Goal: Task Accomplishment & Management: Manage account settings

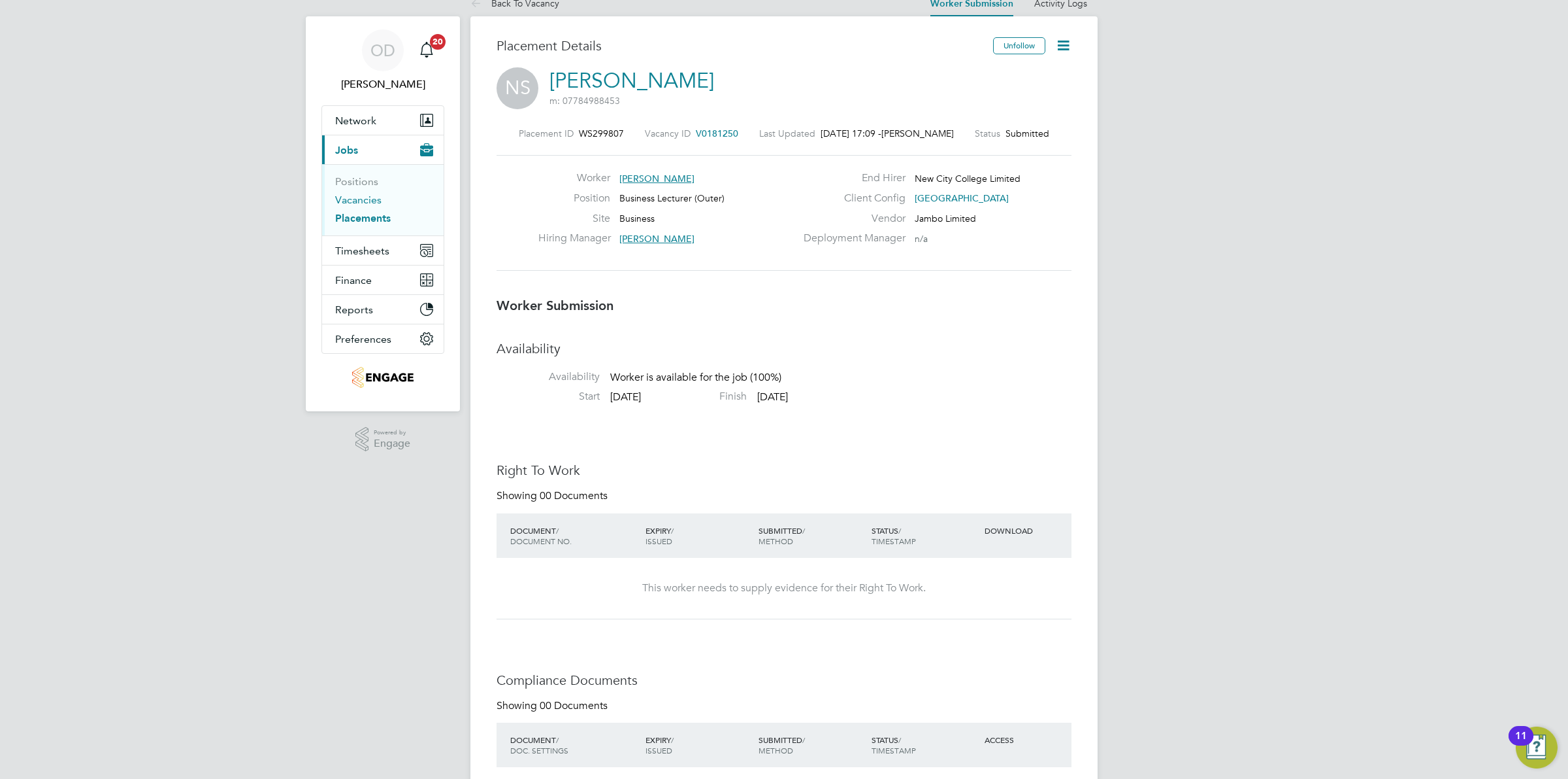
click at [367, 193] on link "Vacancies" at bounding box center [358, 200] width 46 height 13
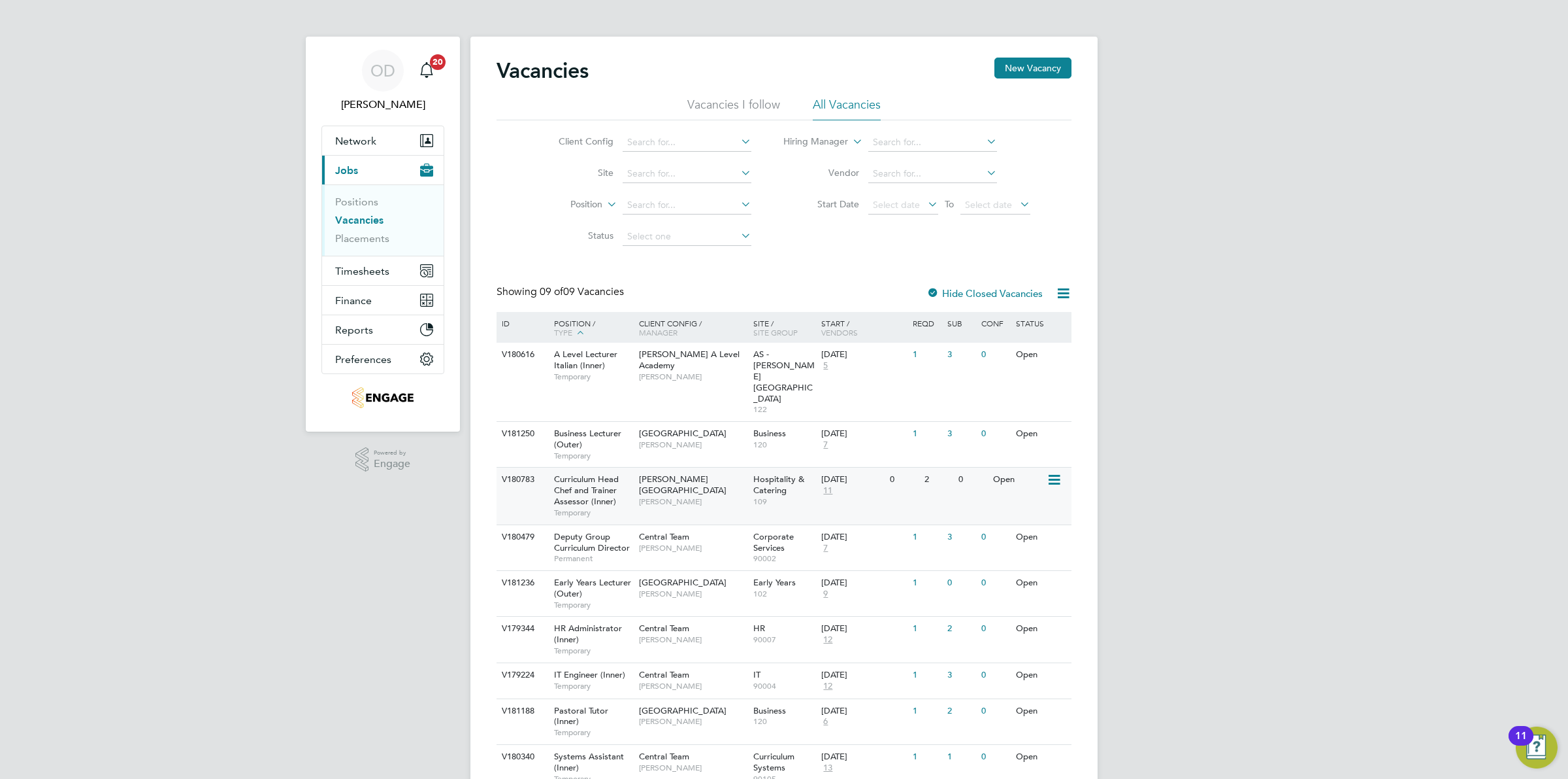
scroll to position [26, 0]
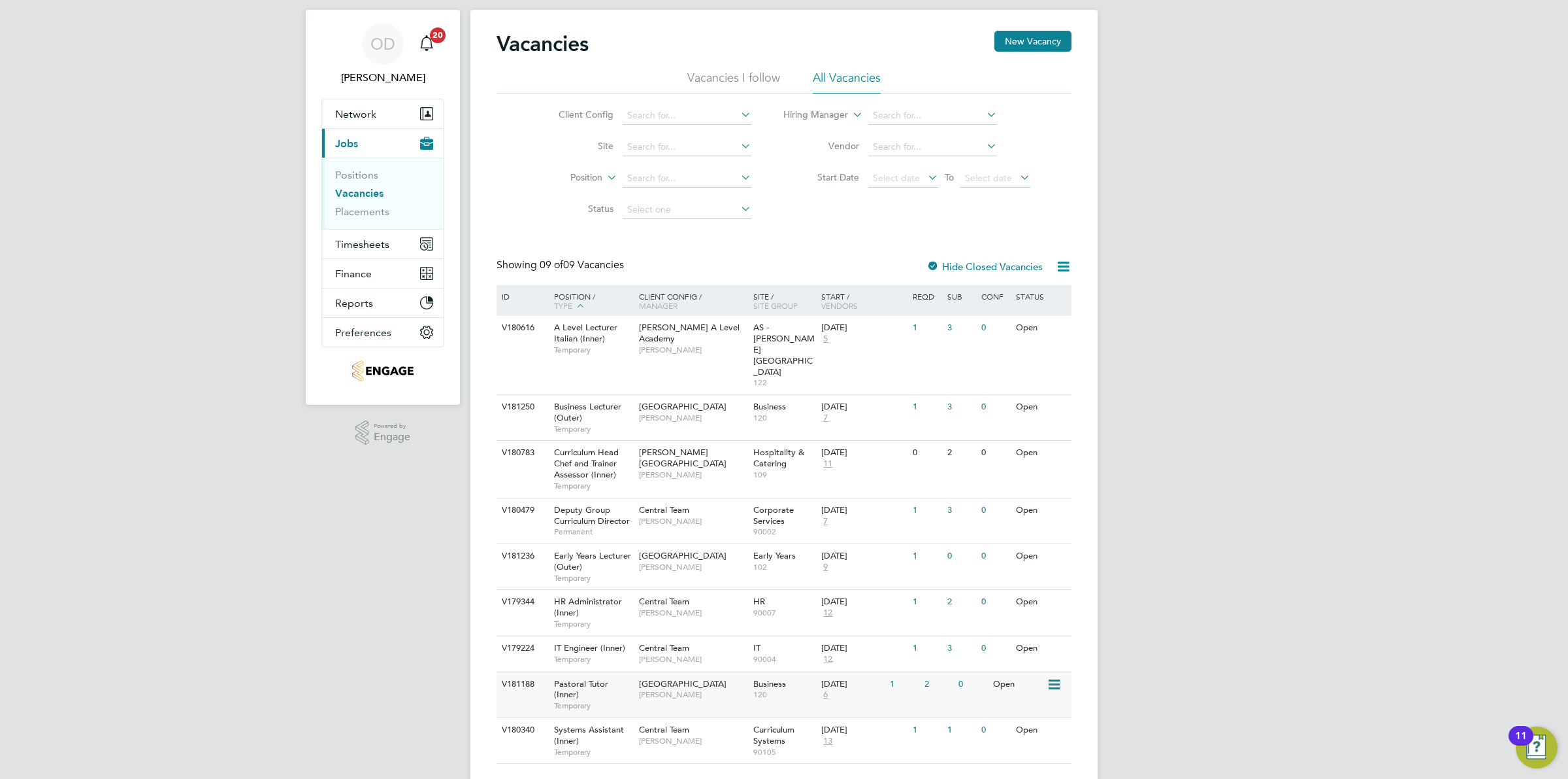
click at [967, 672] on div "0" at bounding box center [972, 684] width 34 height 25
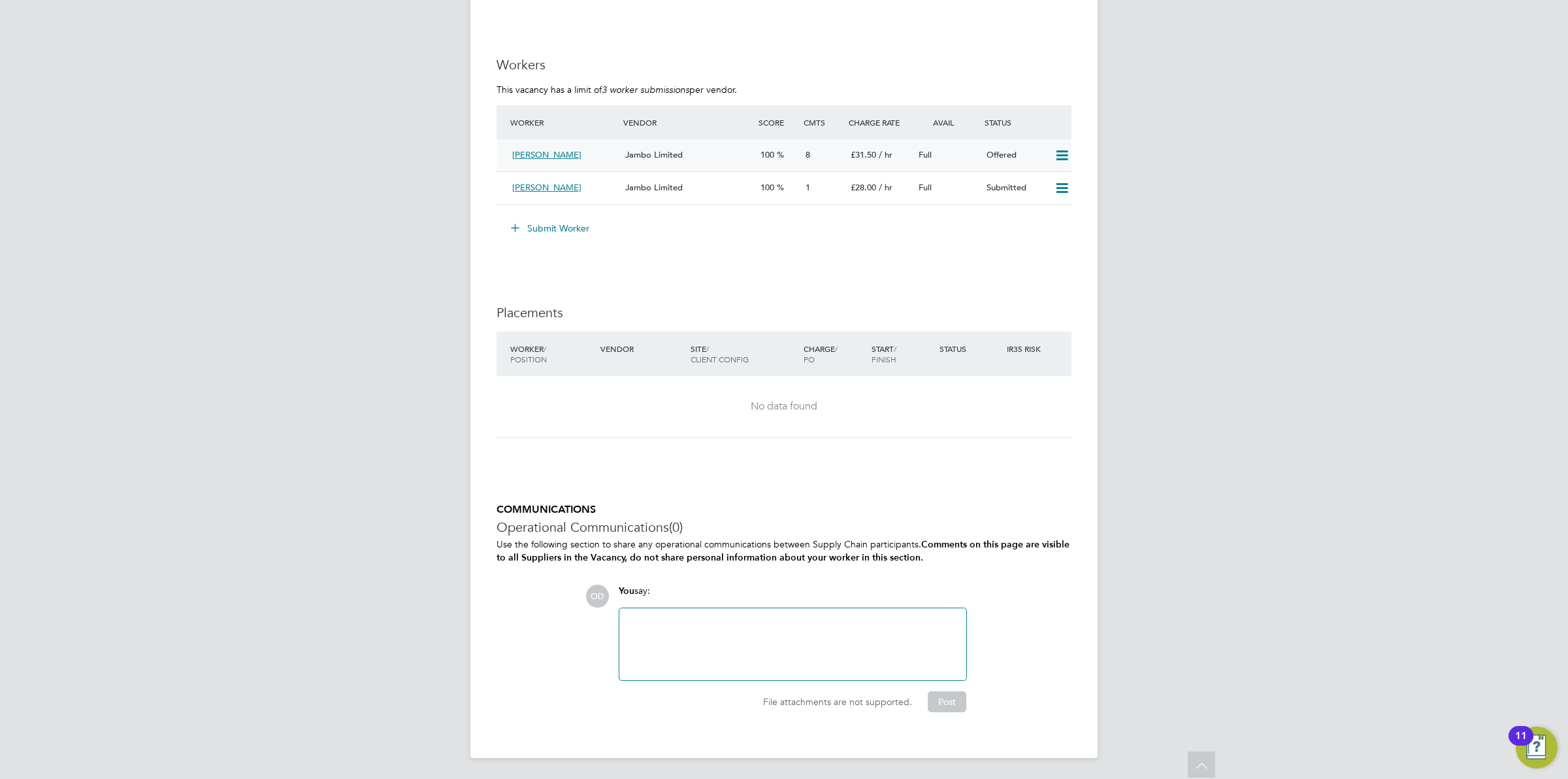
scroll to position [2482, 0]
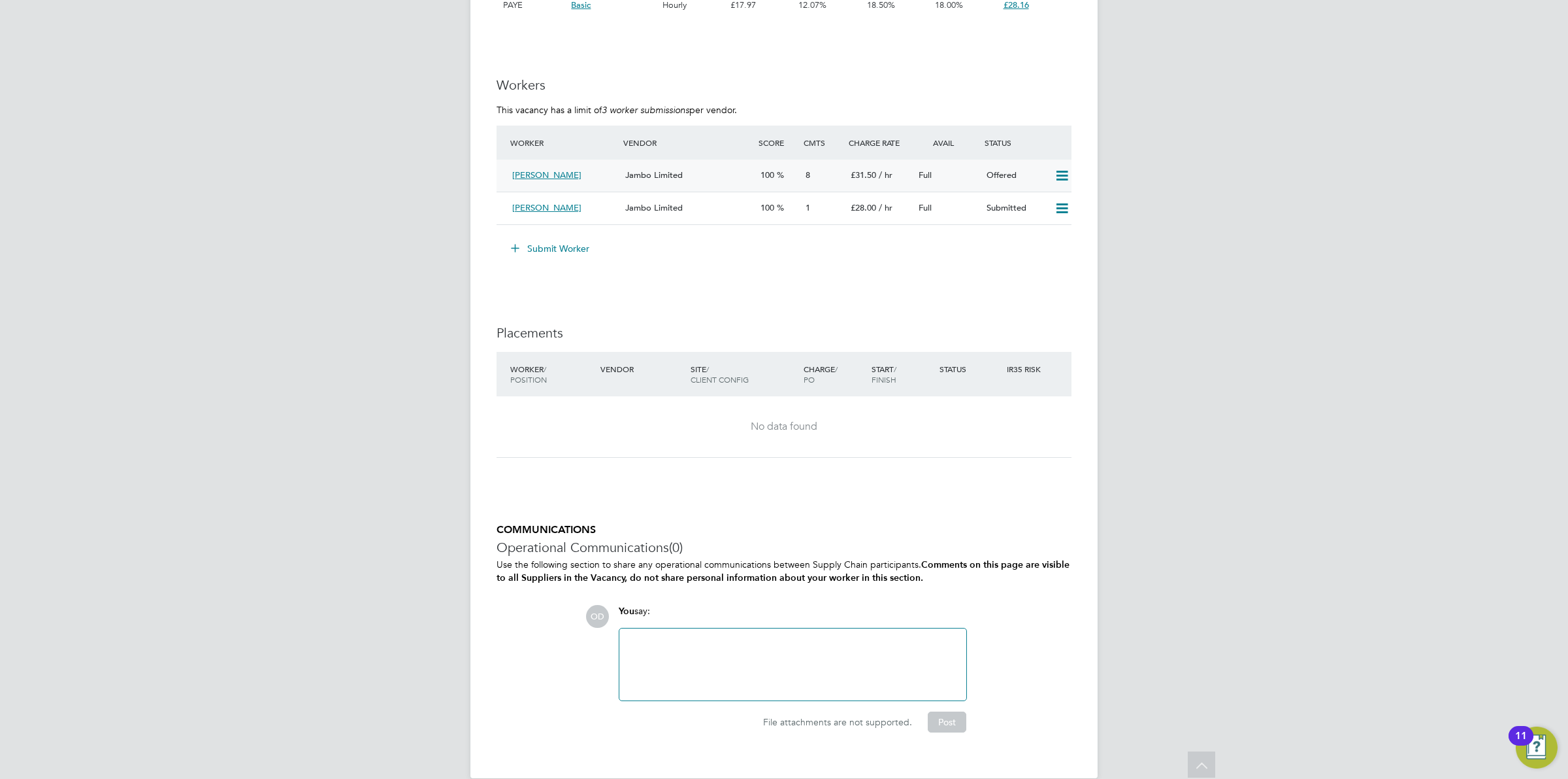
click at [756, 160] on div "Fateha Begum Jambo Limited 100 8 £31.50 / hr Full Offered" at bounding box center [784, 175] width 575 height 32
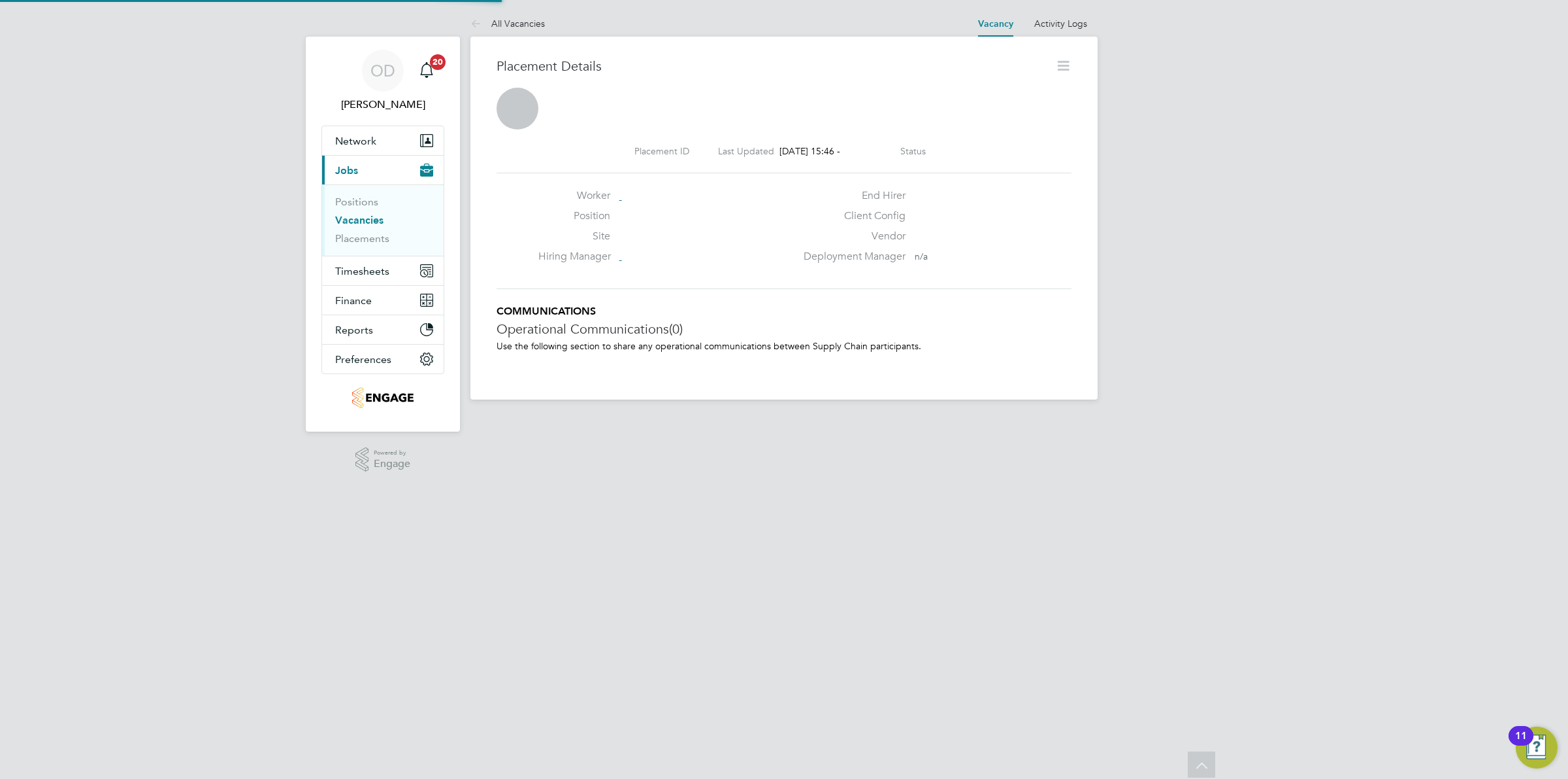
scroll to position [21, 258]
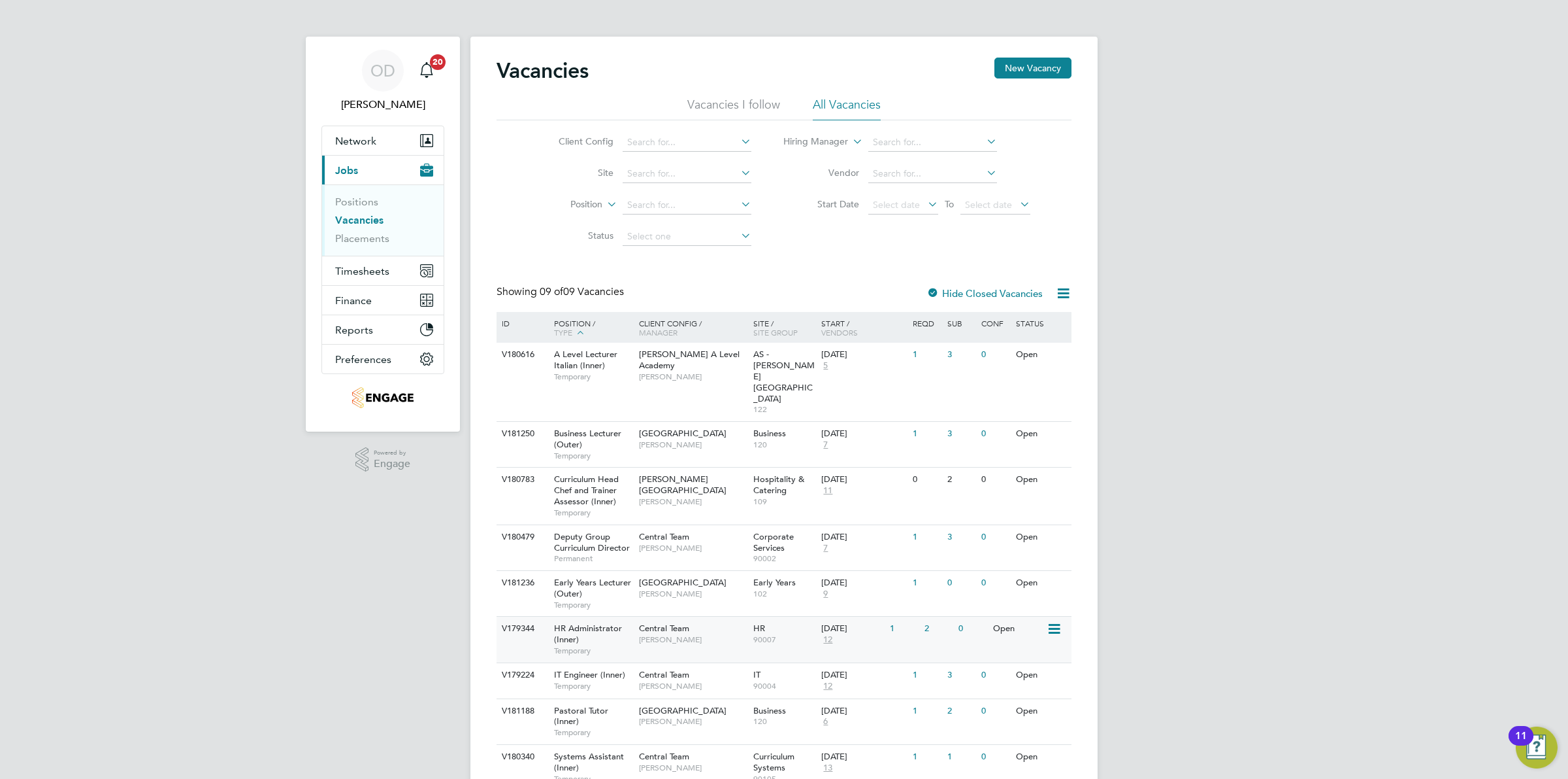
scroll to position [26, 0]
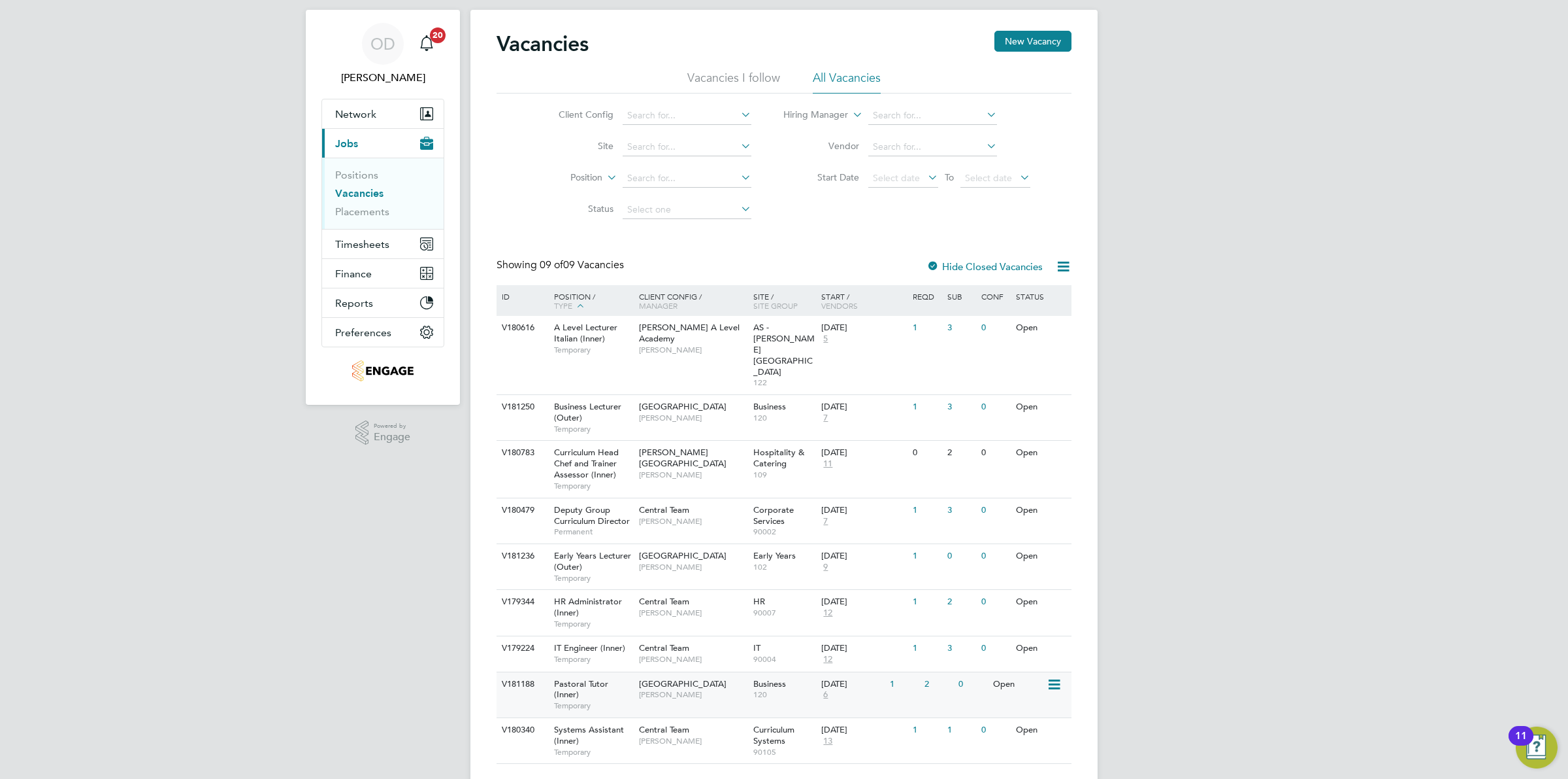
click at [721, 678] on span "[GEOGRAPHIC_DATA]" at bounding box center [683, 683] width 88 height 11
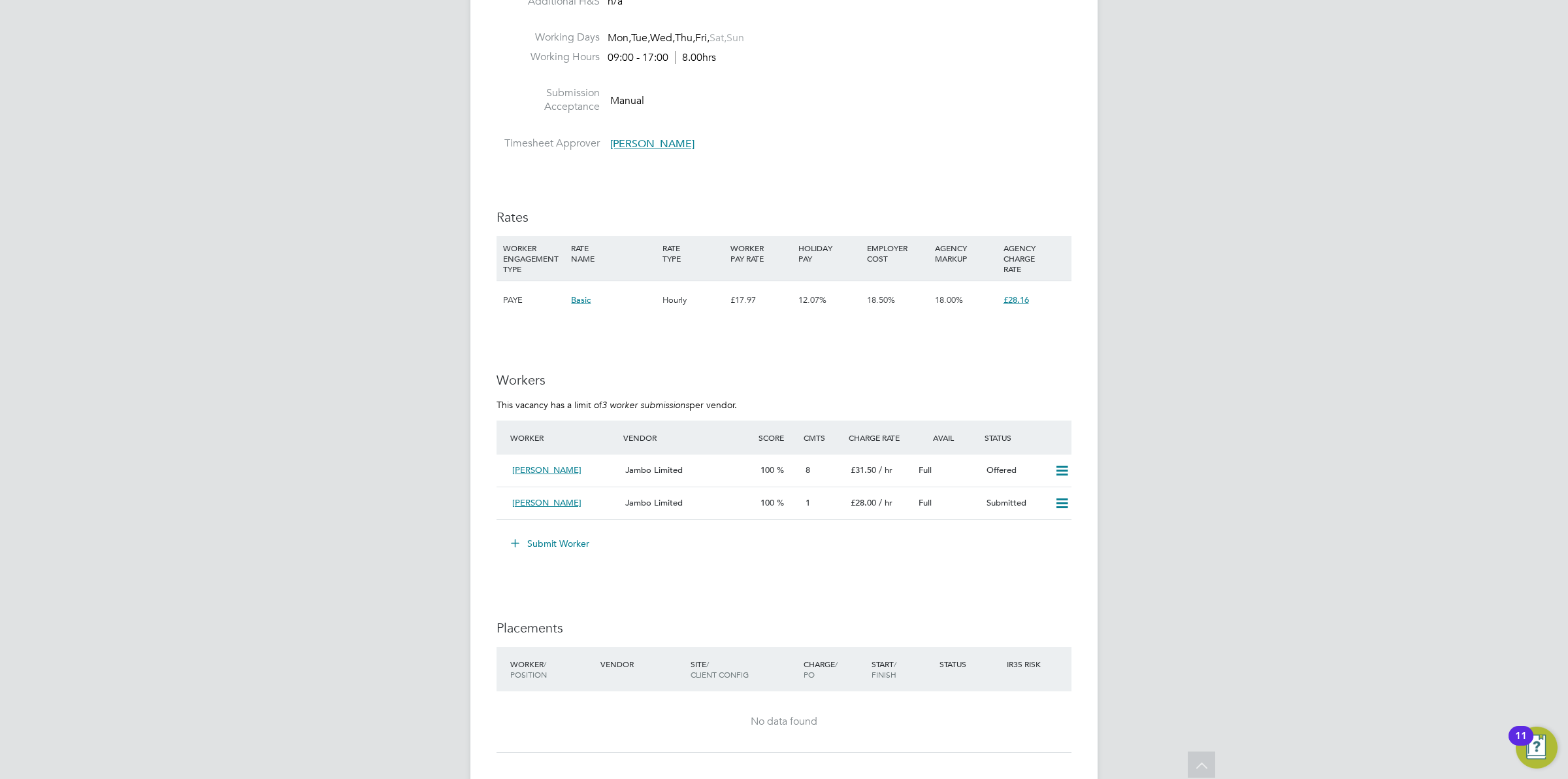
scroll to position [2228, 0]
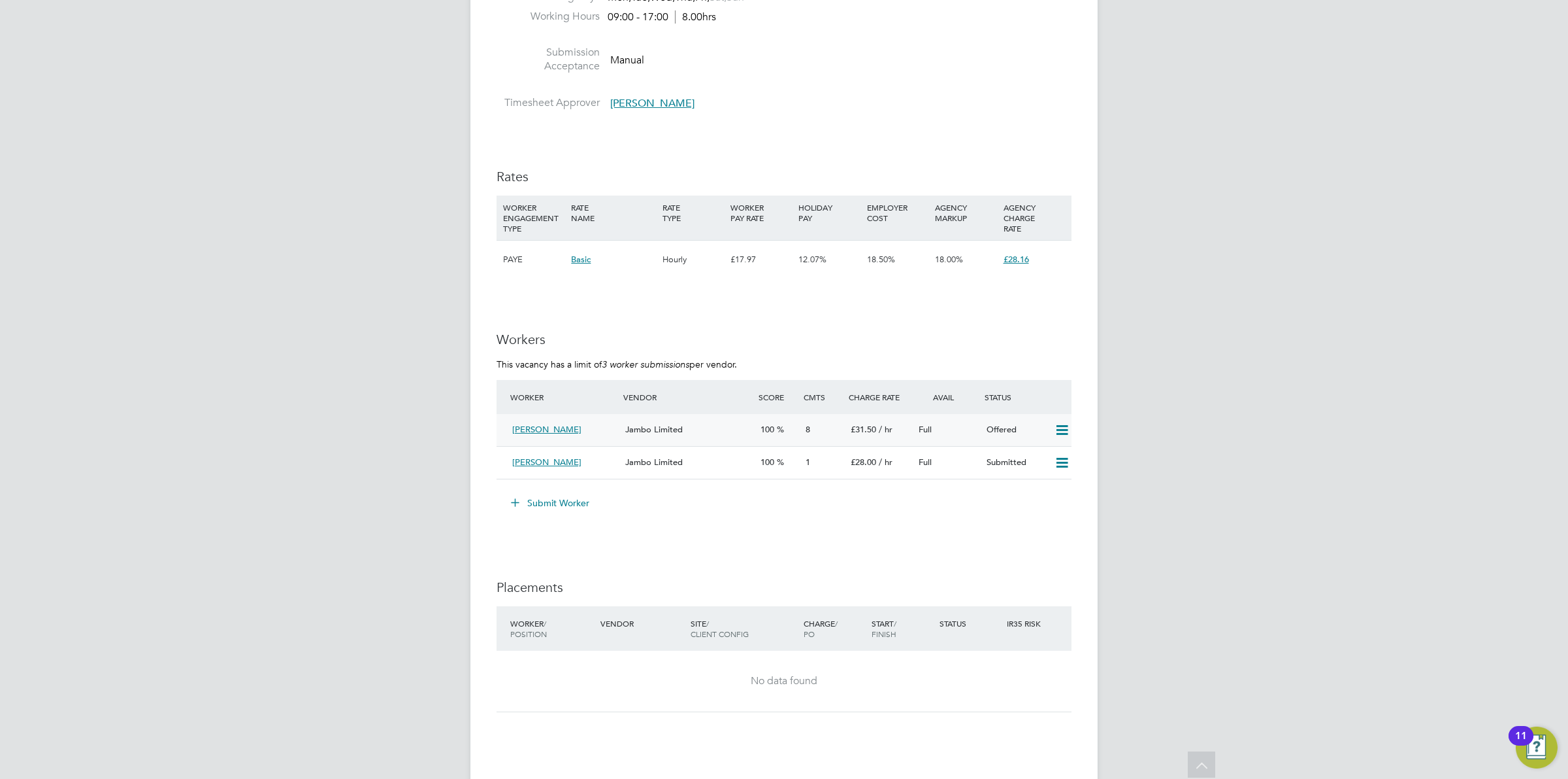
click at [995, 431] on div "Offered" at bounding box center [1016, 430] width 68 height 22
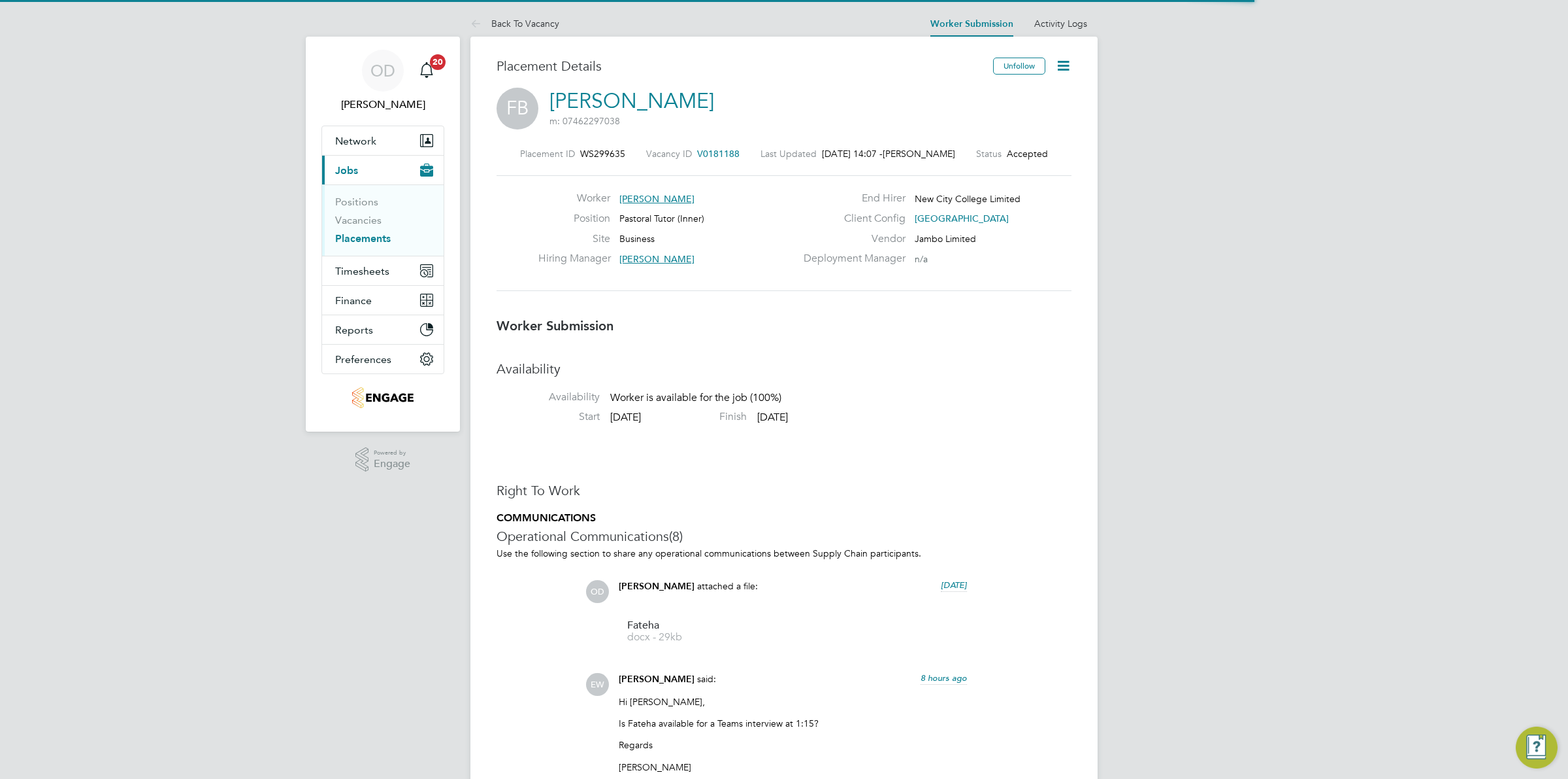
scroll to position [7, 6]
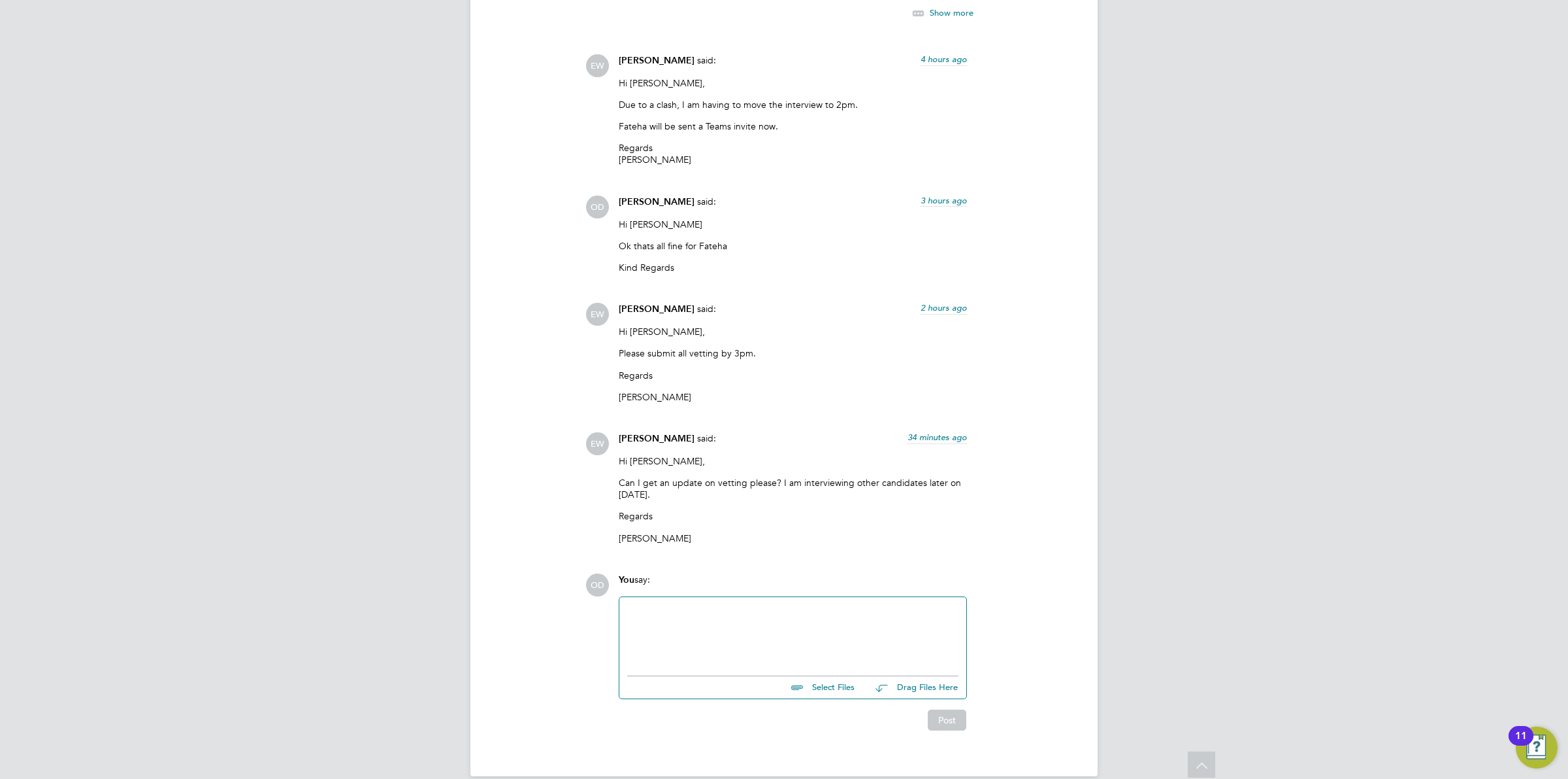
click at [807, 615] on div at bounding box center [792, 633] width 331 height 57
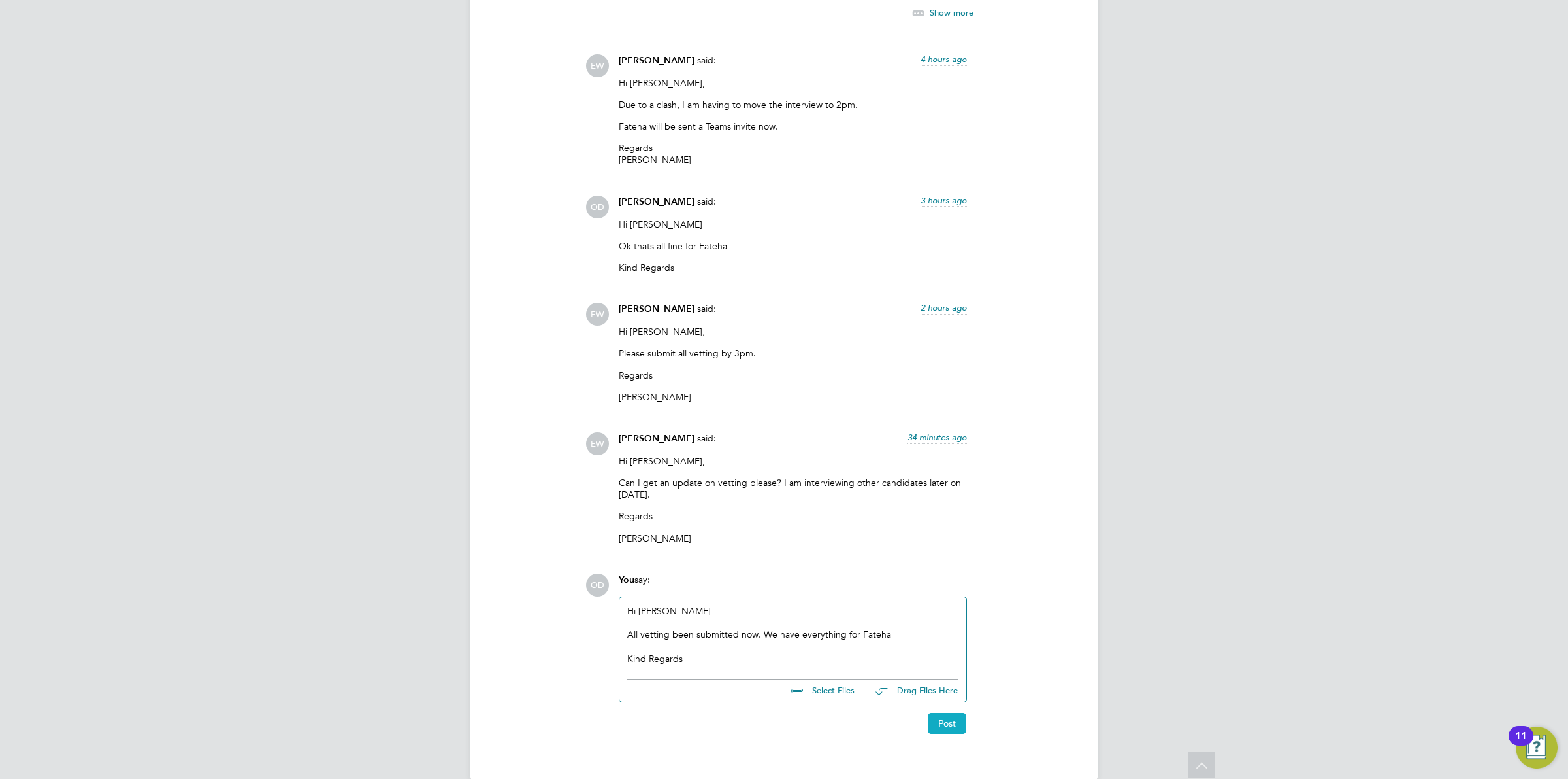
click at [954, 720] on button "Post" at bounding box center [947, 722] width 38 height 21
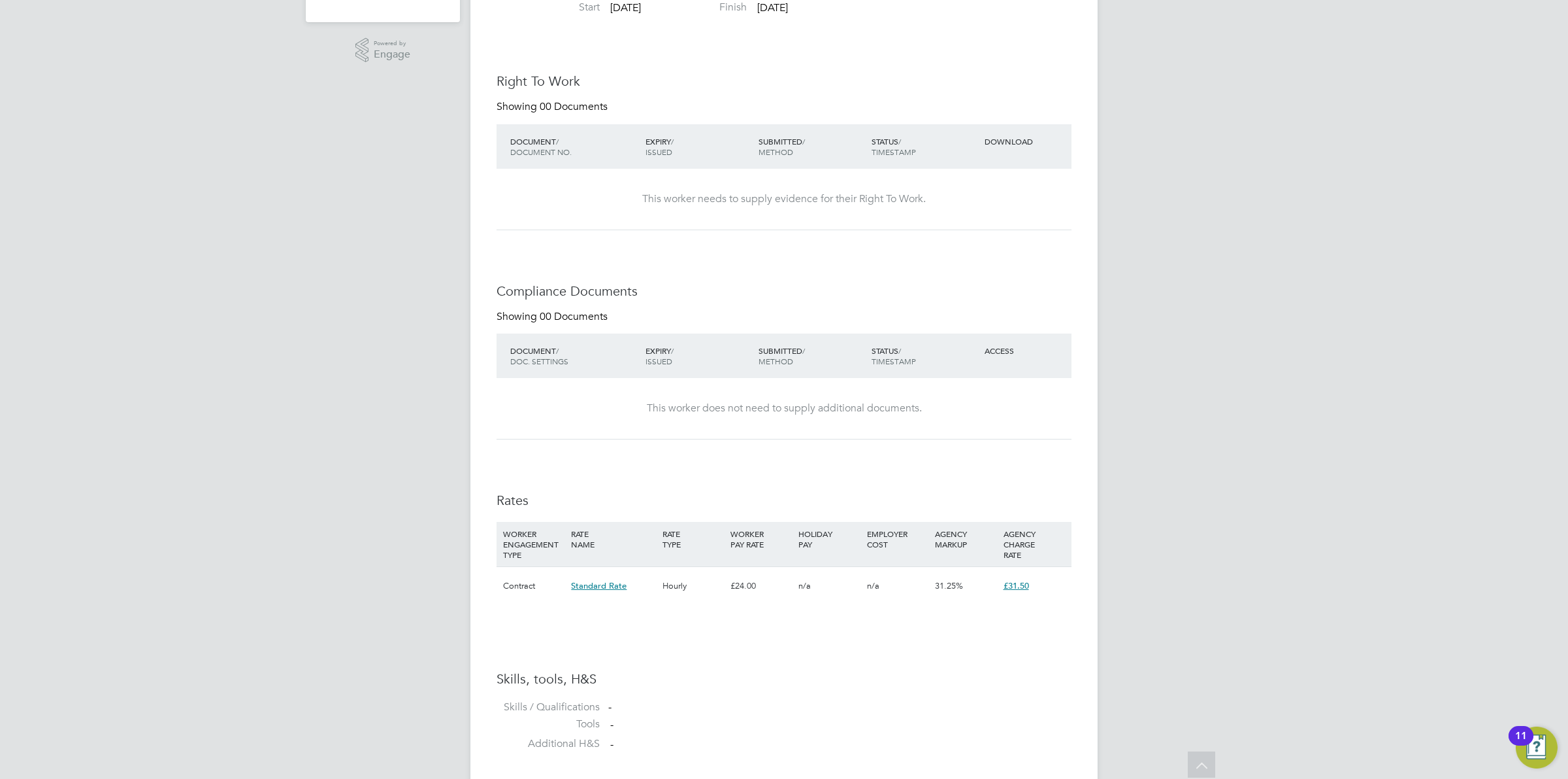
scroll to position [0, 0]
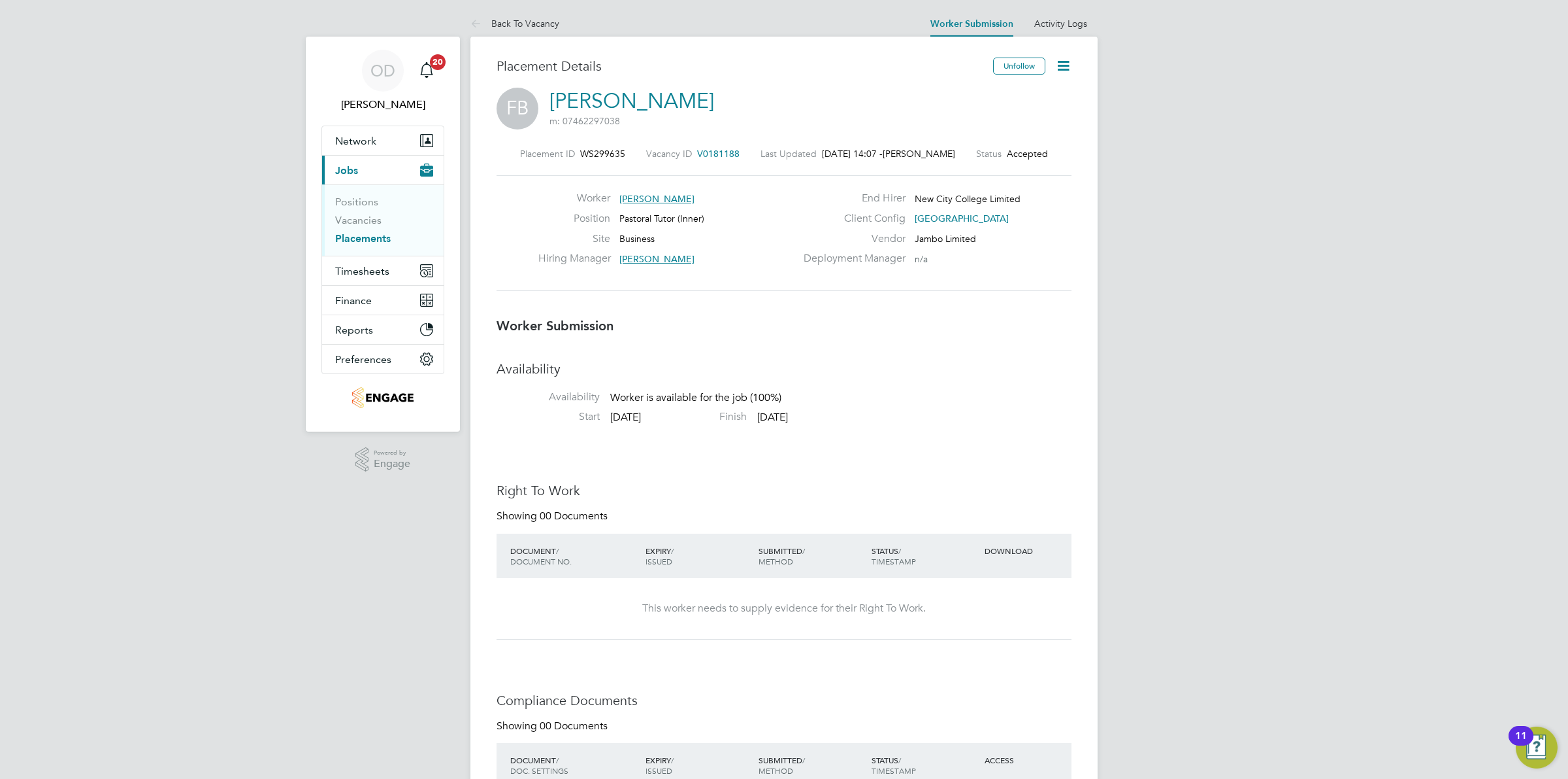
click at [1065, 64] on icon at bounding box center [1064, 66] width 16 height 16
click at [974, 158] on li "Confirm" at bounding box center [1007, 160] width 121 height 18
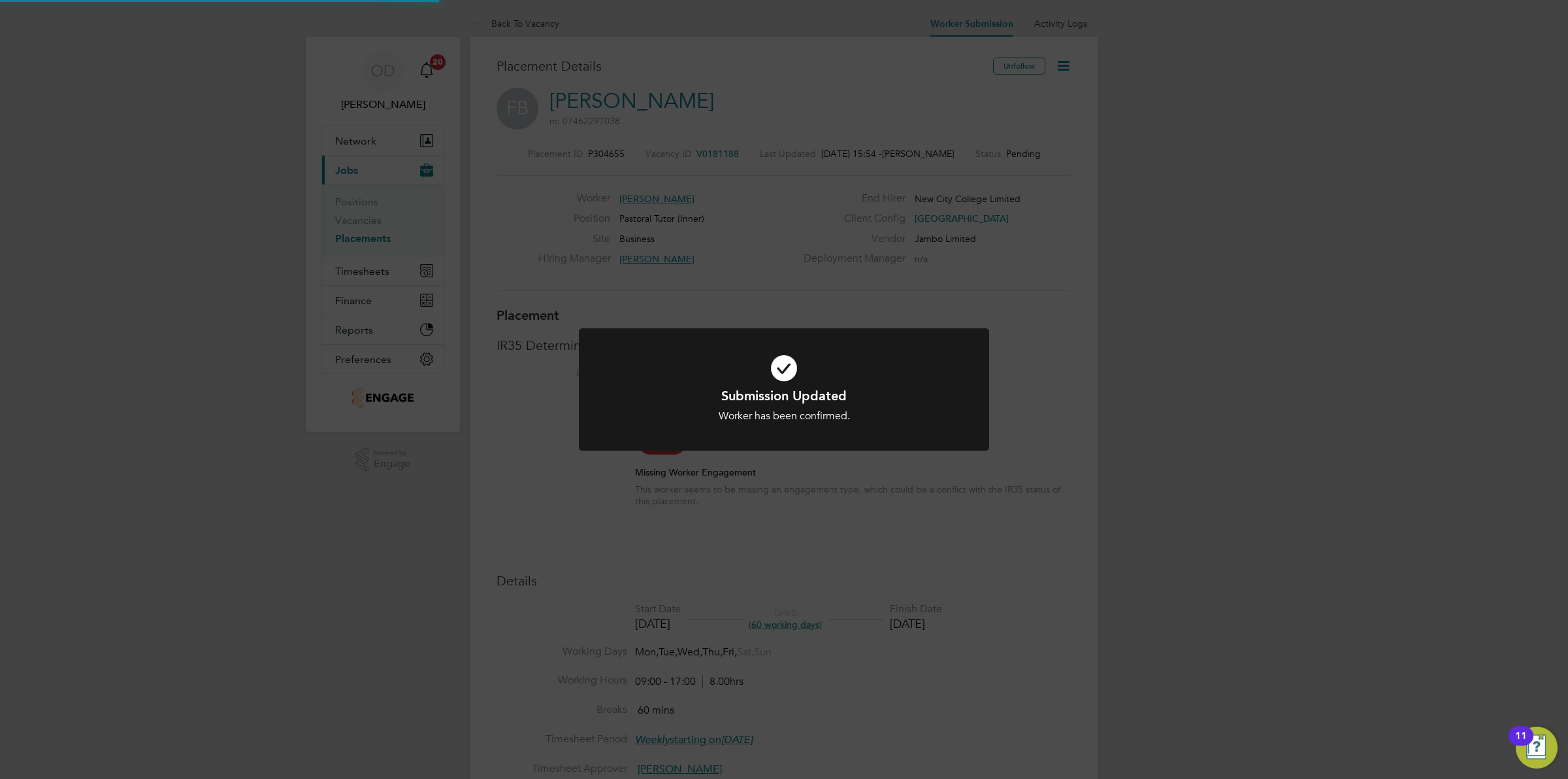
scroll to position [6, 6]
click at [1279, 174] on div "Submission Updated Worker has been confirmed. Cancel Okay" at bounding box center [784, 390] width 1568 height 779
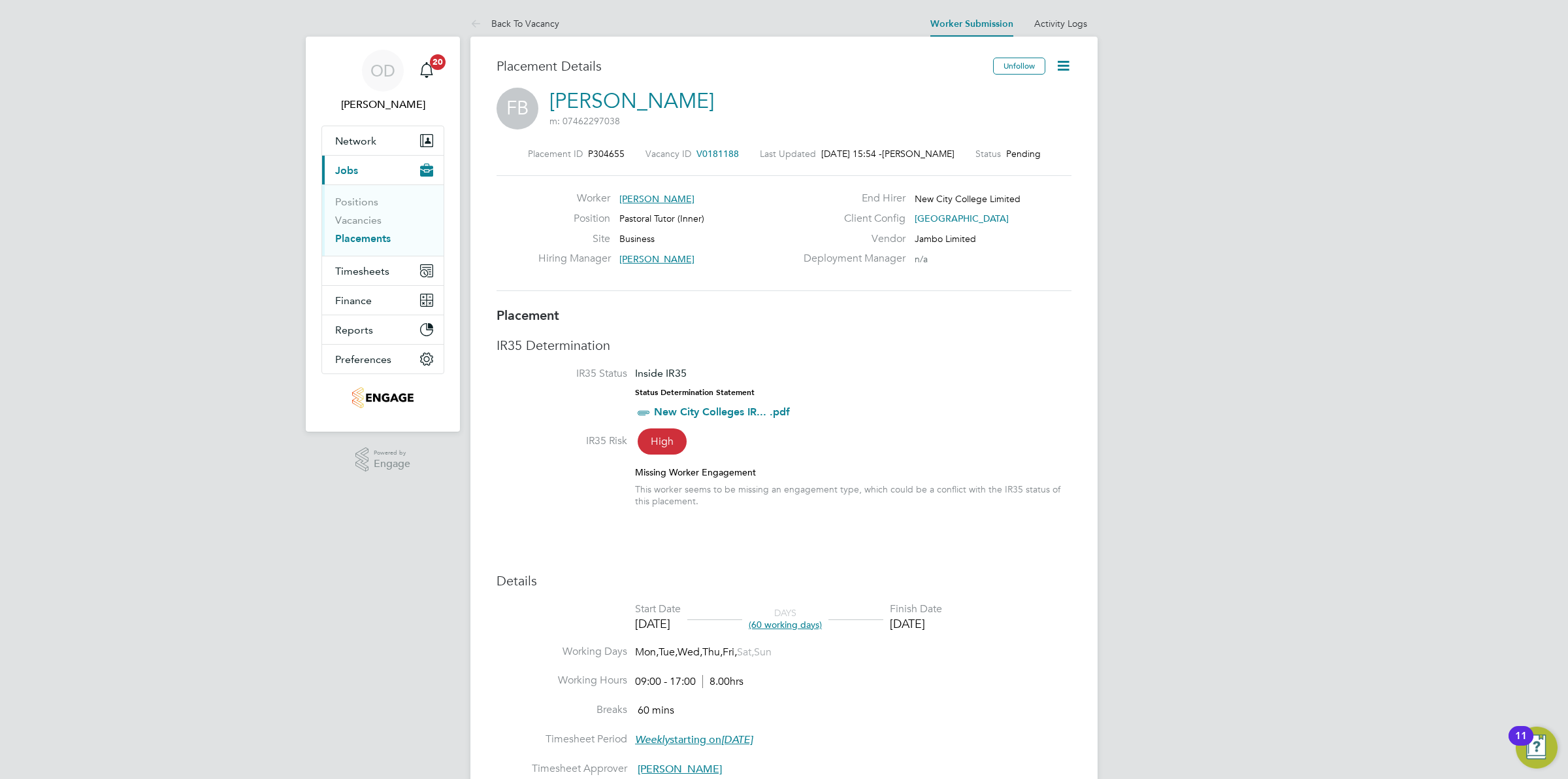
scroll to position [20, 0]
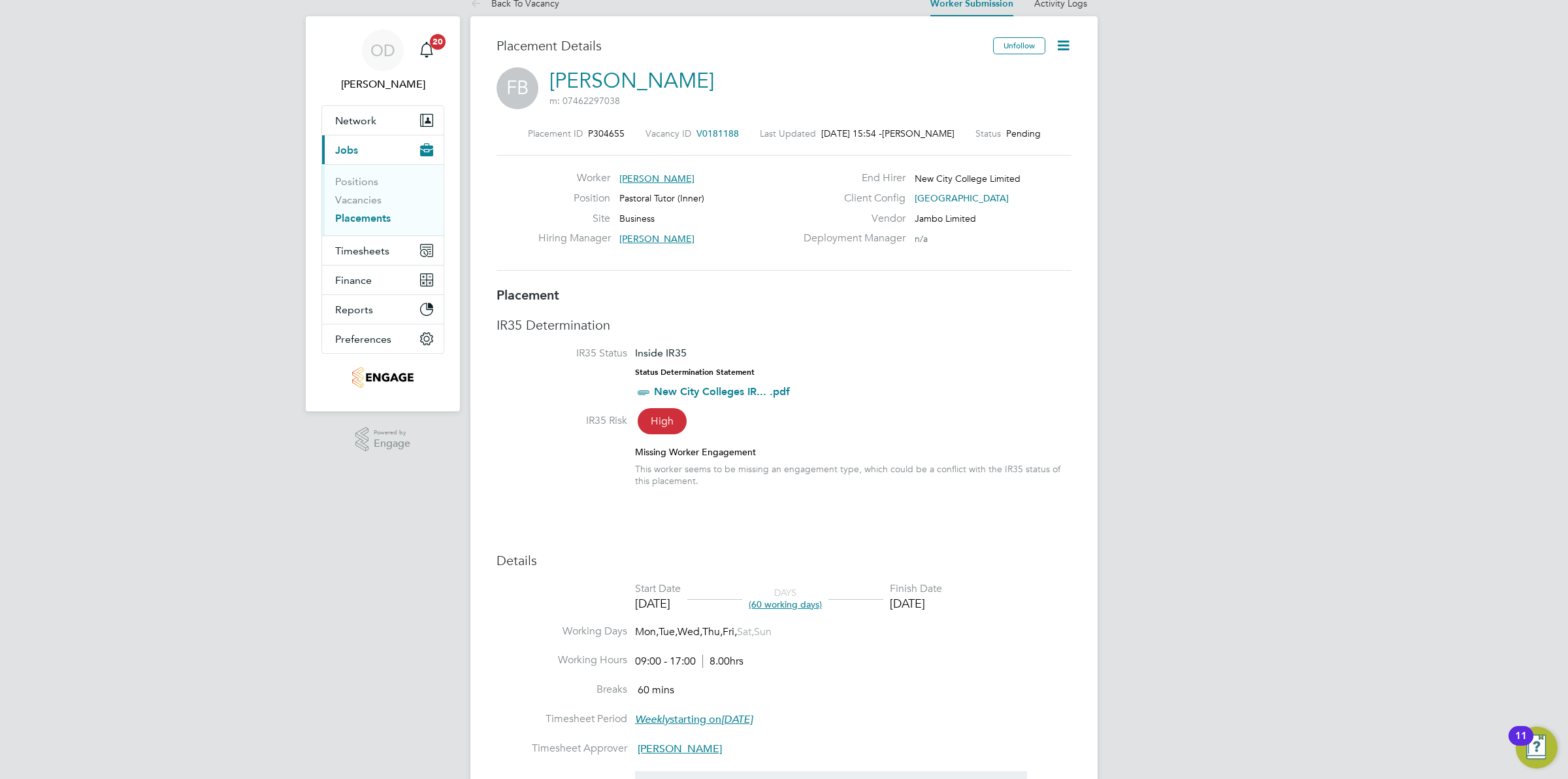
click at [356, 223] on link "Placements" at bounding box center [363, 218] width 56 height 13
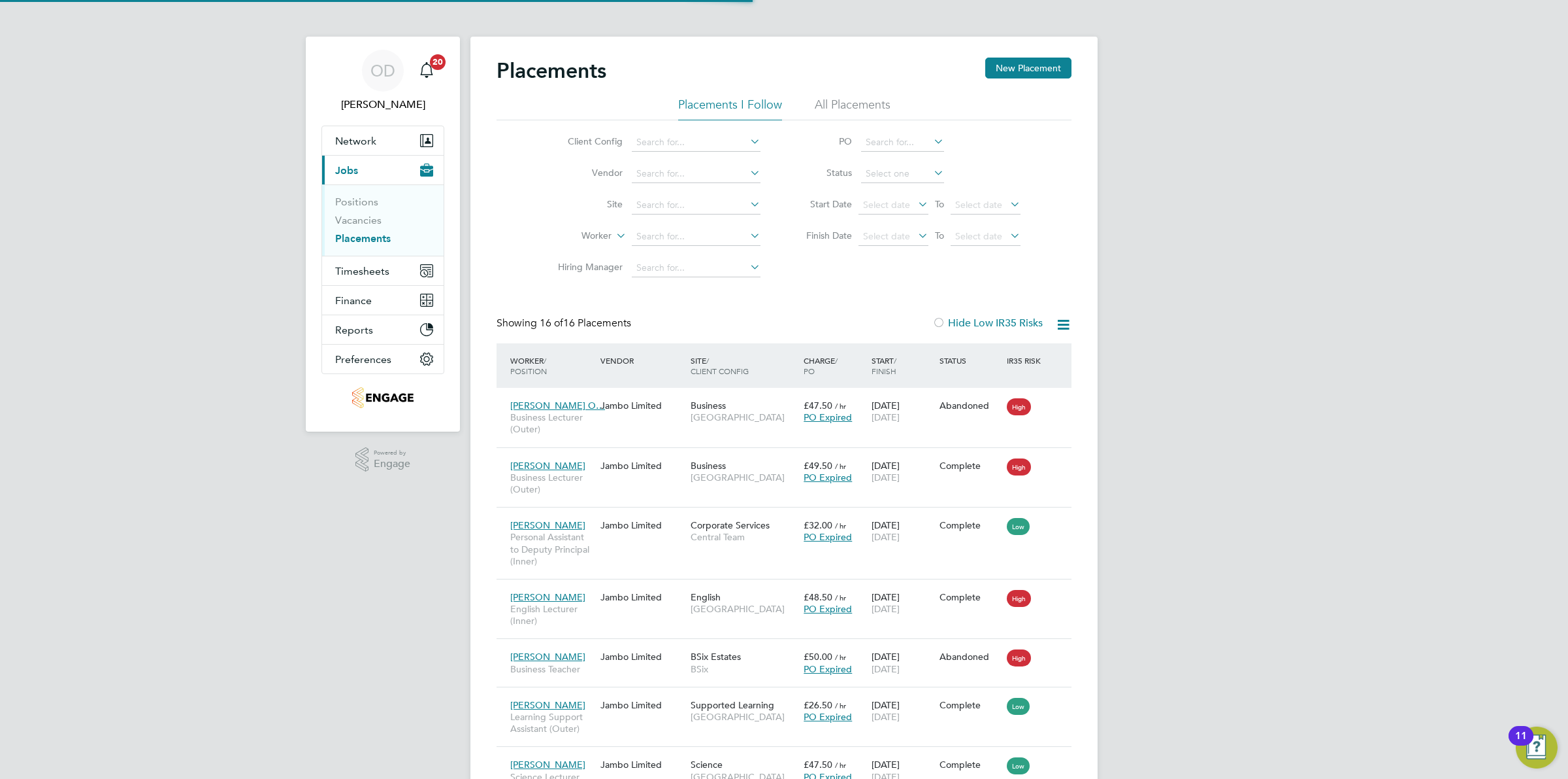
scroll to position [7, 6]
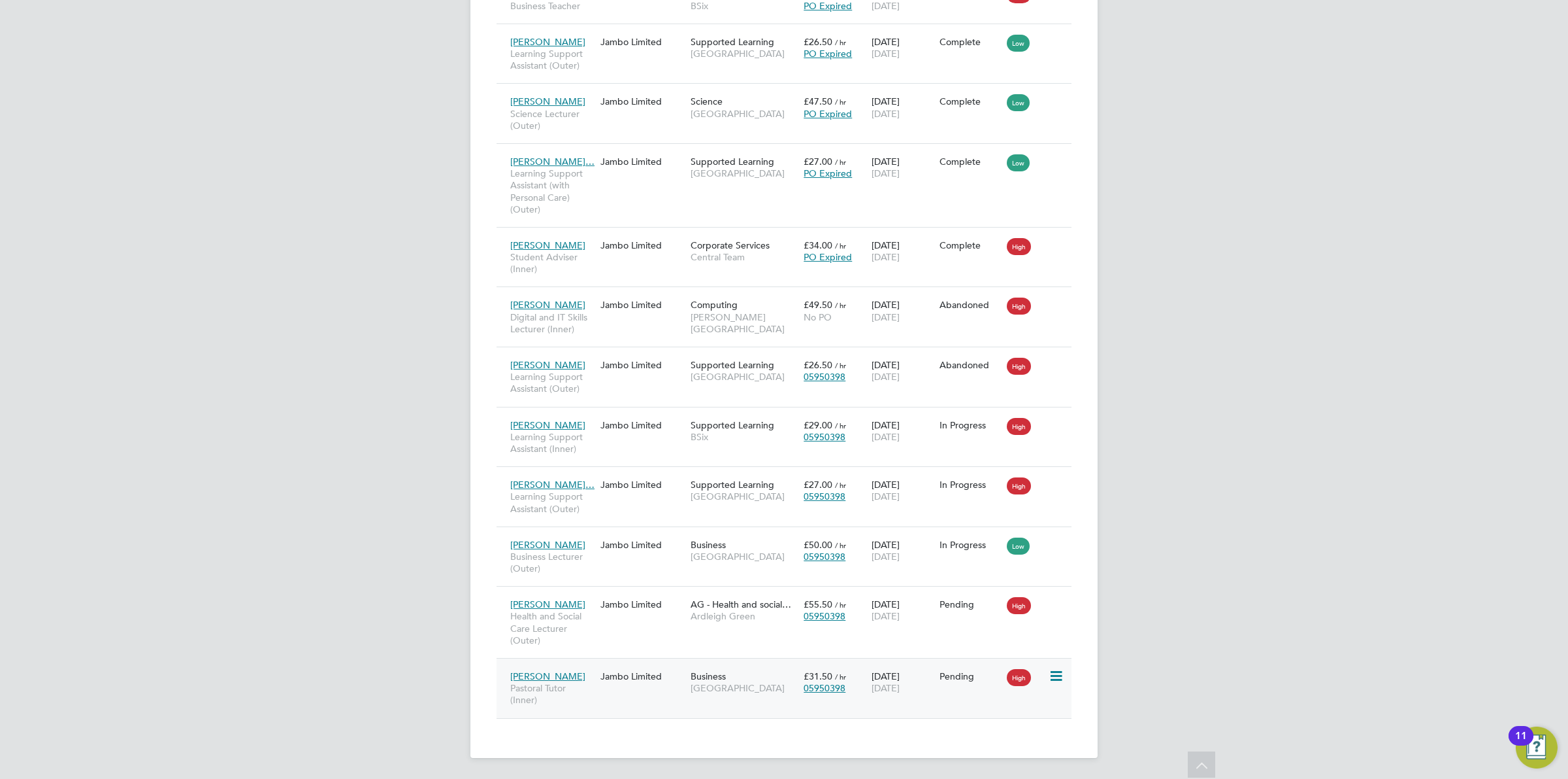
click at [900, 689] on span "[DATE]" at bounding box center [885, 688] width 28 height 12
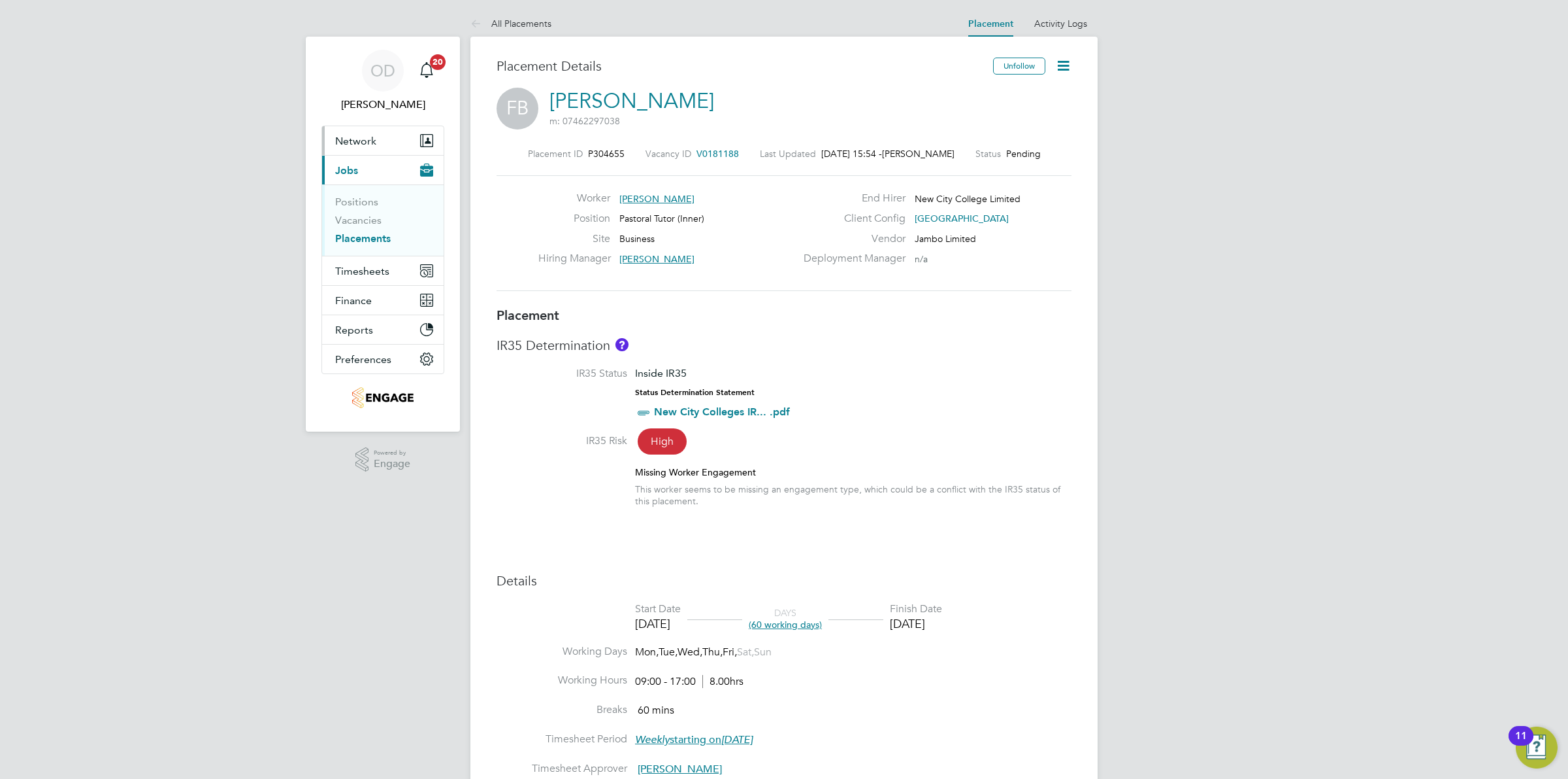
click at [356, 146] on span "Network" at bounding box center [356, 141] width 41 height 13
click at [364, 226] on link "Workers" at bounding box center [356, 227] width 40 height 13
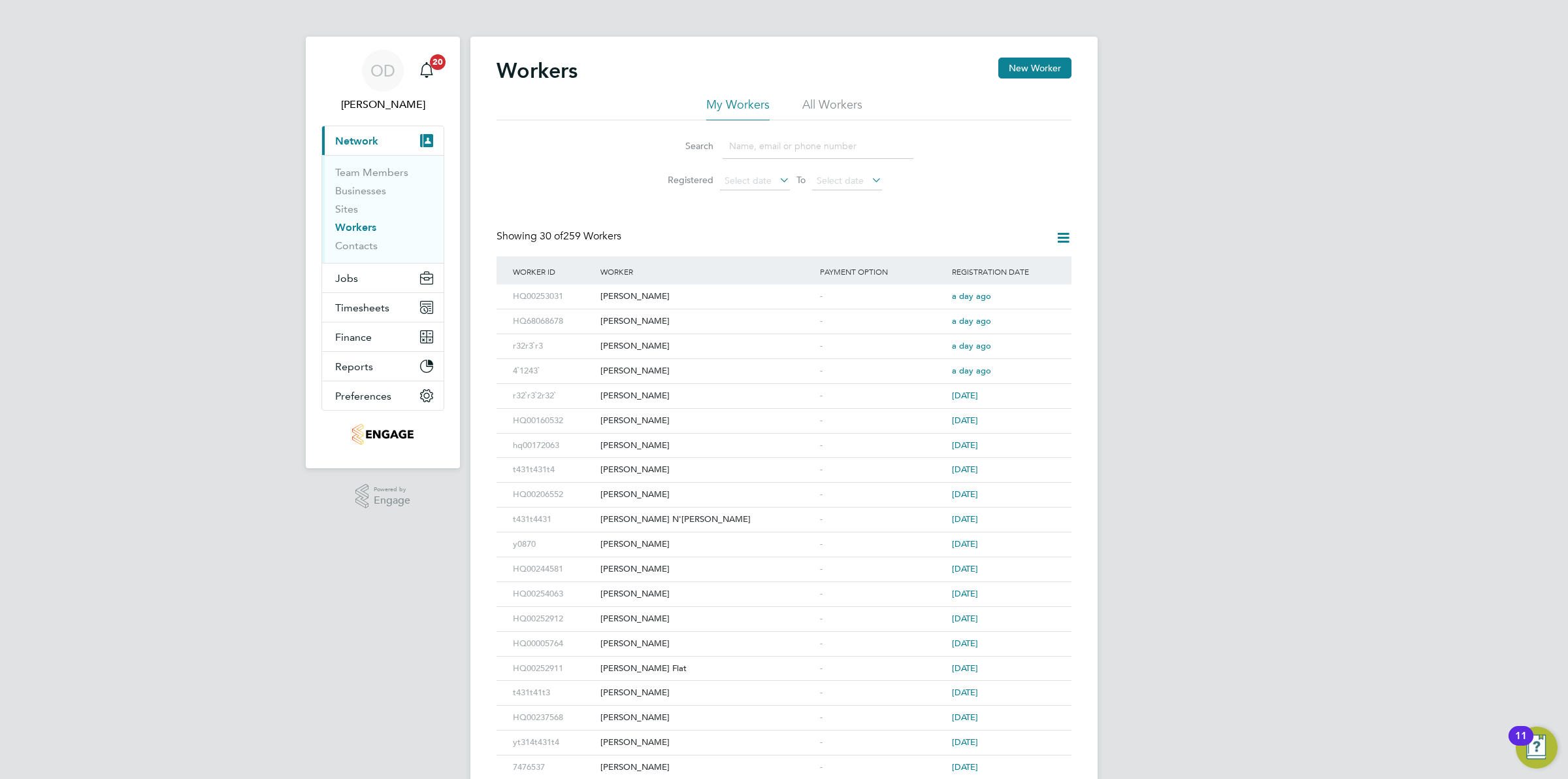
scroll to position [40, 0]
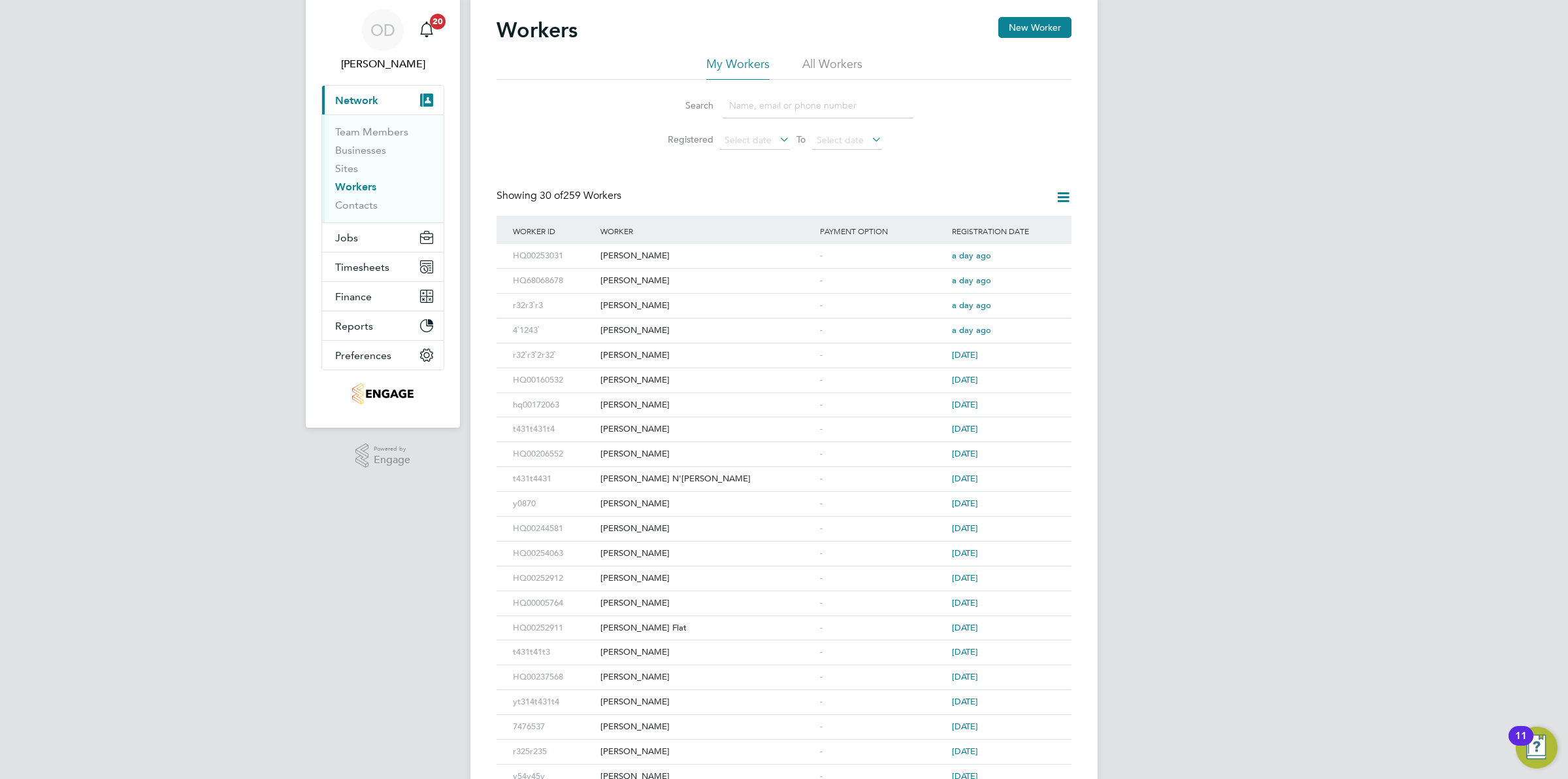
click at [761, 112] on input at bounding box center [818, 106] width 191 height 26
type input "fateha"
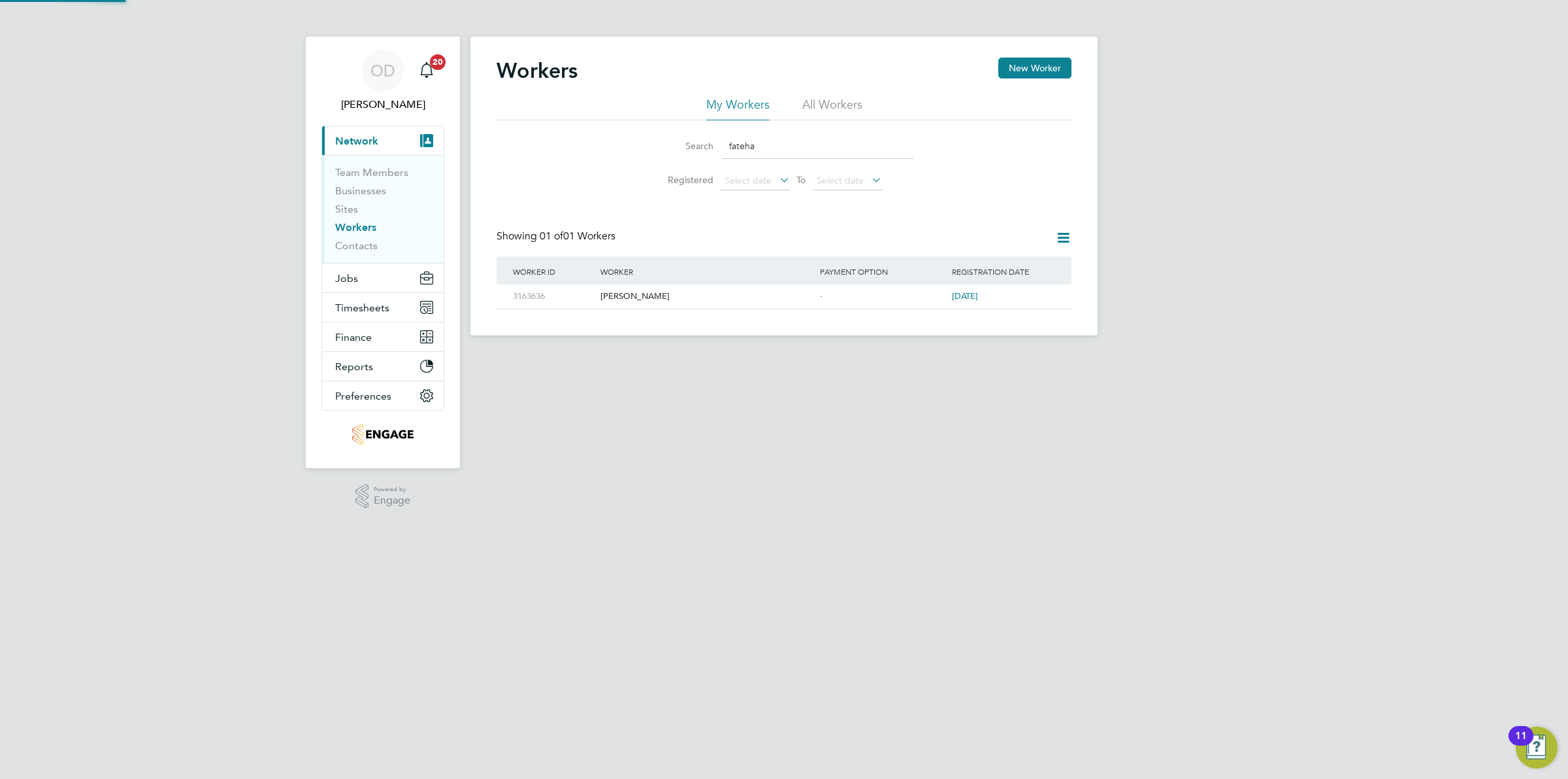
scroll to position [0, 0]
click at [762, 295] on div "[PERSON_NAME]" at bounding box center [707, 296] width 220 height 25
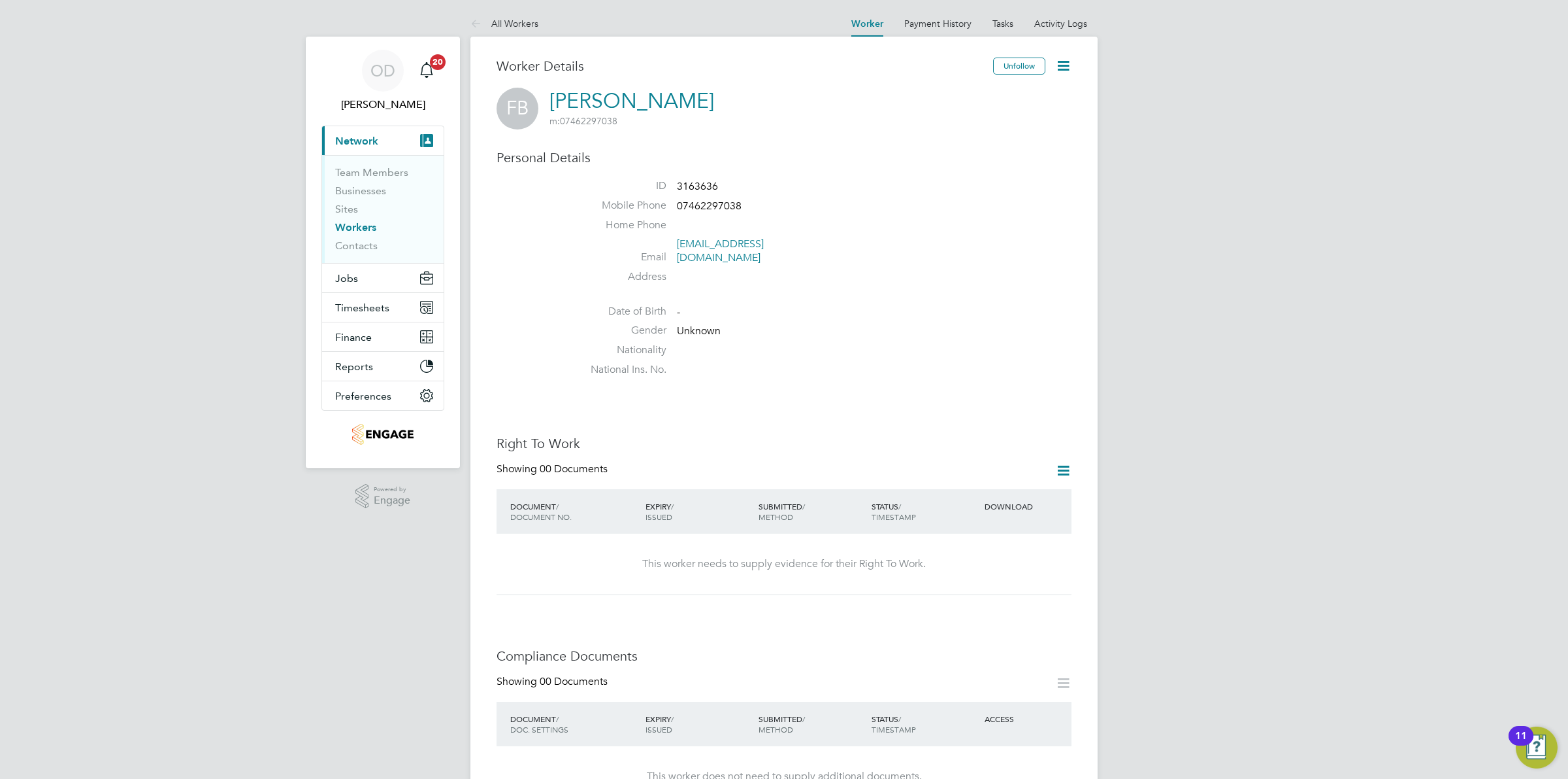
click at [1063, 68] on icon at bounding box center [1064, 66] width 16 height 16
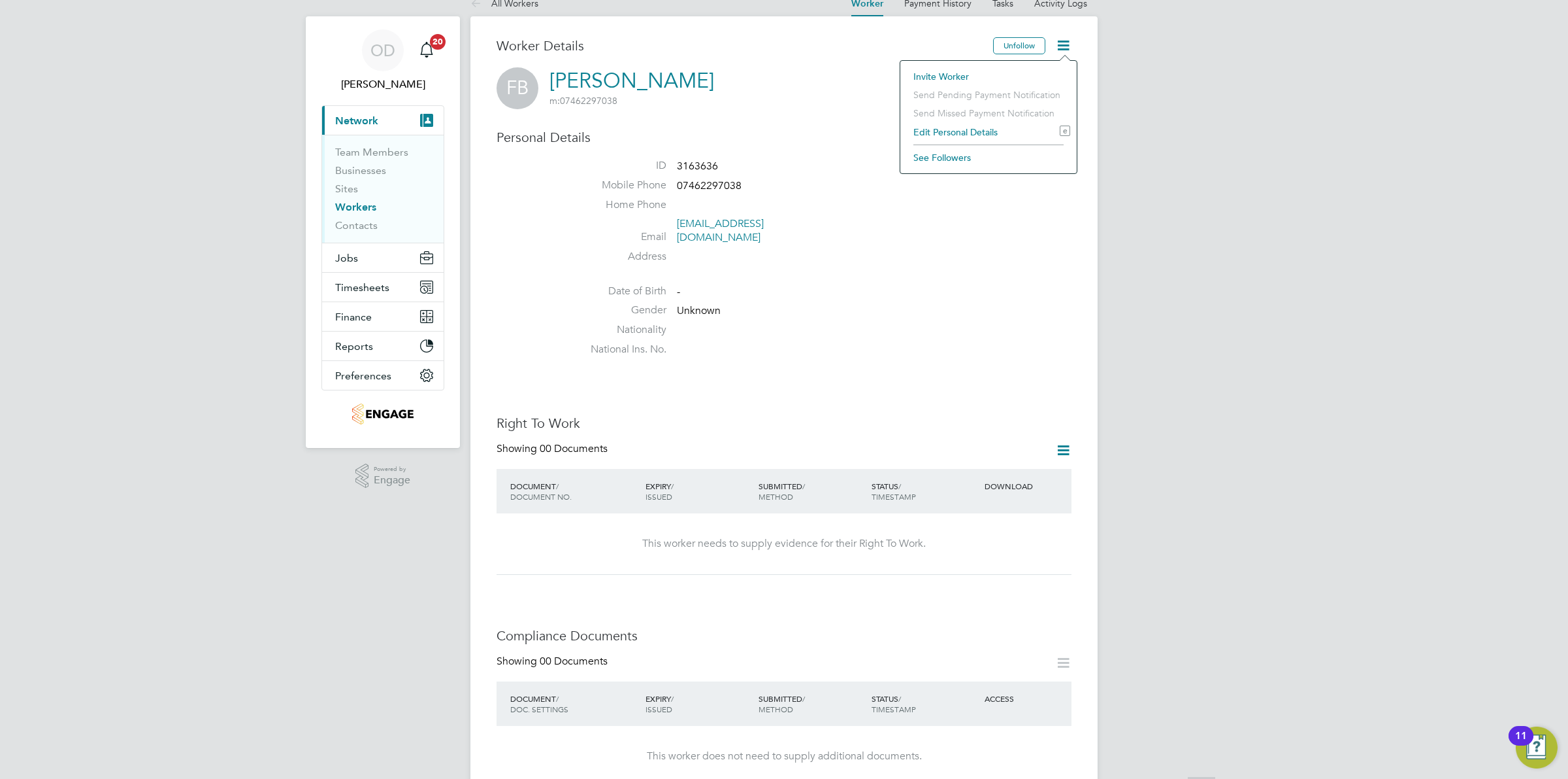
scroll to position [40, 0]
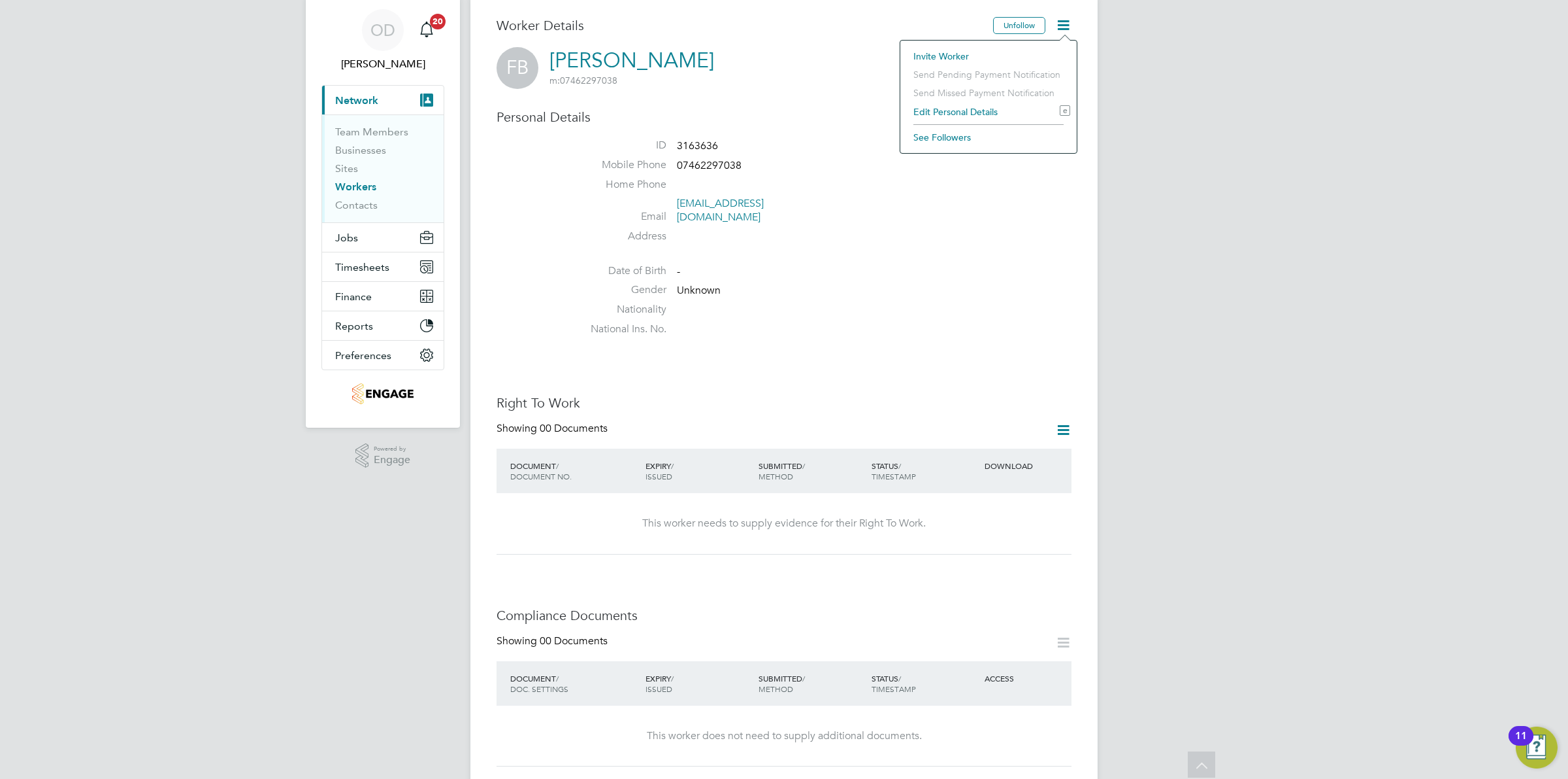
click at [814, 151] on li "ID 3163636" at bounding box center [823, 149] width 497 height 20
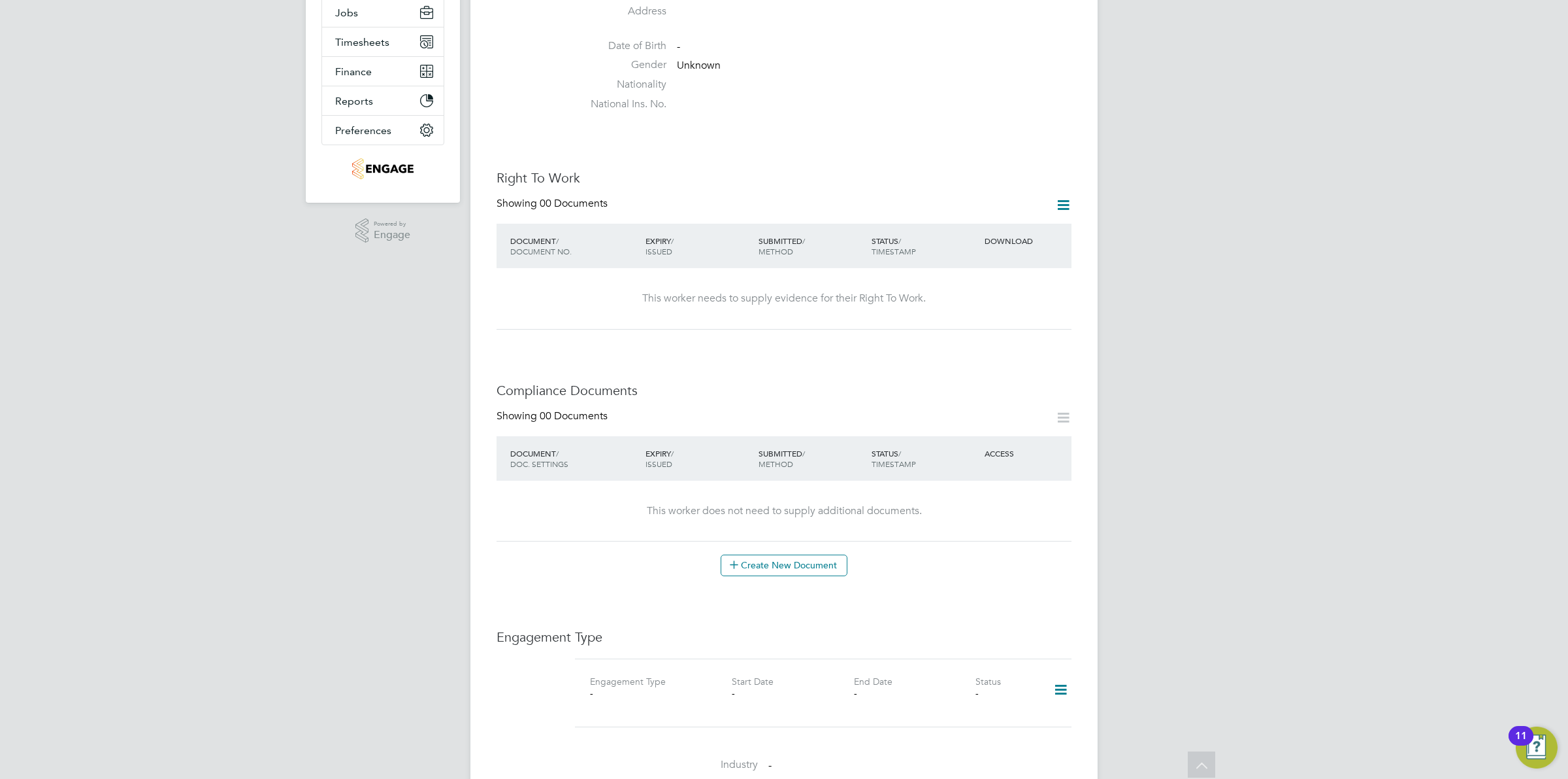
scroll to position [306, 0]
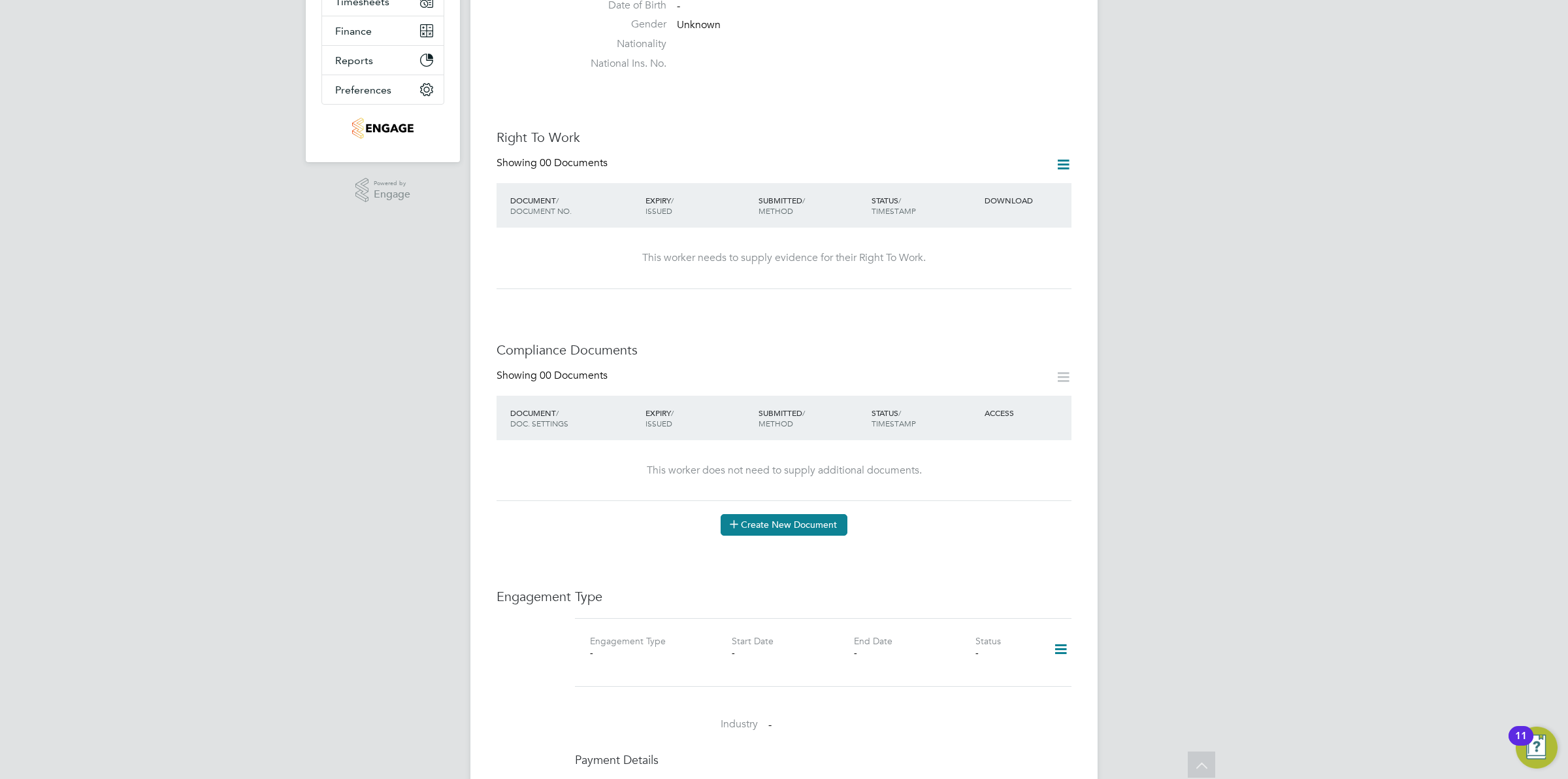
click at [771, 514] on button "Create New Document" at bounding box center [784, 524] width 127 height 21
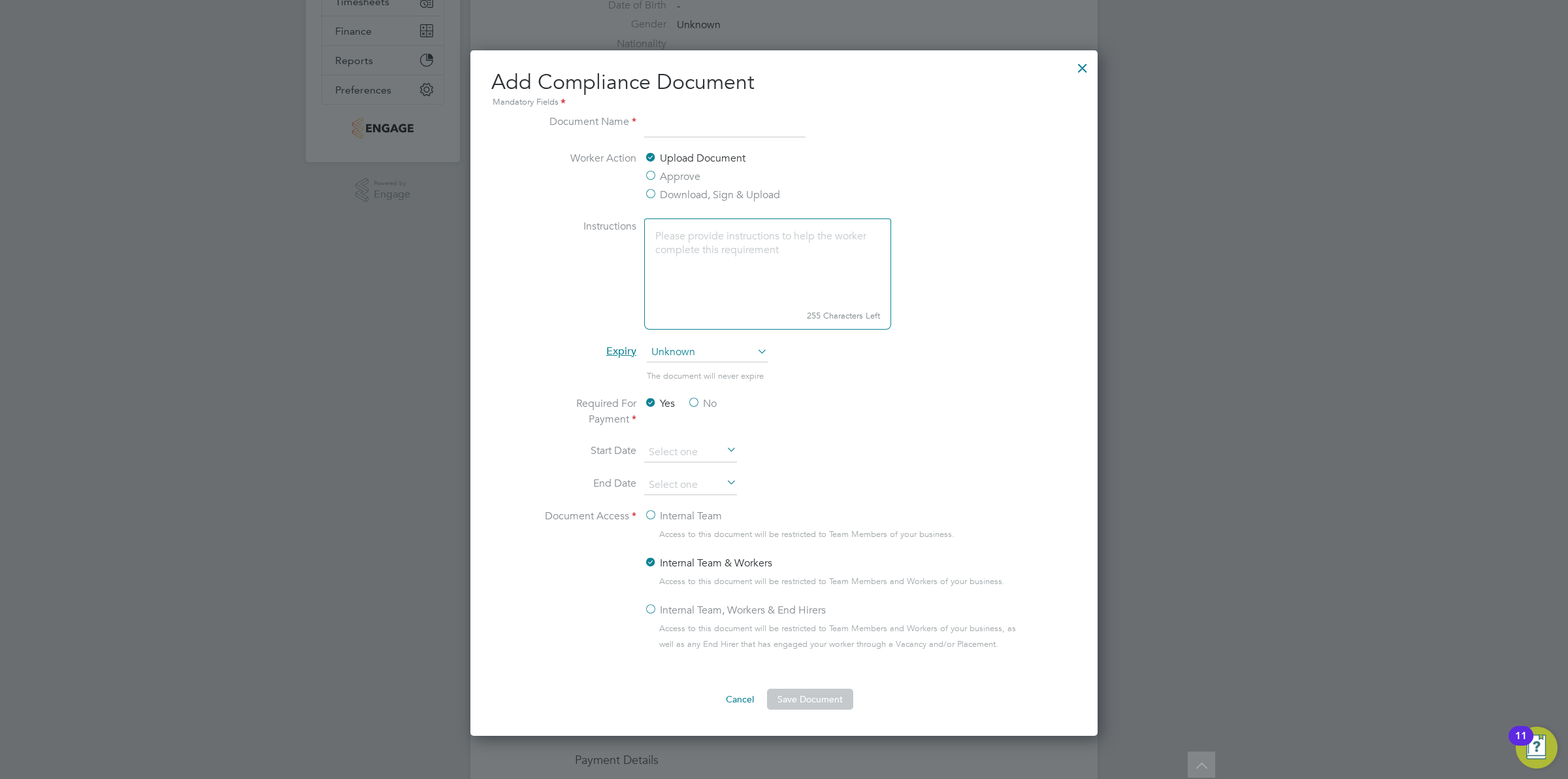
scroll to position [286, 0]
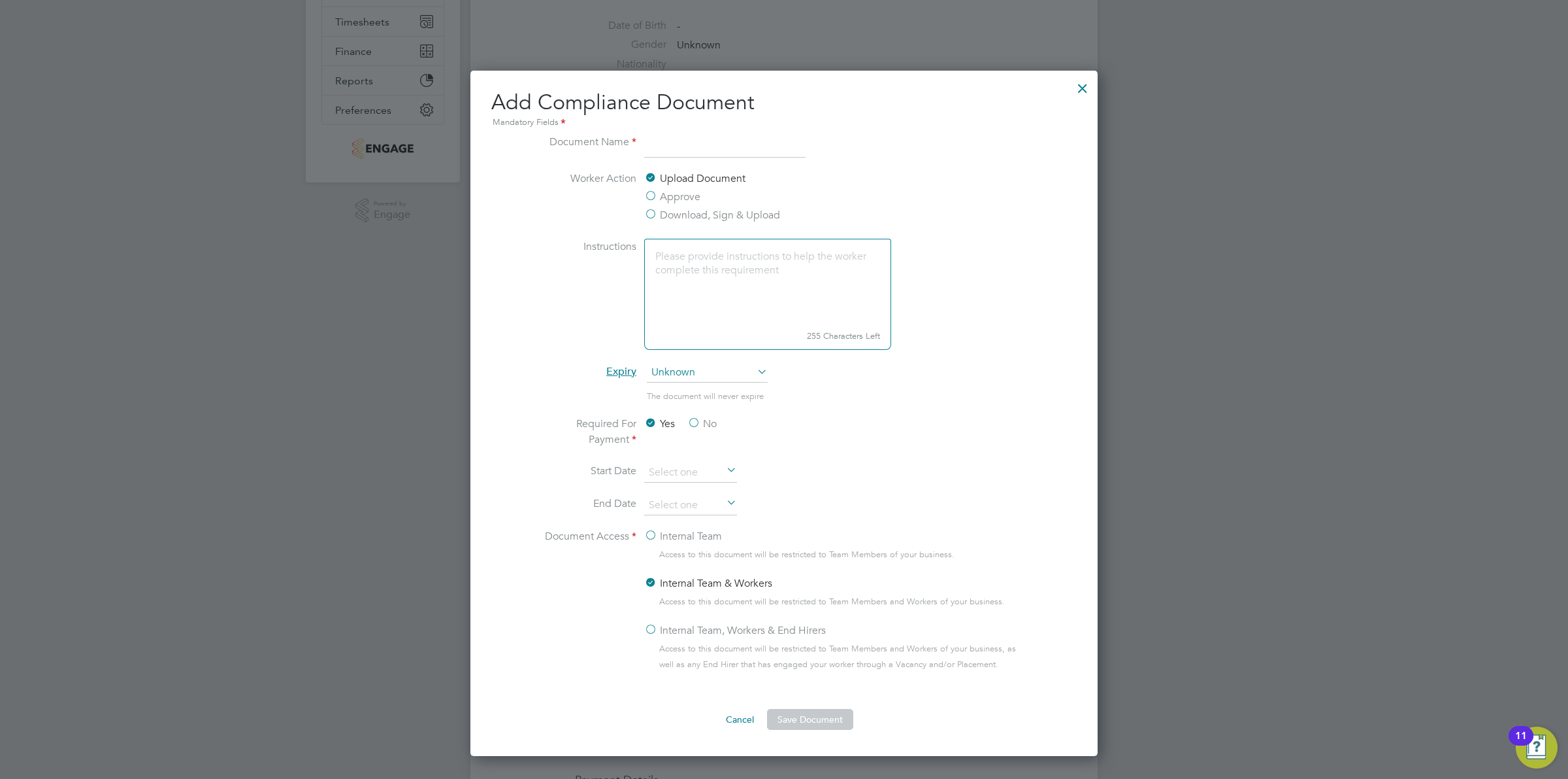
click at [685, 151] on input at bounding box center [725, 146] width 161 height 24
type input "NCC Vetting Form"
click at [713, 369] on span "Unknown" at bounding box center [707, 373] width 121 height 20
click at [906, 397] on li "The document will never expire" at bounding box center [784, 401] width 491 height 26
click at [724, 470] on icon at bounding box center [724, 471] width 0 height 18
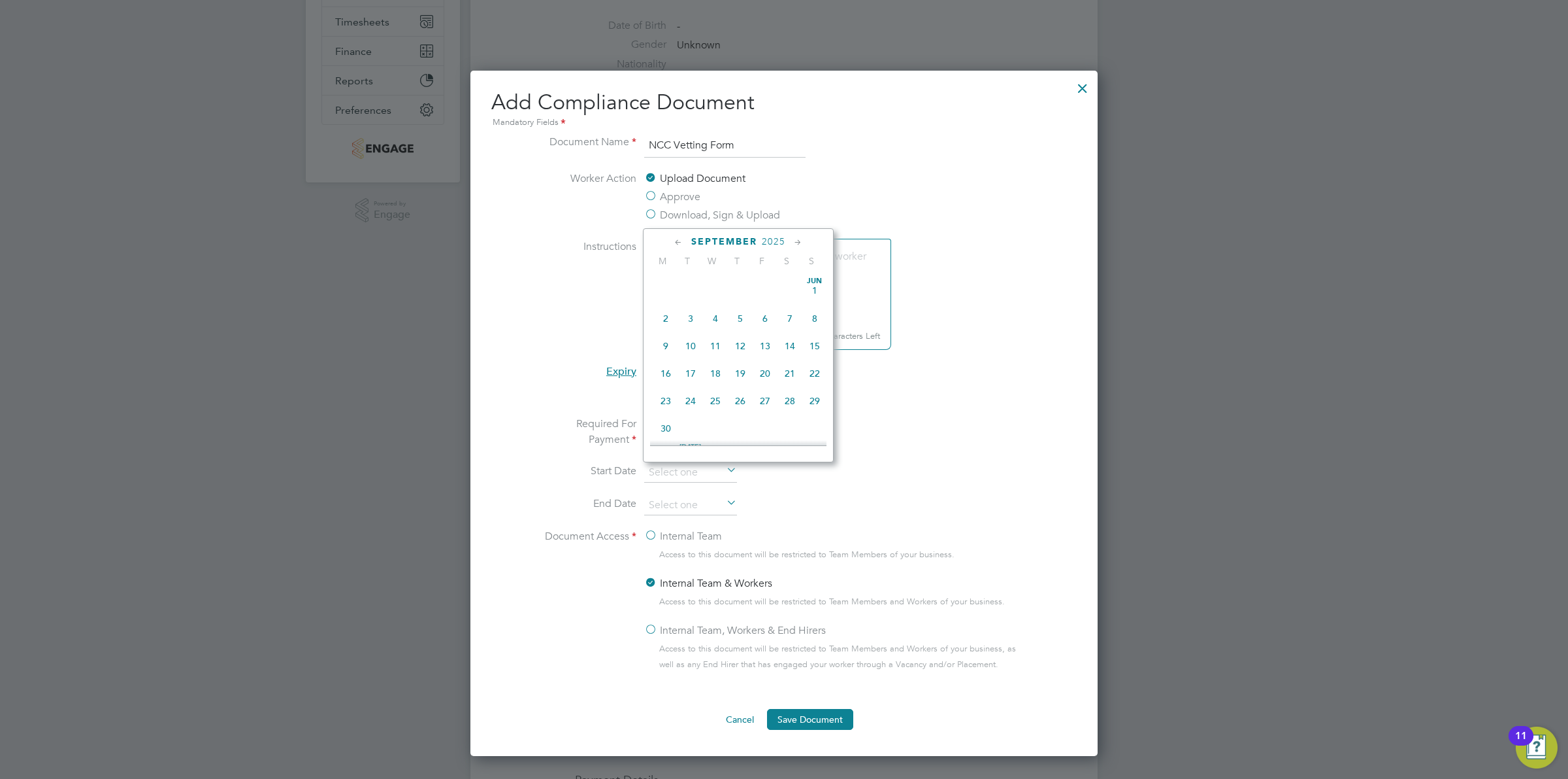
scroll to position [487, 0]
click at [656, 367] on span "29" at bounding box center [665, 355] width 25 height 25
type input "[DATE]"
click at [718, 512] on input at bounding box center [691, 505] width 93 height 20
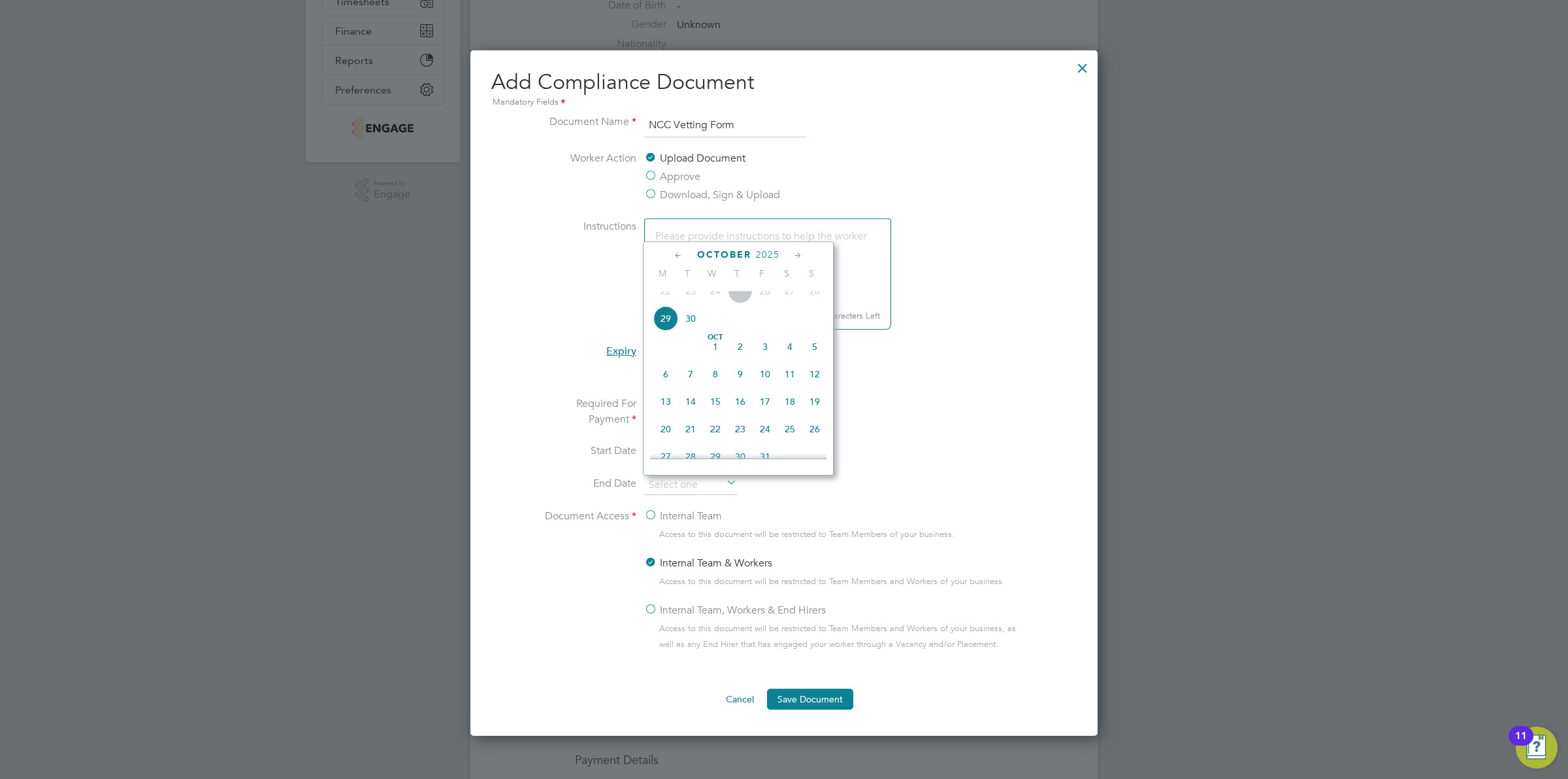
click at [796, 253] on icon at bounding box center [799, 255] width 13 height 15
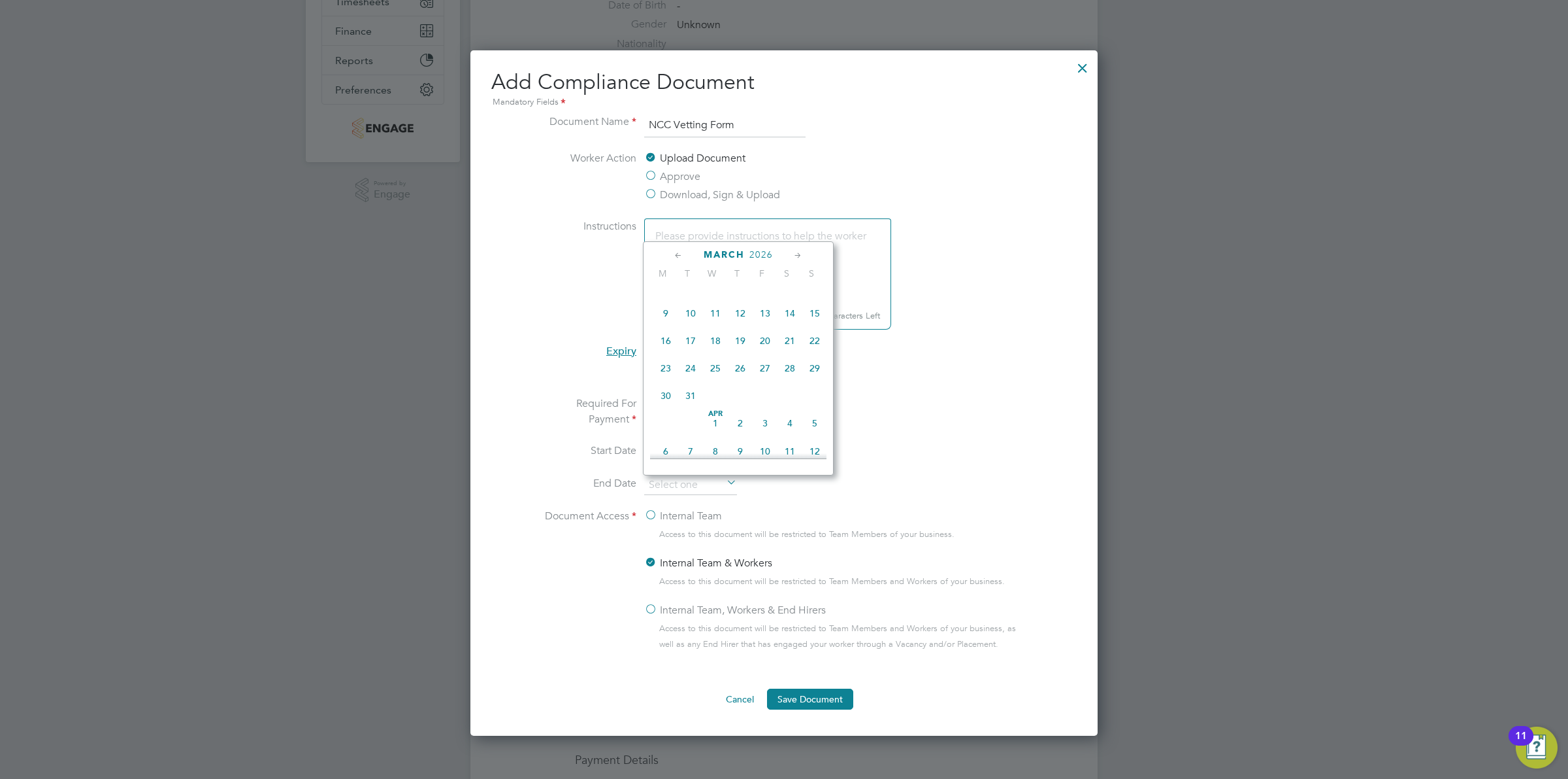
click at [796, 253] on icon at bounding box center [799, 255] width 13 height 15
click at [799, 255] on icon at bounding box center [799, 255] width 13 height 15
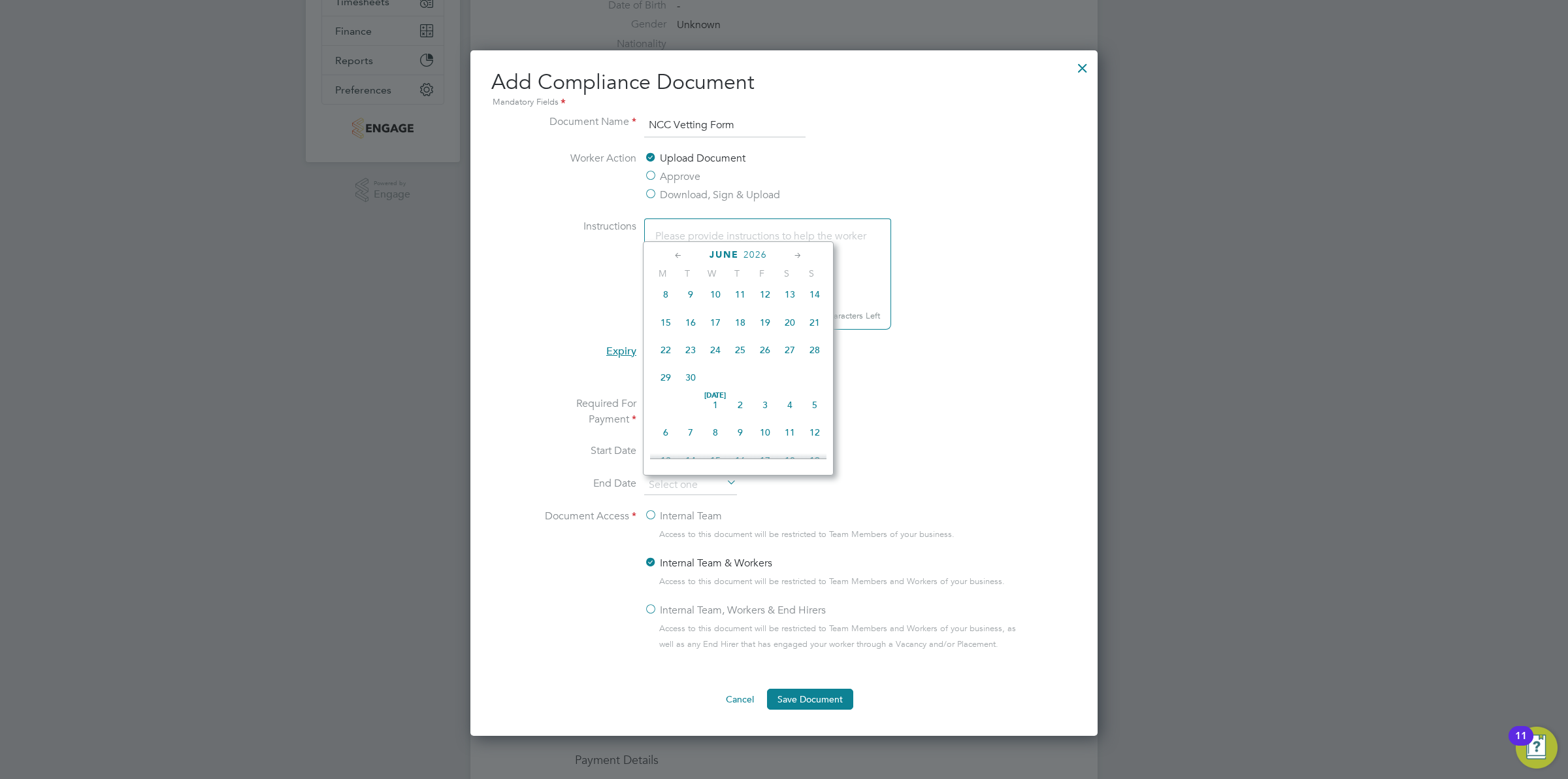
scroll to position [1890, 0]
click at [762, 274] on span "3" at bounding box center [765, 261] width 25 height 25
type input "[DATE]"
click at [1044, 440] on ng-form "Document Name NCC Vetting Form Worker Action Upload Document Approve Download, …" at bounding box center [784, 411] width 585 height 596
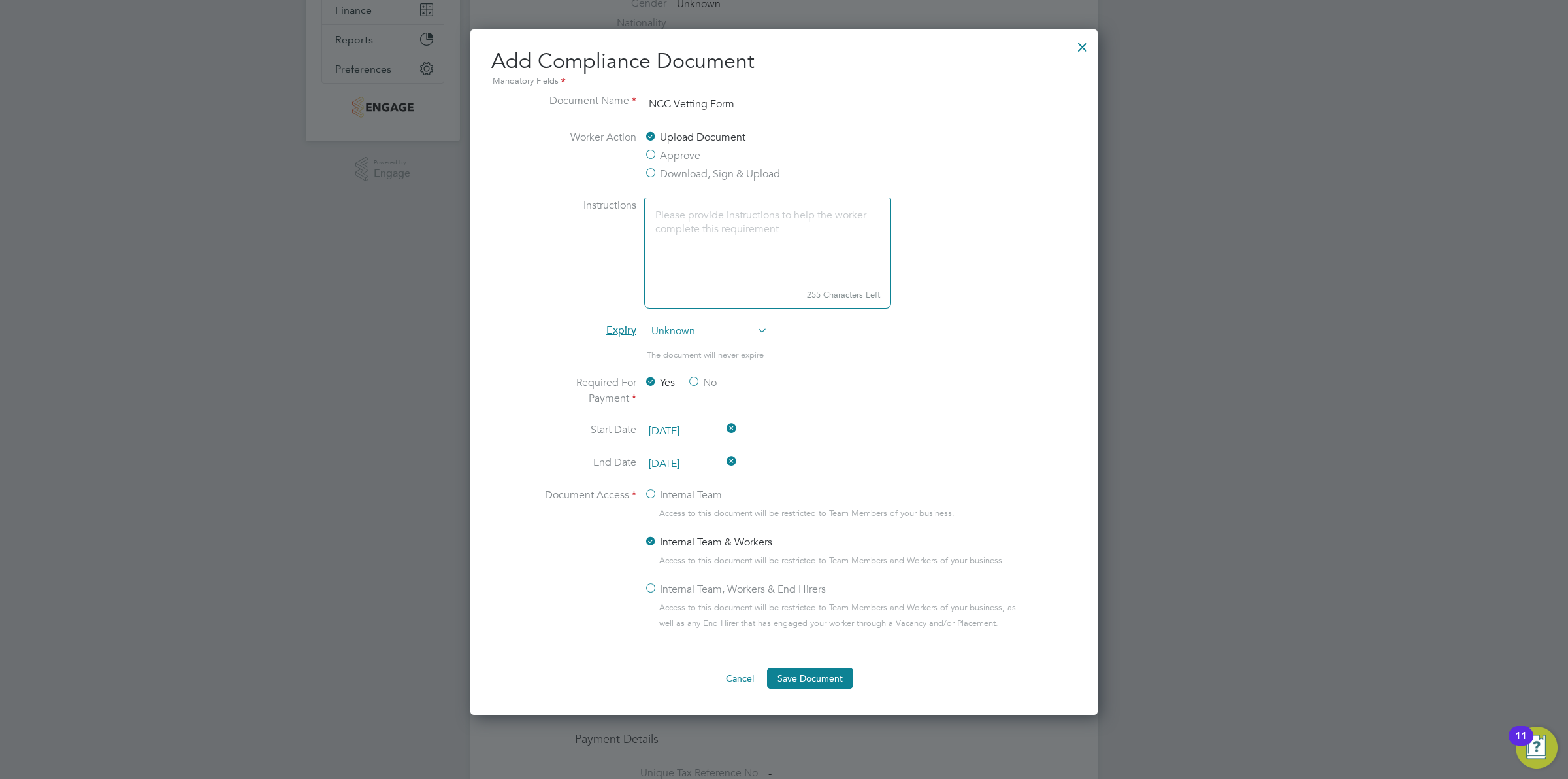
click at [696, 516] on span "Access to this document will be restricted to Team Members of your business." at bounding box center [807, 513] width 295 height 16
click at [696, 495] on label "Internal Team" at bounding box center [683, 494] width 77 height 16
click at [0, 0] on input "Internal Team" at bounding box center [0, 0] width 0 height 0
click at [738, 340] on span "Unknown" at bounding box center [707, 332] width 121 height 20
click at [738, 338] on span "Unknown" at bounding box center [707, 332] width 121 height 20
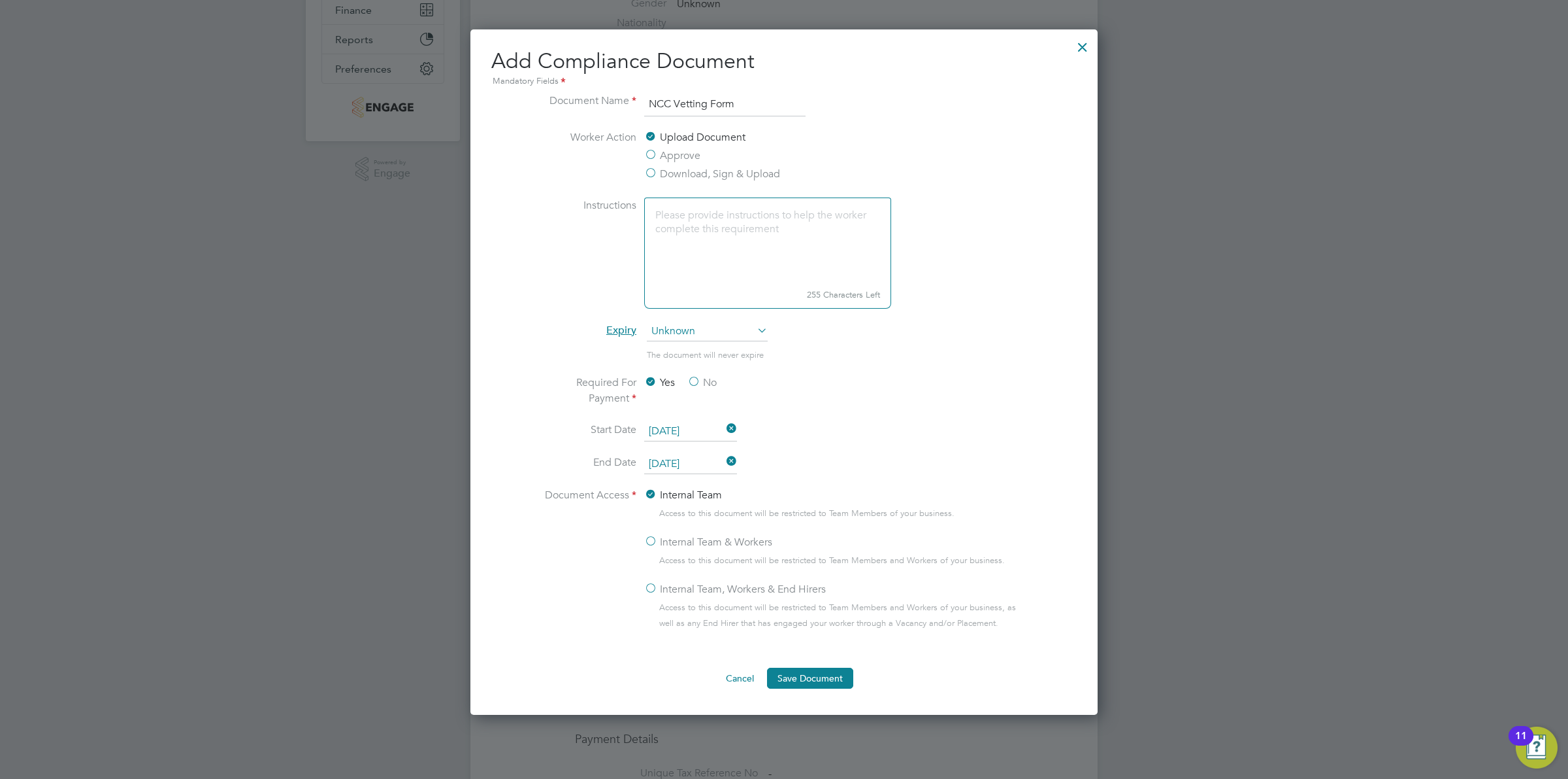
click at [748, 264] on textarea at bounding box center [768, 240] width 247 height 87
click at [710, 175] on label "Download, Sign & Upload" at bounding box center [712, 173] width 136 height 16
click at [0, 0] on input "Download, Sign & Upload" at bounding box center [0, 0] width 0 height 0
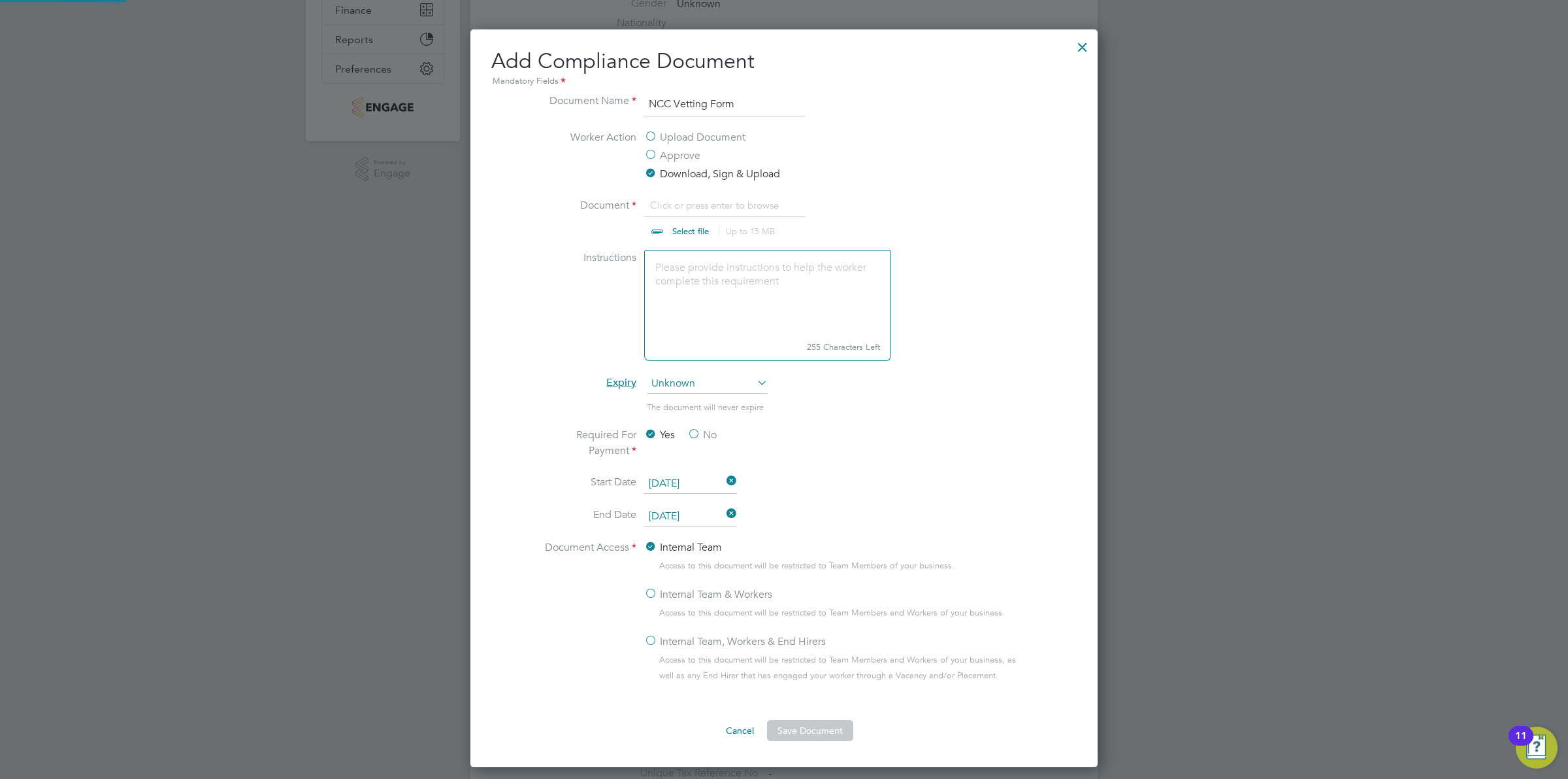
scroll to position [20, 162]
click at [684, 229] on input "file" at bounding box center [703, 216] width 205 height 39
type input "C:\fakepath\FB - New City College (Pretium) - Candidate Vetting Form.docx"
click at [747, 204] on input "file" at bounding box center [703, 216] width 205 height 39
click at [781, 727] on button "Save Document" at bounding box center [810, 730] width 87 height 21
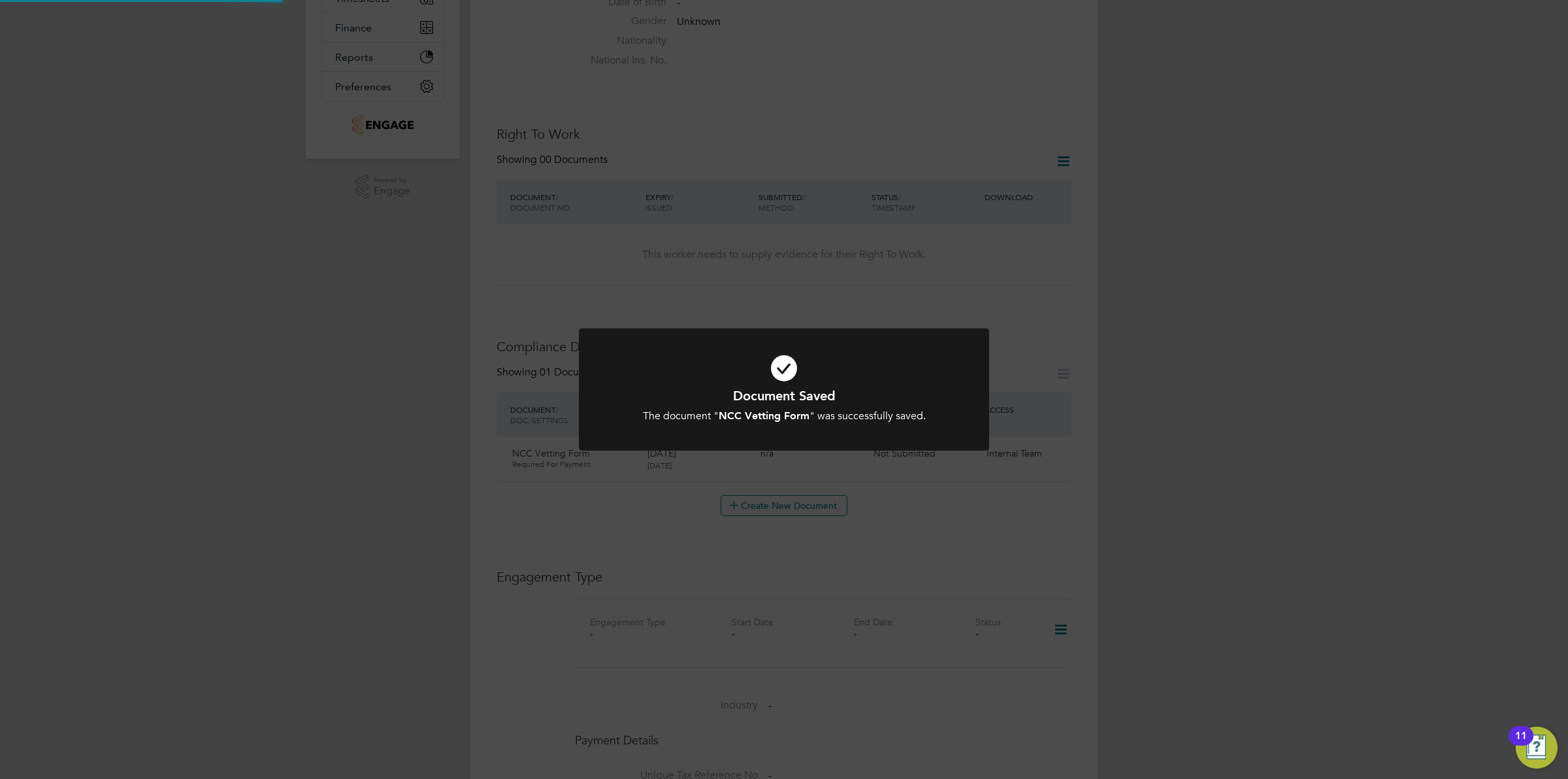
scroll to position [306, 0]
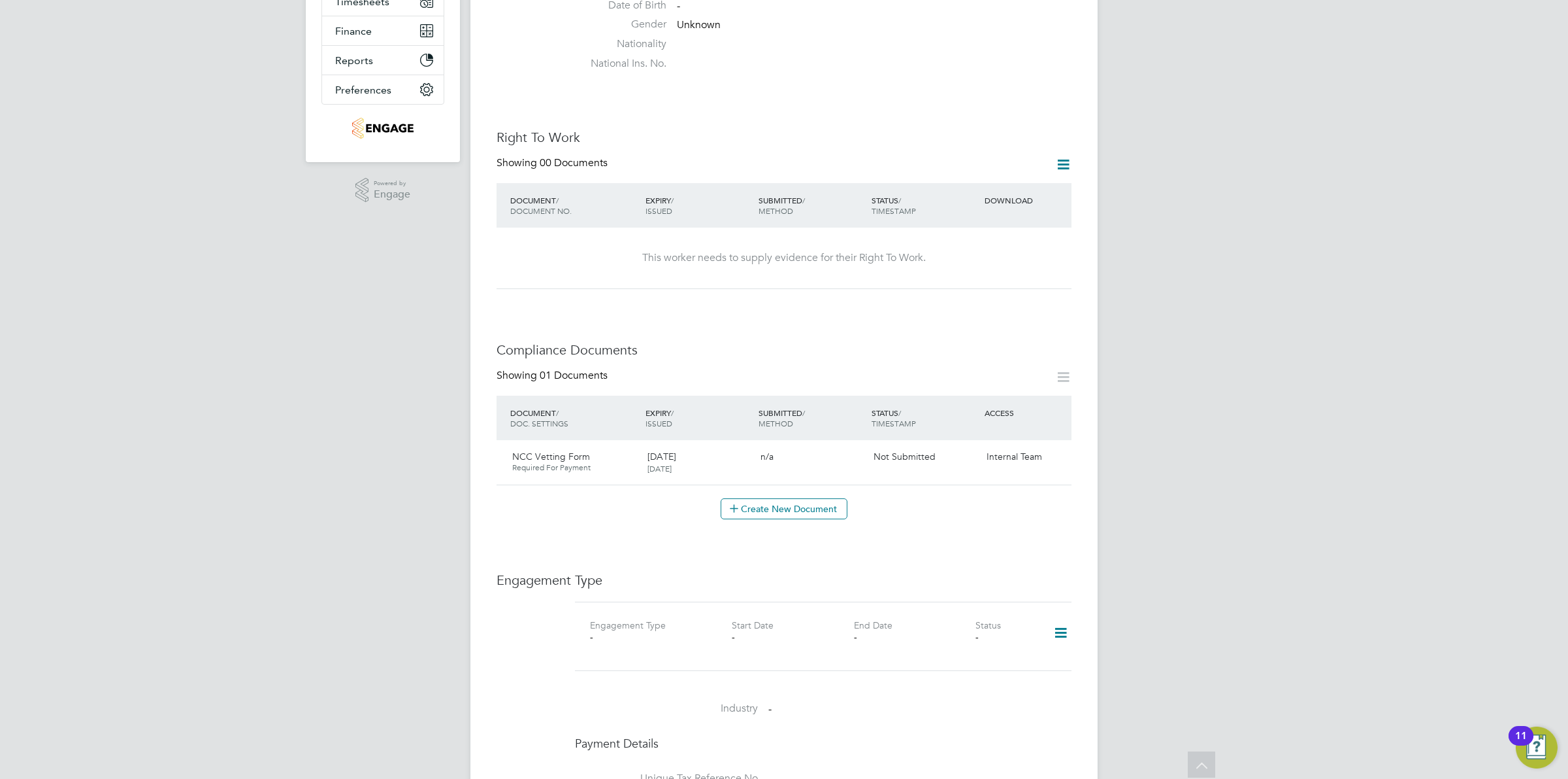
click at [1231, 425] on div "OD Ollie Dart Notifications 20 Applications: Current page: Network Team Members…" at bounding box center [784, 502] width 1568 height 1615
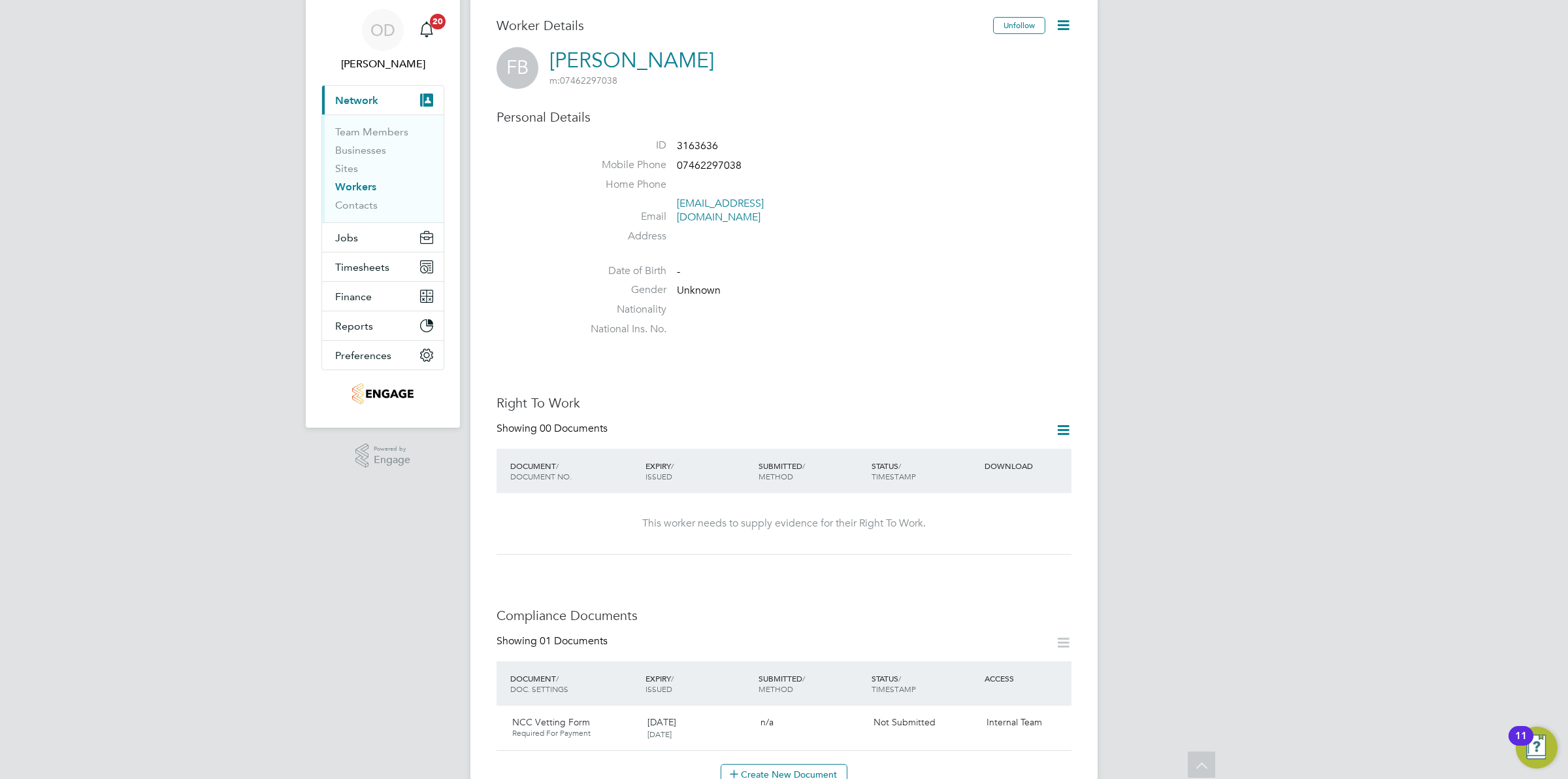
scroll to position [20, 0]
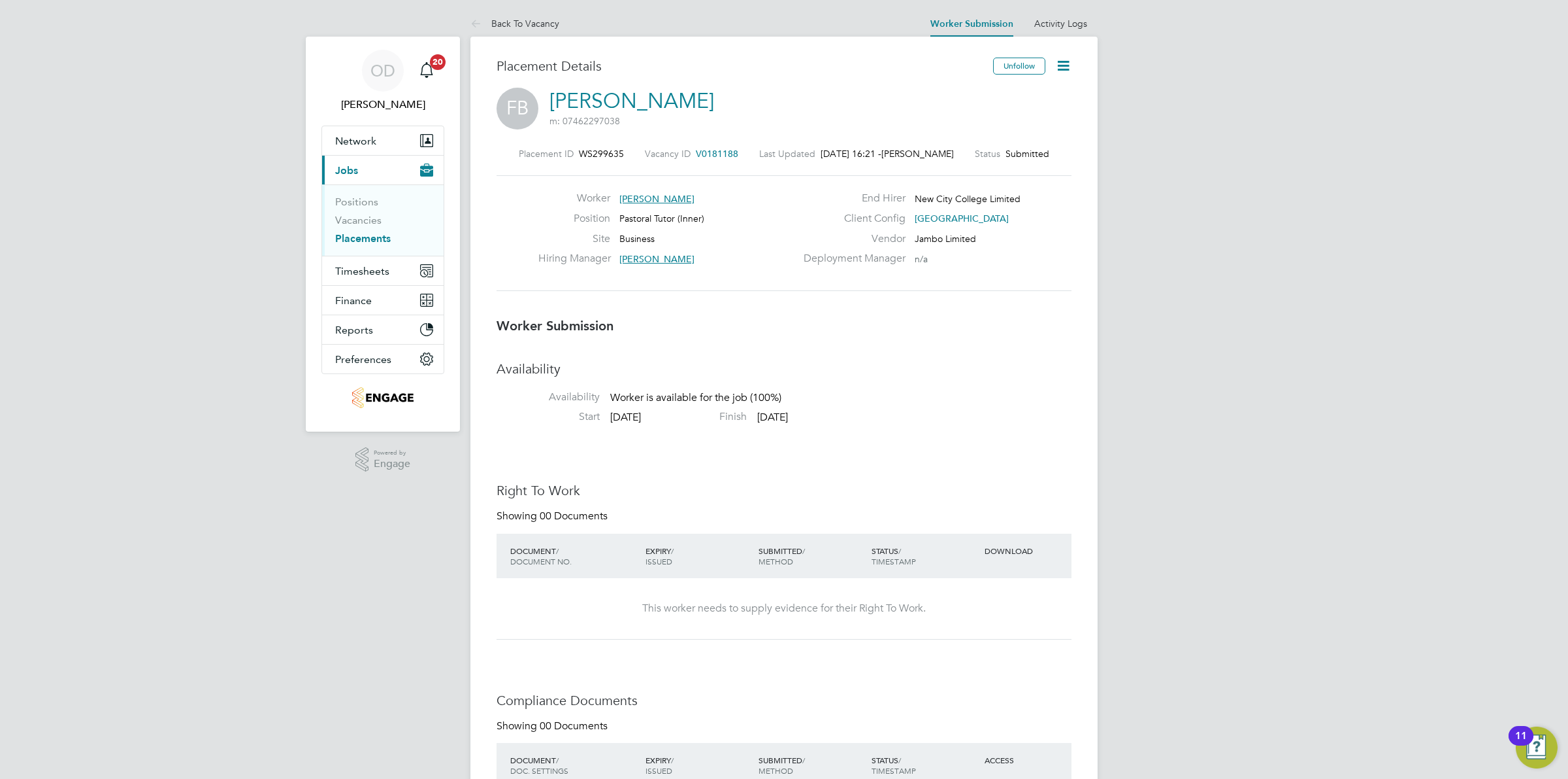
click at [371, 234] on link "Placements" at bounding box center [363, 238] width 56 height 13
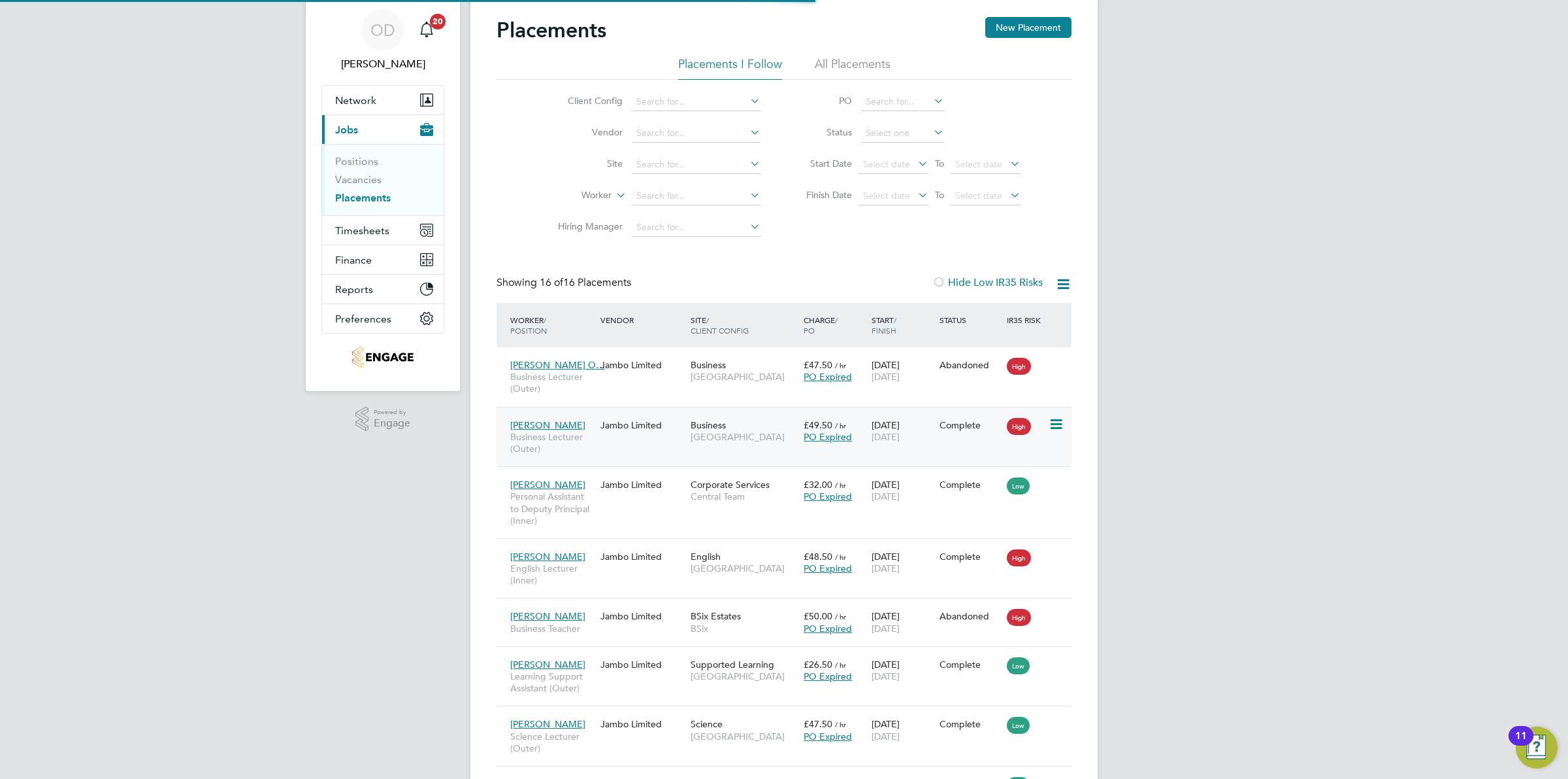
scroll to position [49, 91]
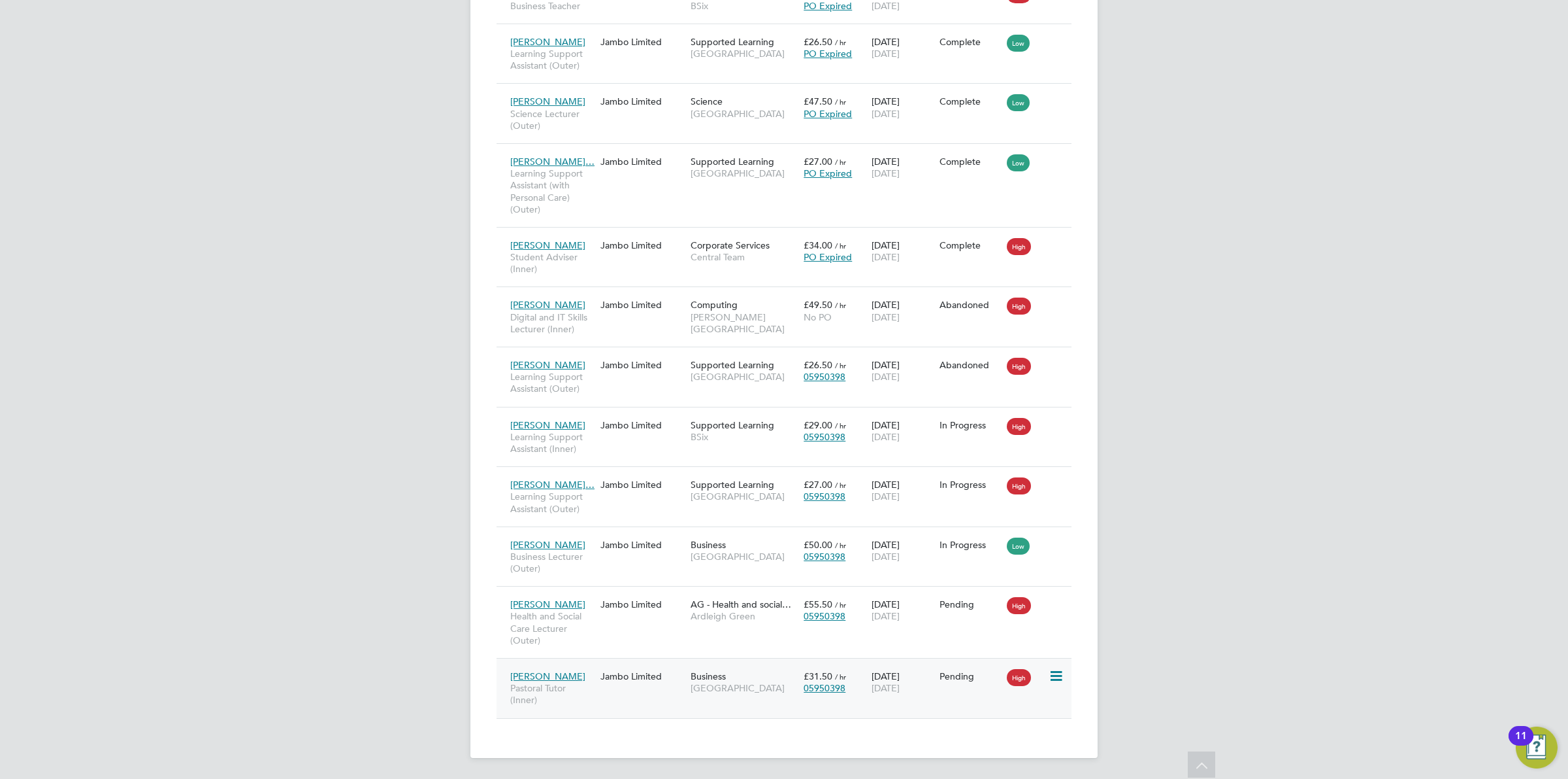
click at [858, 678] on div "£31.50 / hr 05950398" at bounding box center [834, 682] width 68 height 36
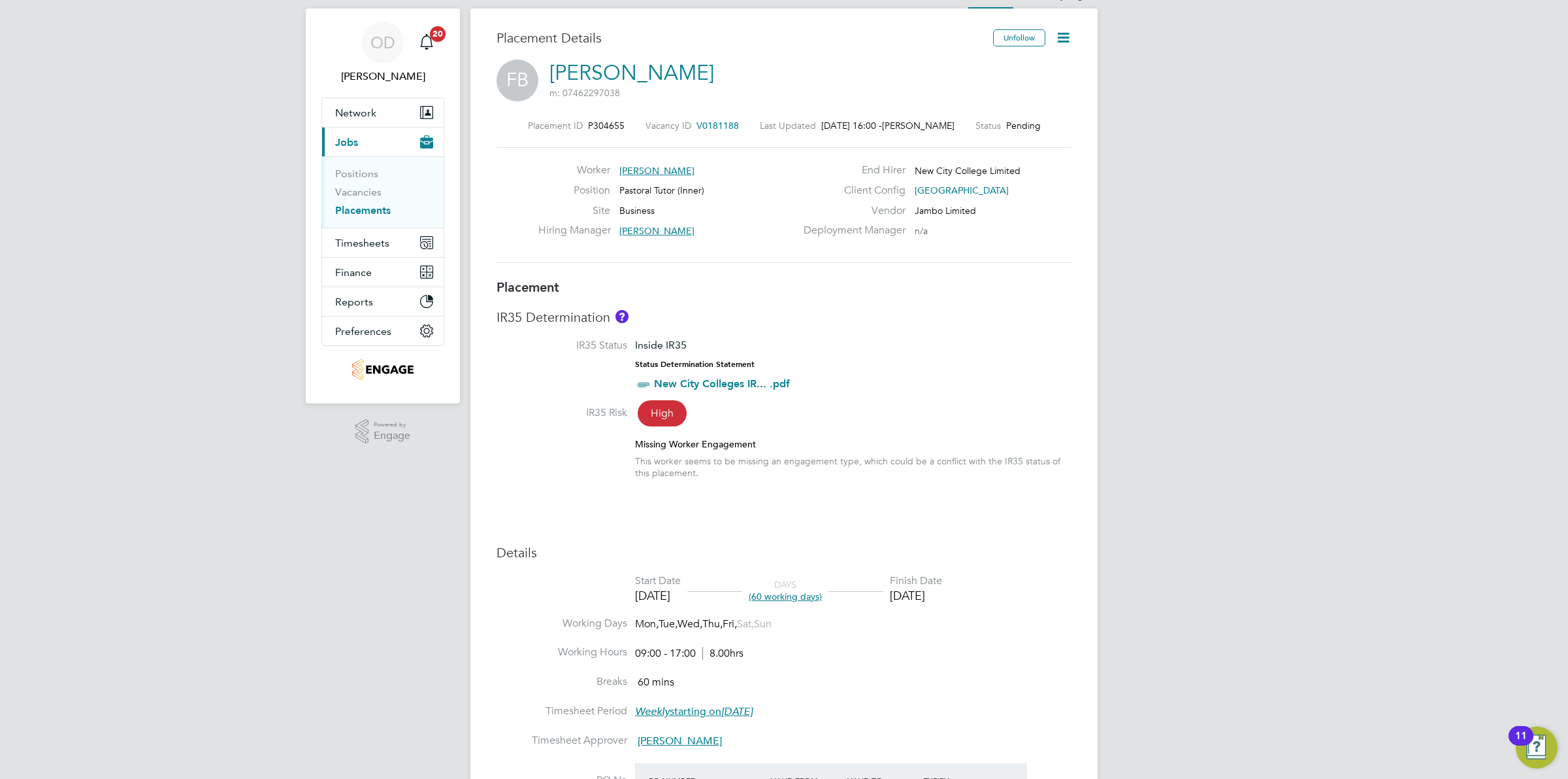
click at [376, 183] on li "Positions" at bounding box center [385, 177] width 98 height 18
click at [373, 188] on link "Vacancies" at bounding box center [358, 192] width 46 height 13
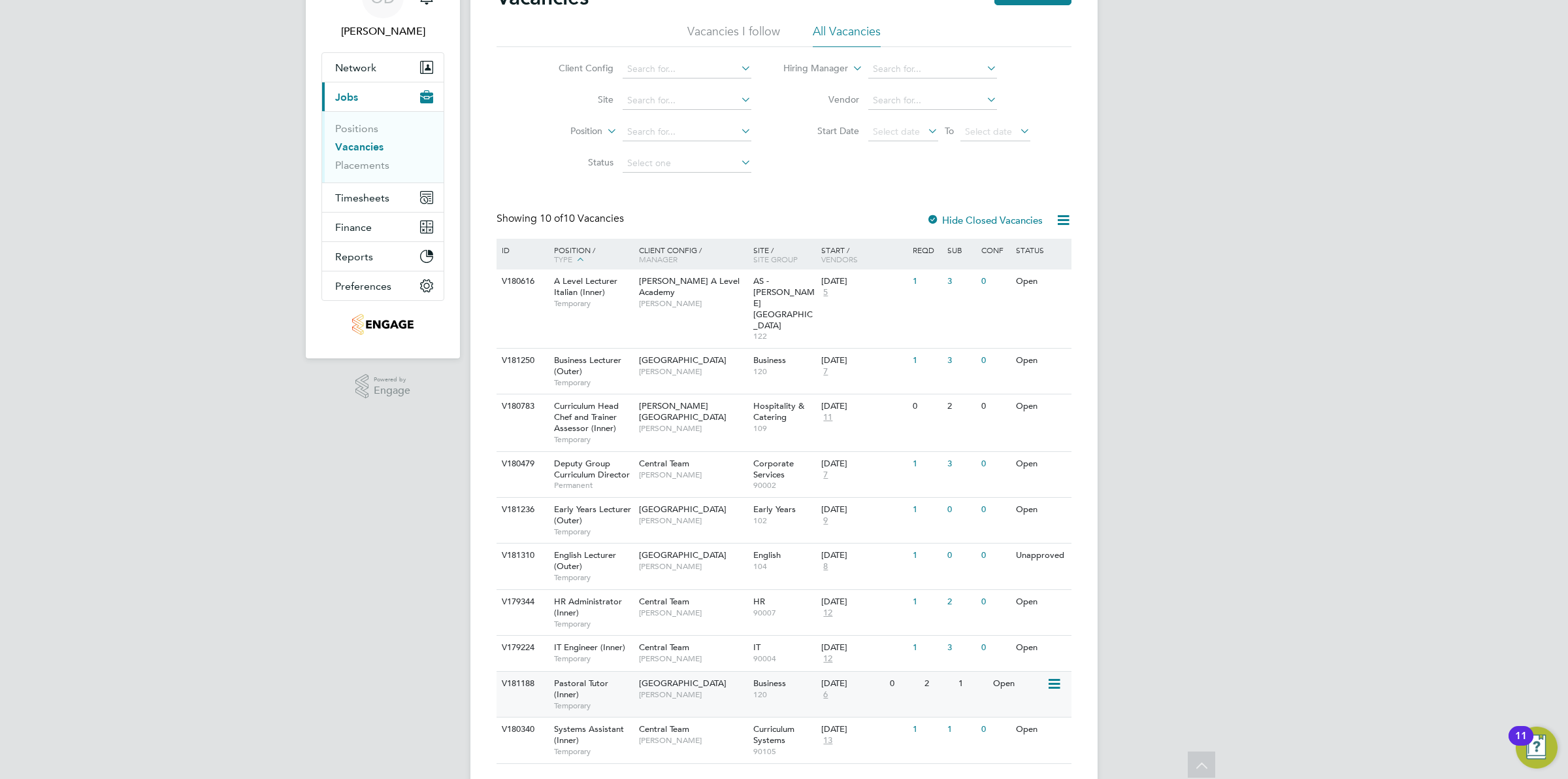
click at [974, 671] on div "1" at bounding box center [972, 683] width 34 height 25
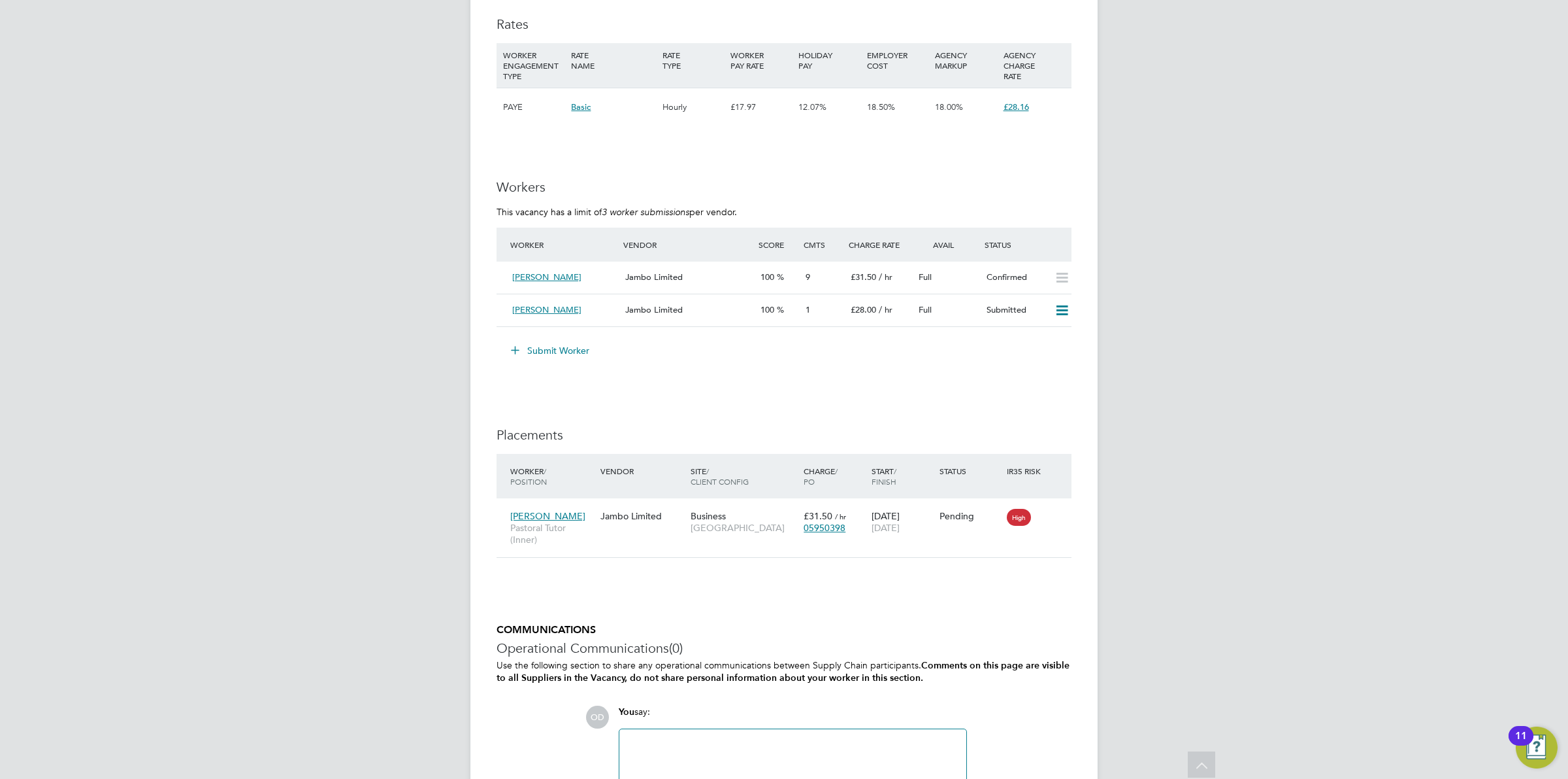
scroll to position [2501, 0]
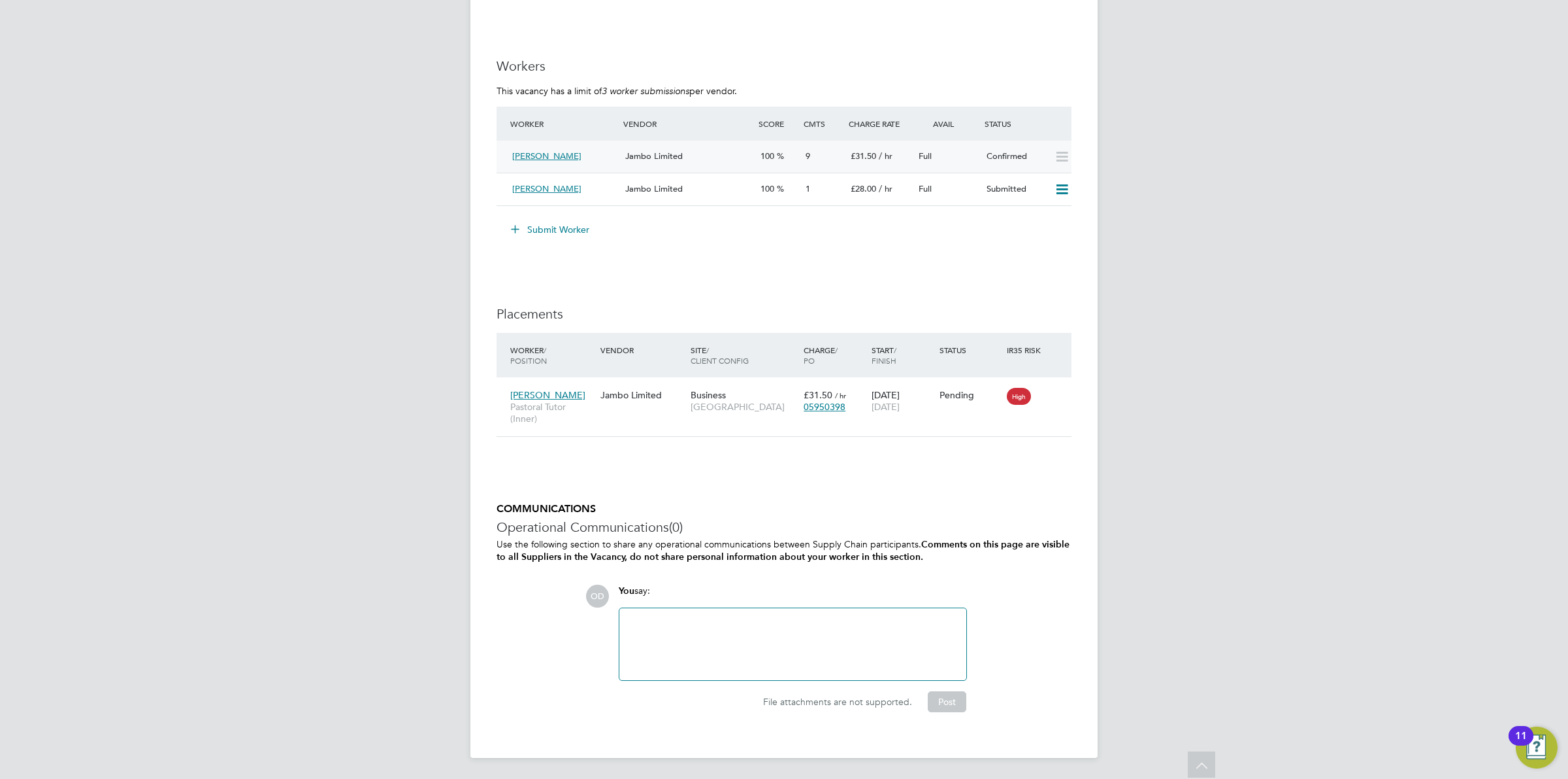
click at [736, 151] on div "Jambo Limited" at bounding box center [687, 157] width 135 height 22
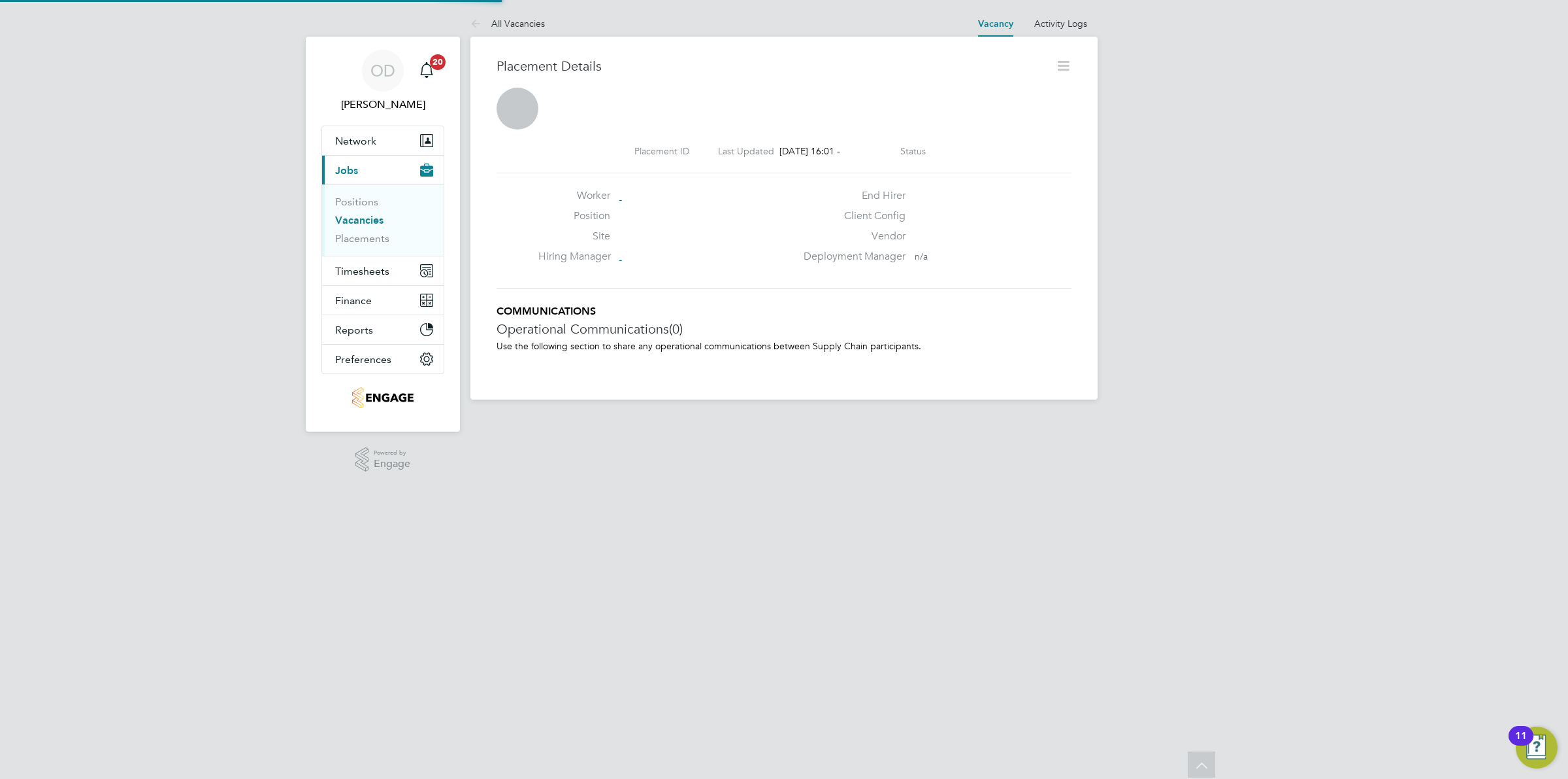
scroll to position [6, 6]
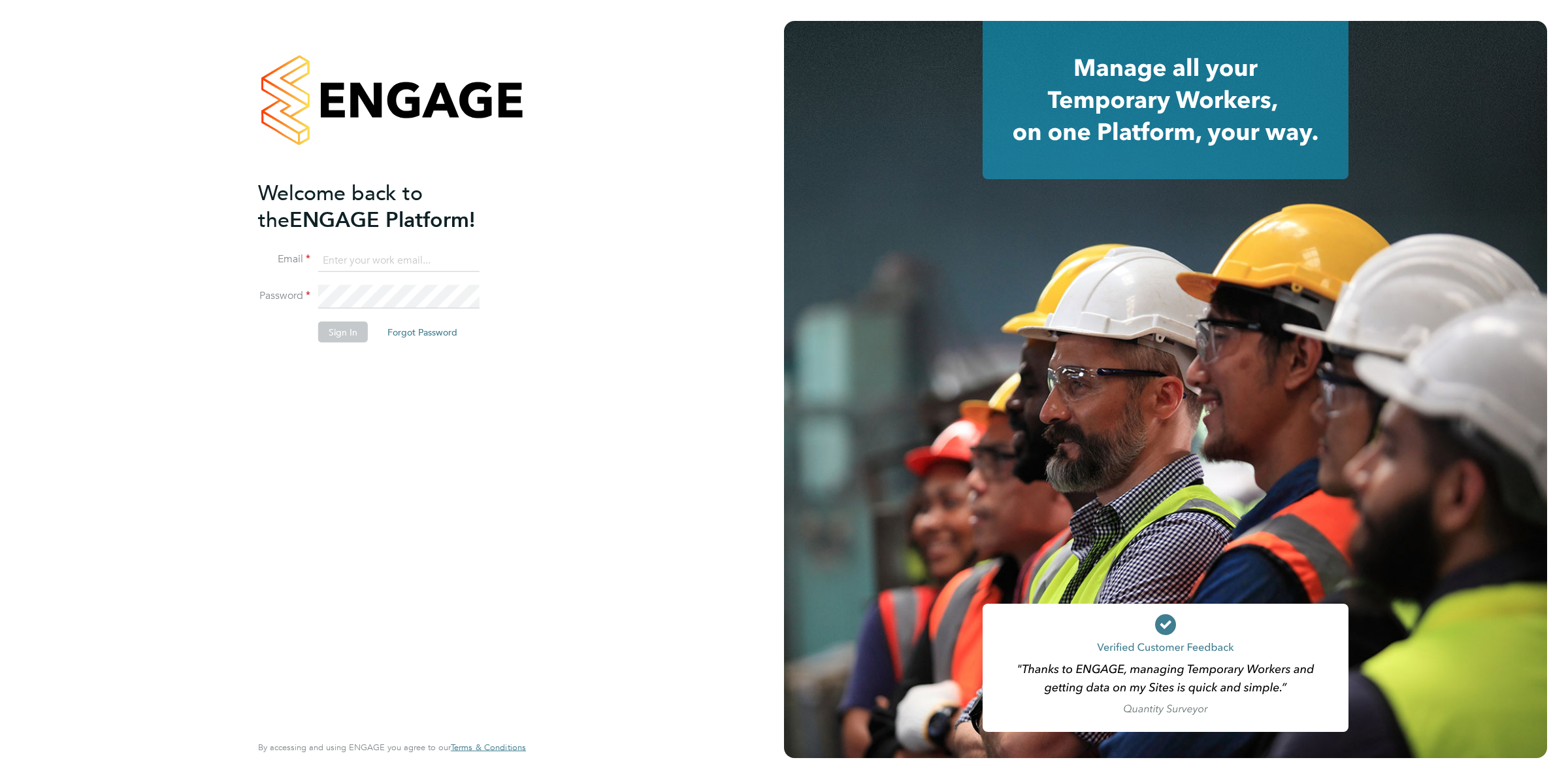
type input "[PERSON_NAME][EMAIL_ADDRESS][DOMAIN_NAME]"
click at [342, 338] on button "Sign In" at bounding box center [343, 332] width 49 height 21
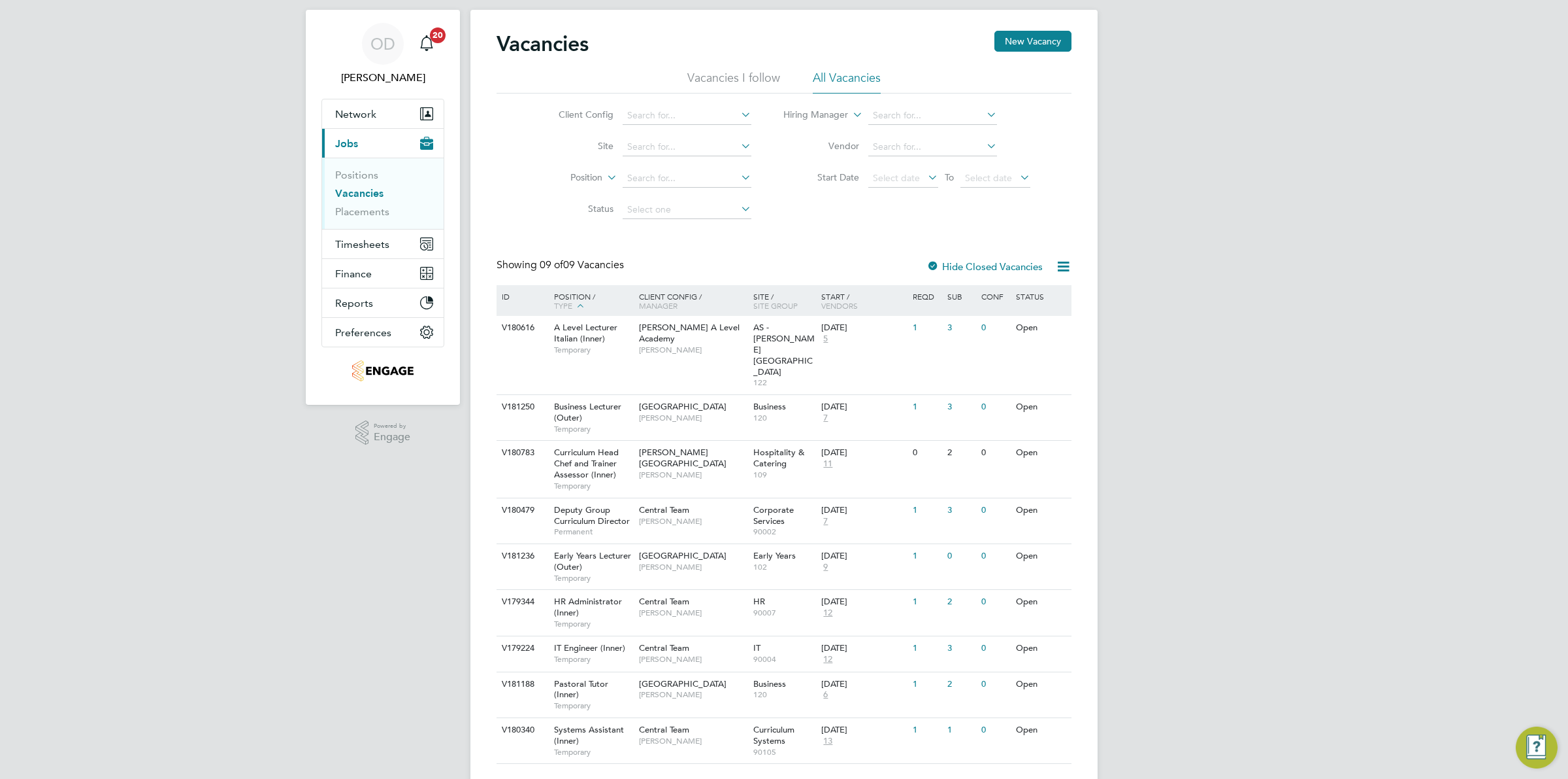
scroll to position [26, 0]
click at [831, 679] on div "[DATE]" at bounding box center [852, 684] width 62 height 11
click at [374, 192] on link "Vacancies" at bounding box center [359, 193] width 48 height 13
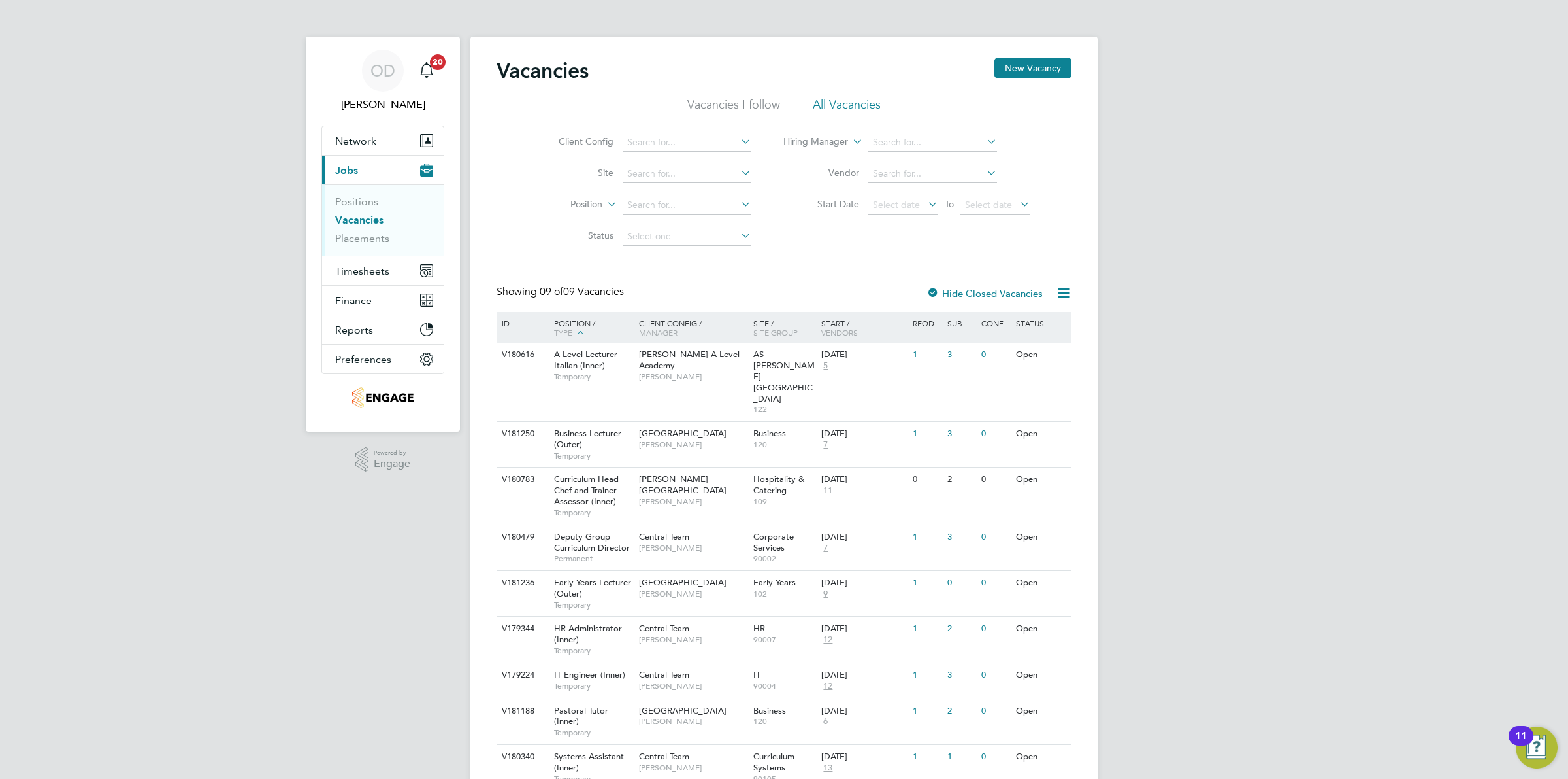
click at [368, 230] on li "Vacancies" at bounding box center [385, 223] width 98 height 18
click at [367, 239] on link "Placements" at bounding box center [362, 238] width 54 height 13
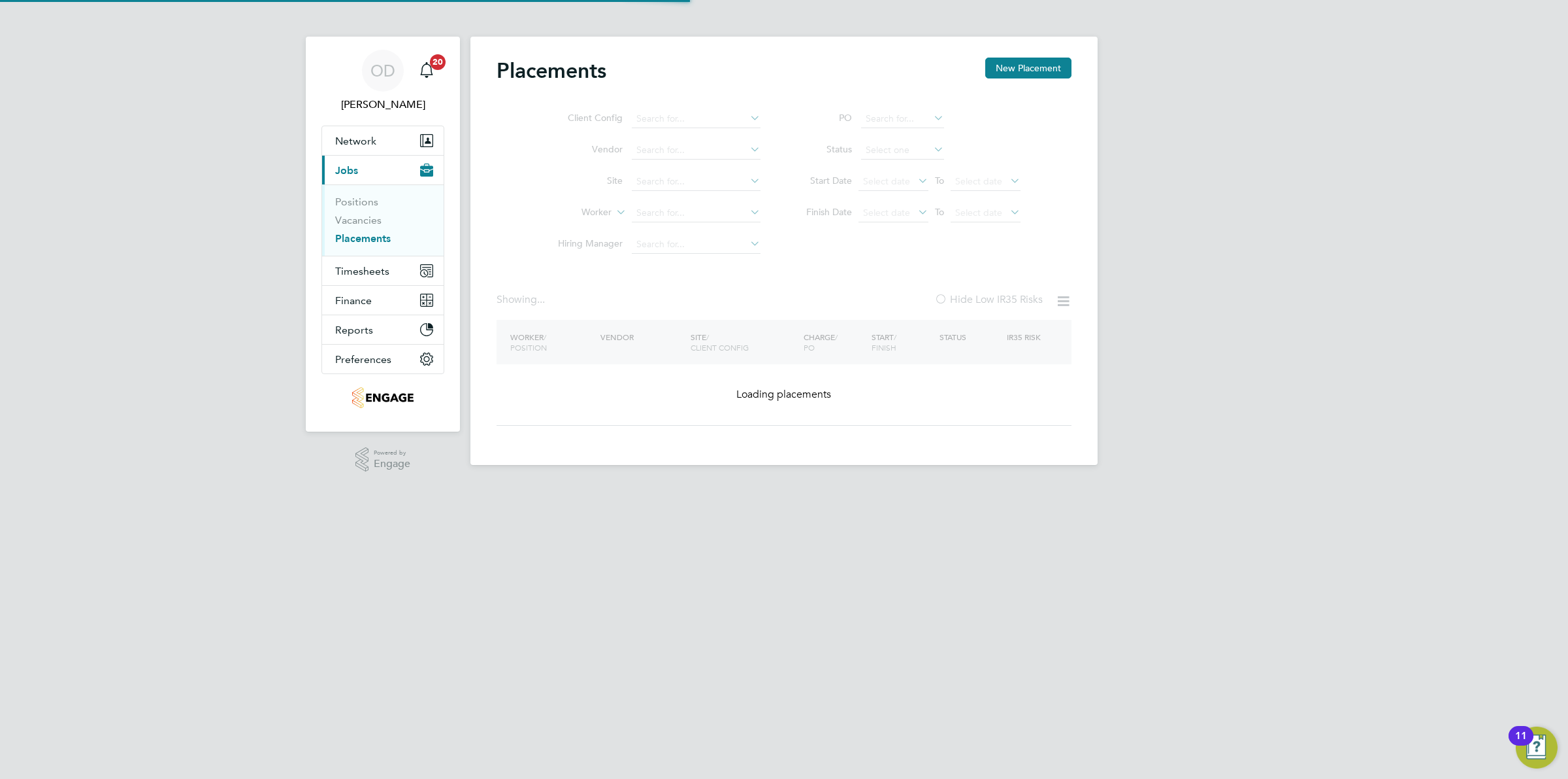
drag, startPoint x: 367, startPoint y: 227, endPoint x: 367, endPoint y: 221, distance: 6.0
click at [367, 227] on li "Vacancies" at bounding box center [385, 223] width 98 height 18
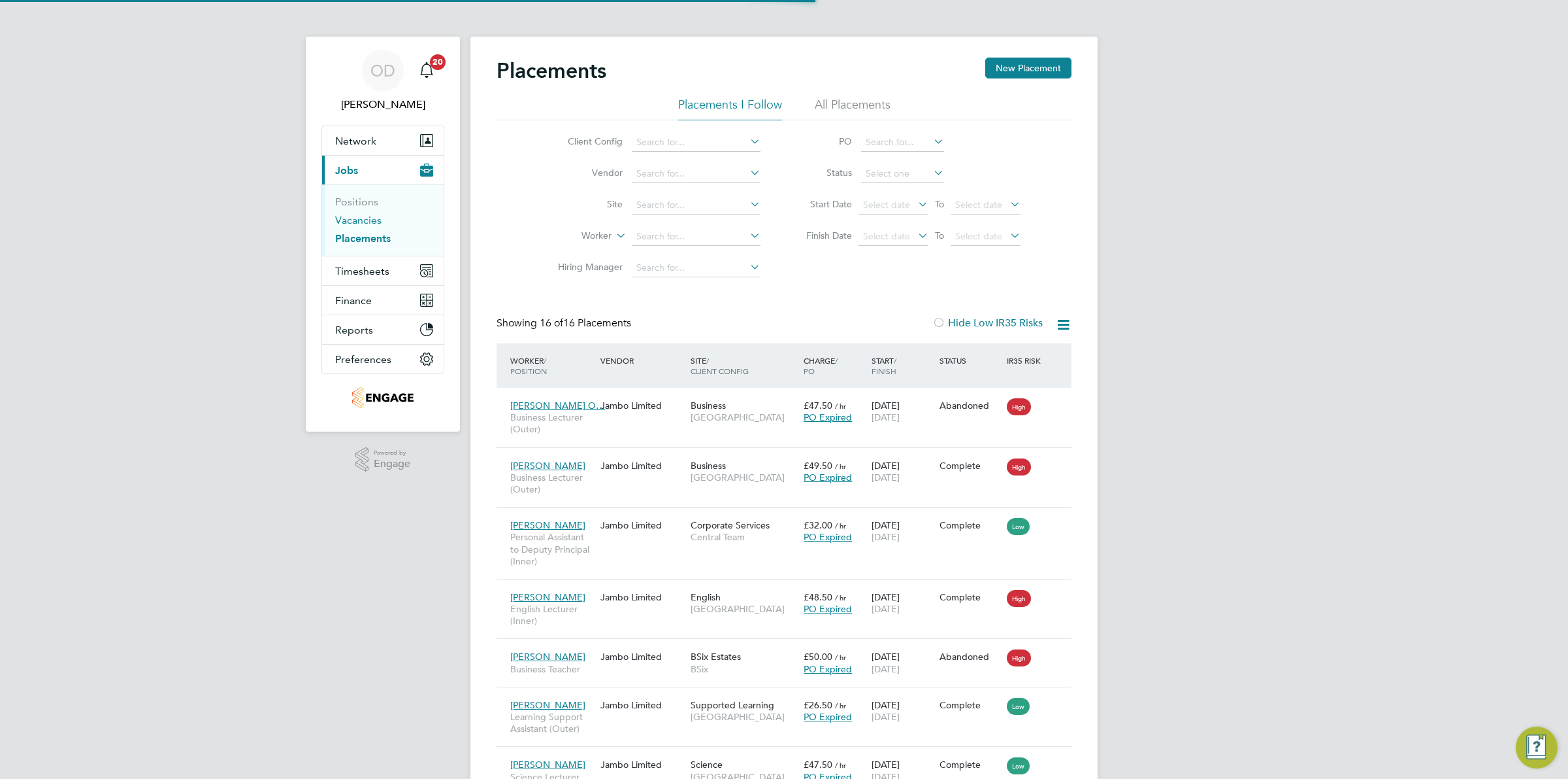
click at [367, 221] on link "Vacancies" at bounding box center [358, 220] width 46 height 13
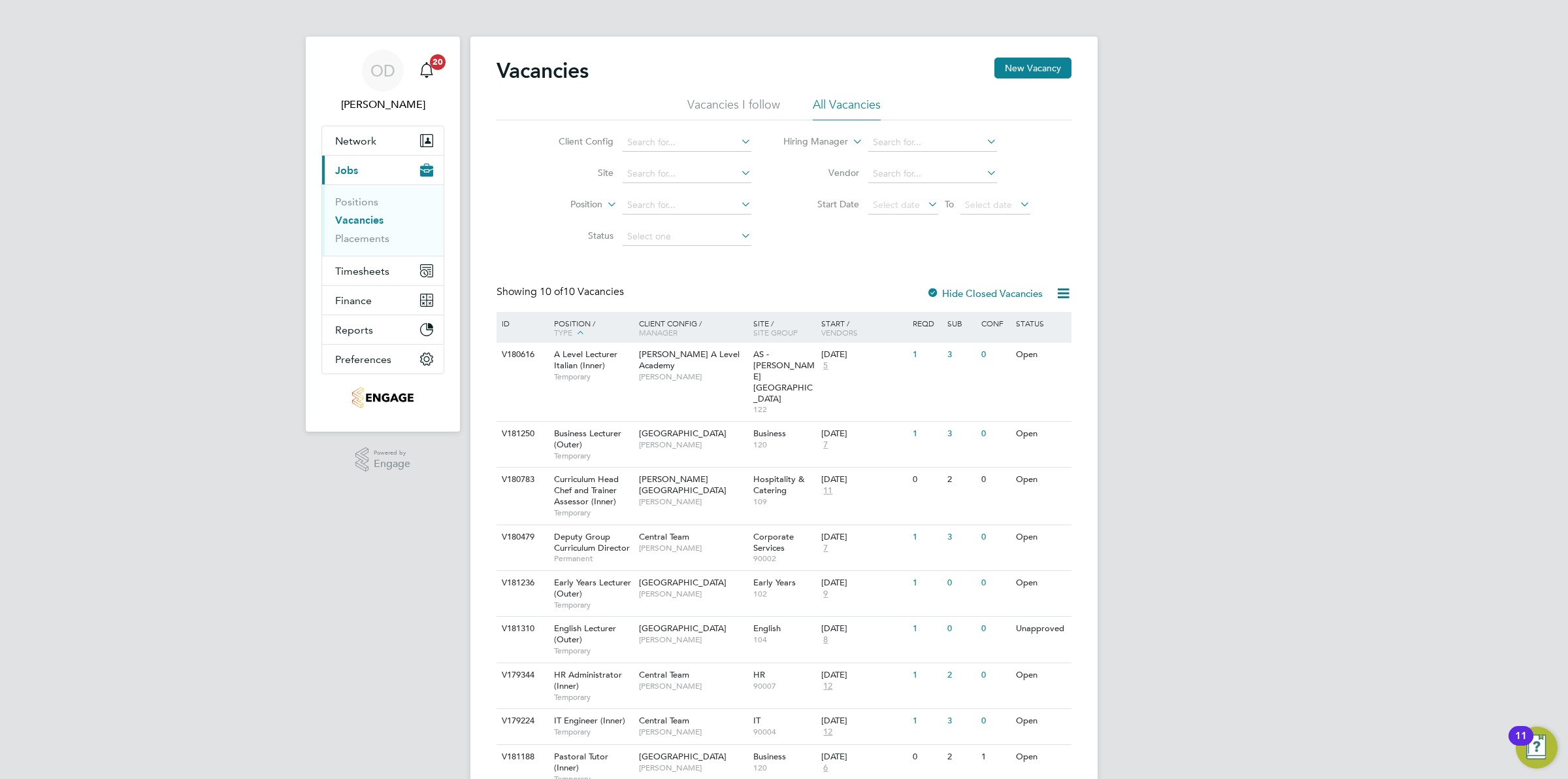
scroll to position [73, 0]
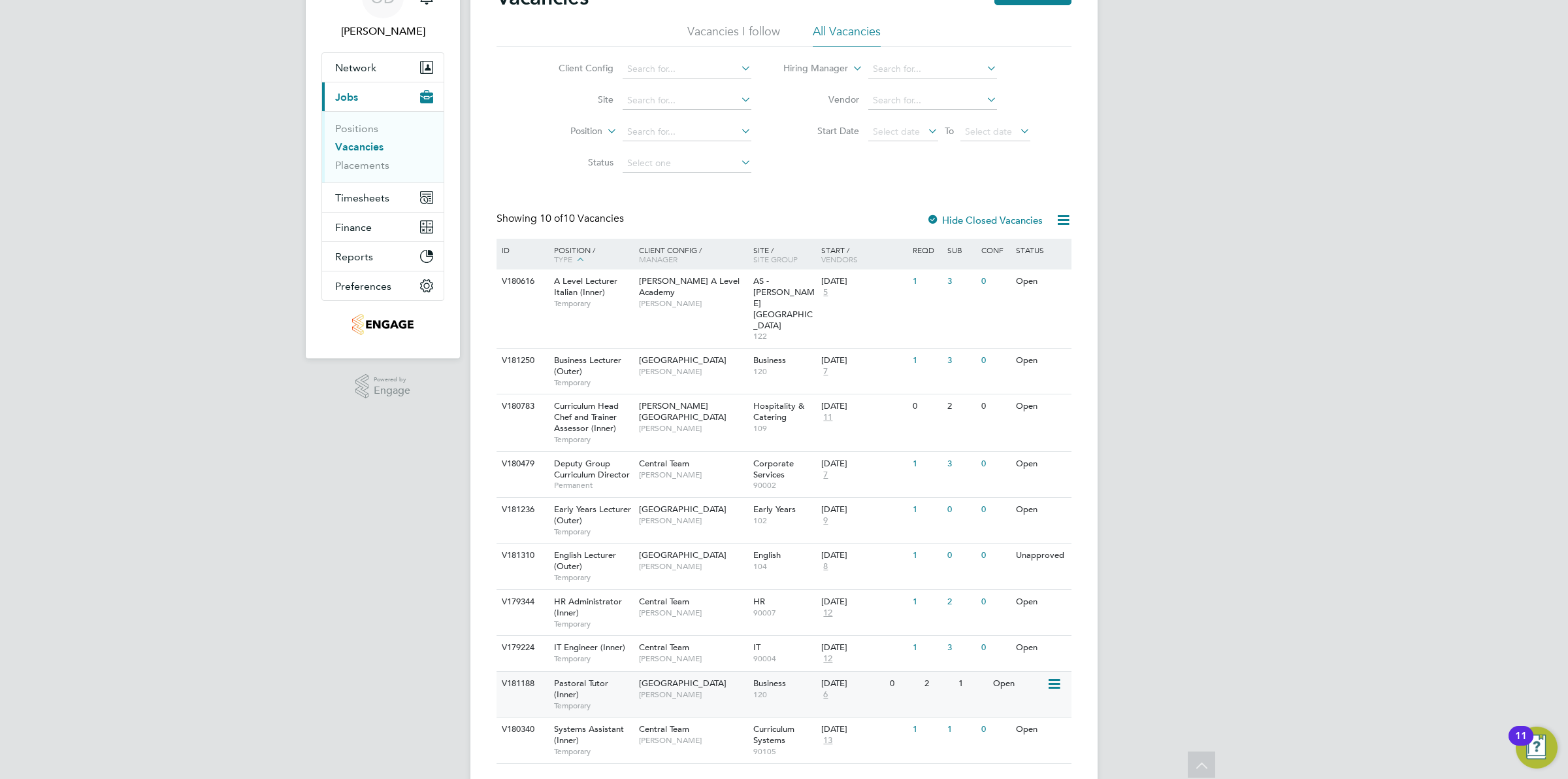
drag, startPoint x: 667, startPoint y: 655, endPoint x: 935, endPoint y: 661, distance: 268.1
click at [935, 670] on div "V181188 Pastoral Tutor (Inner) Temporary Tower Hamlets Campus Emma Wood Busines…" at bounding box center [784, 693] width 575 height 46
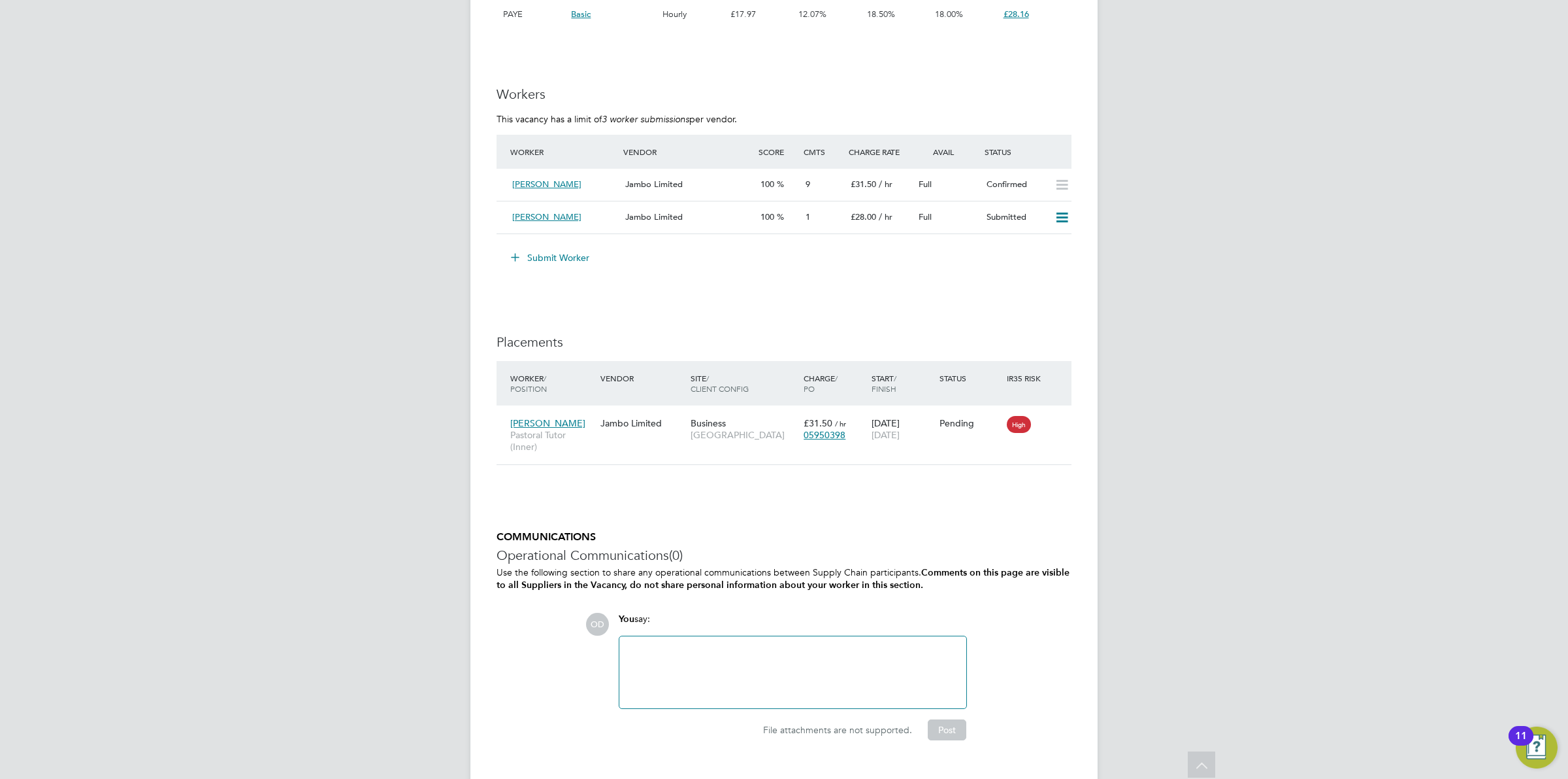
scroll to position [2493, 0]
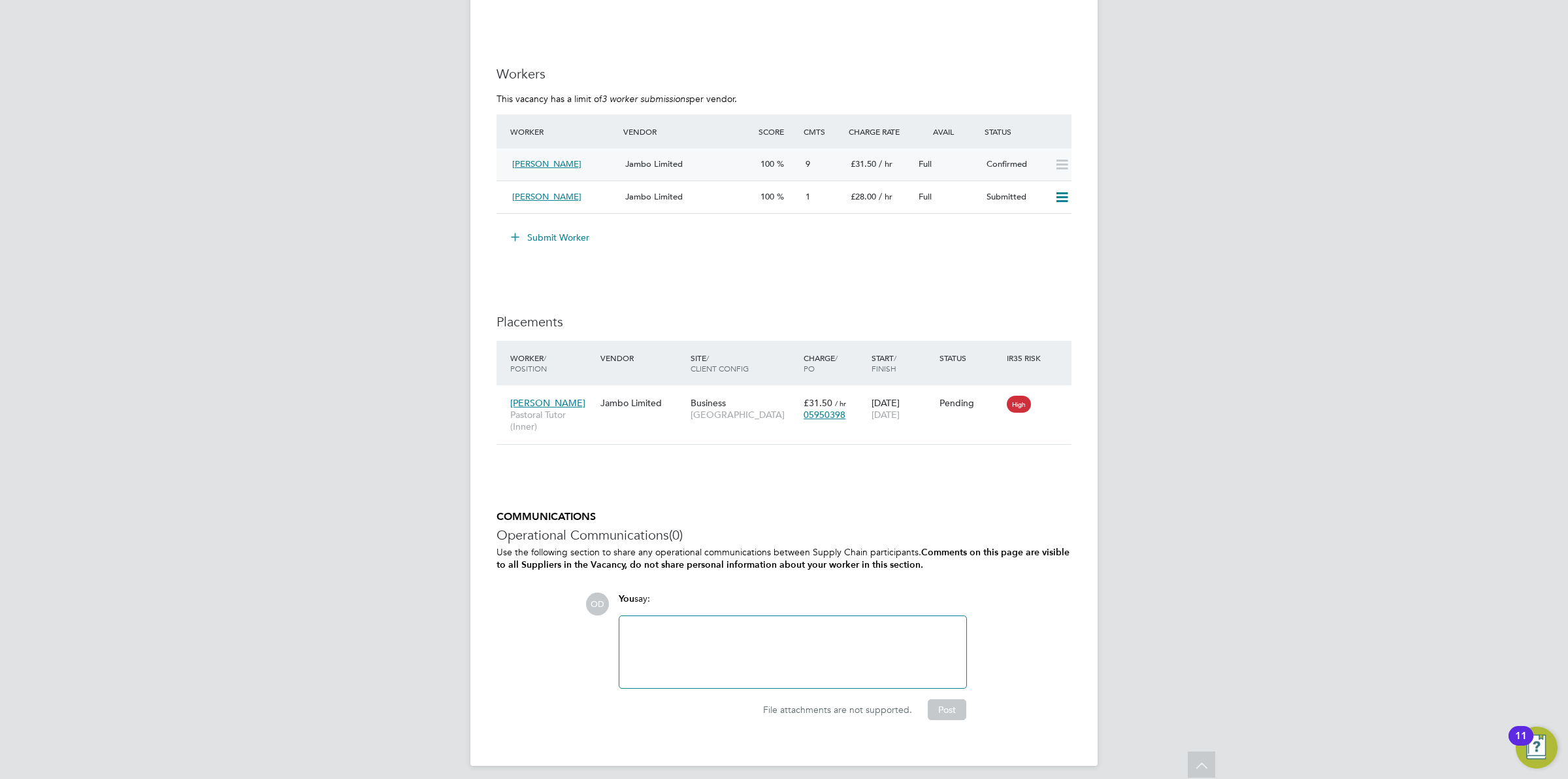
click at [685, 168] on div "Jambo Limited" at bounding box center [687, 164] width 135 height 22
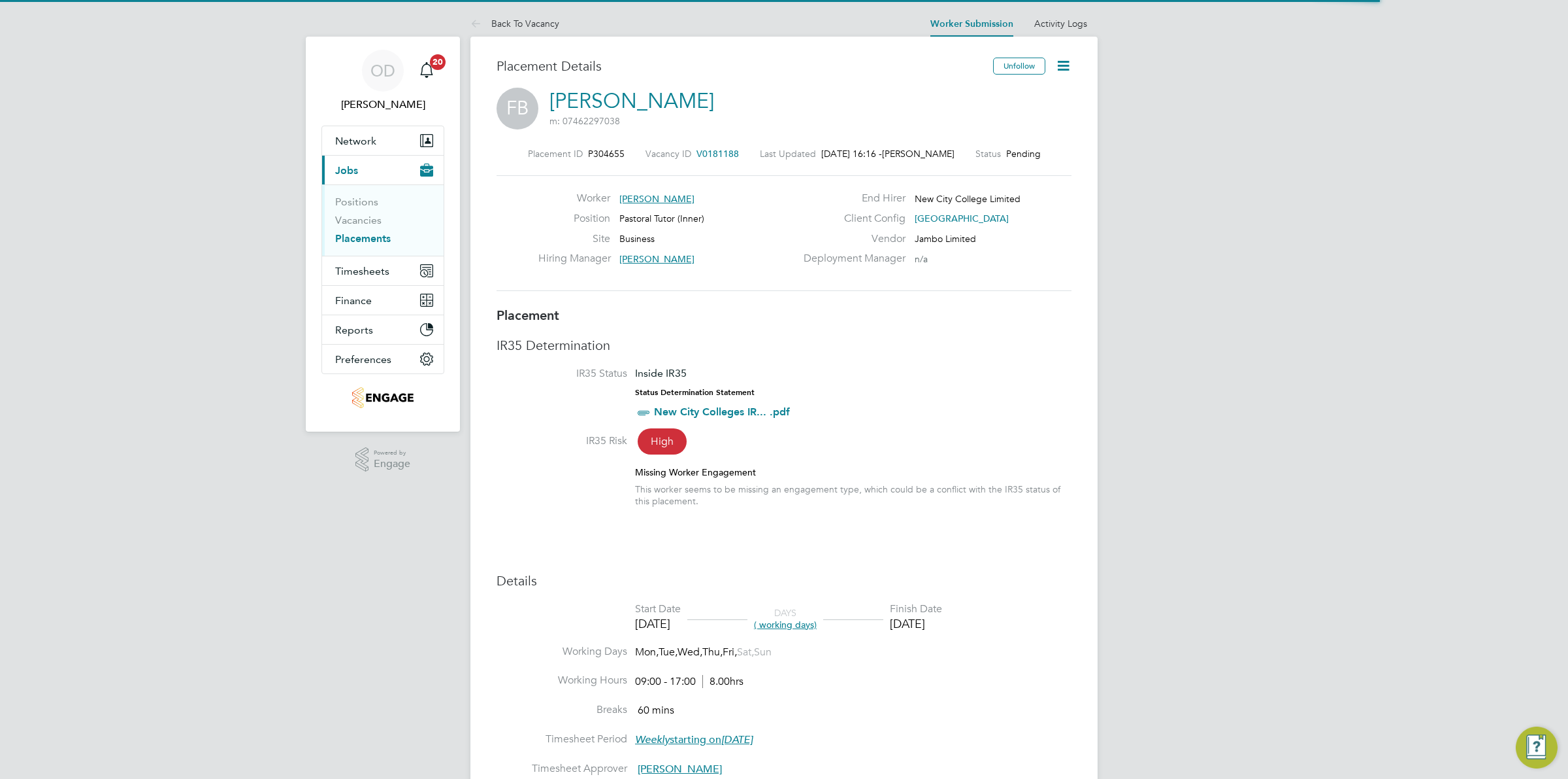
scroll to position [6, 6]
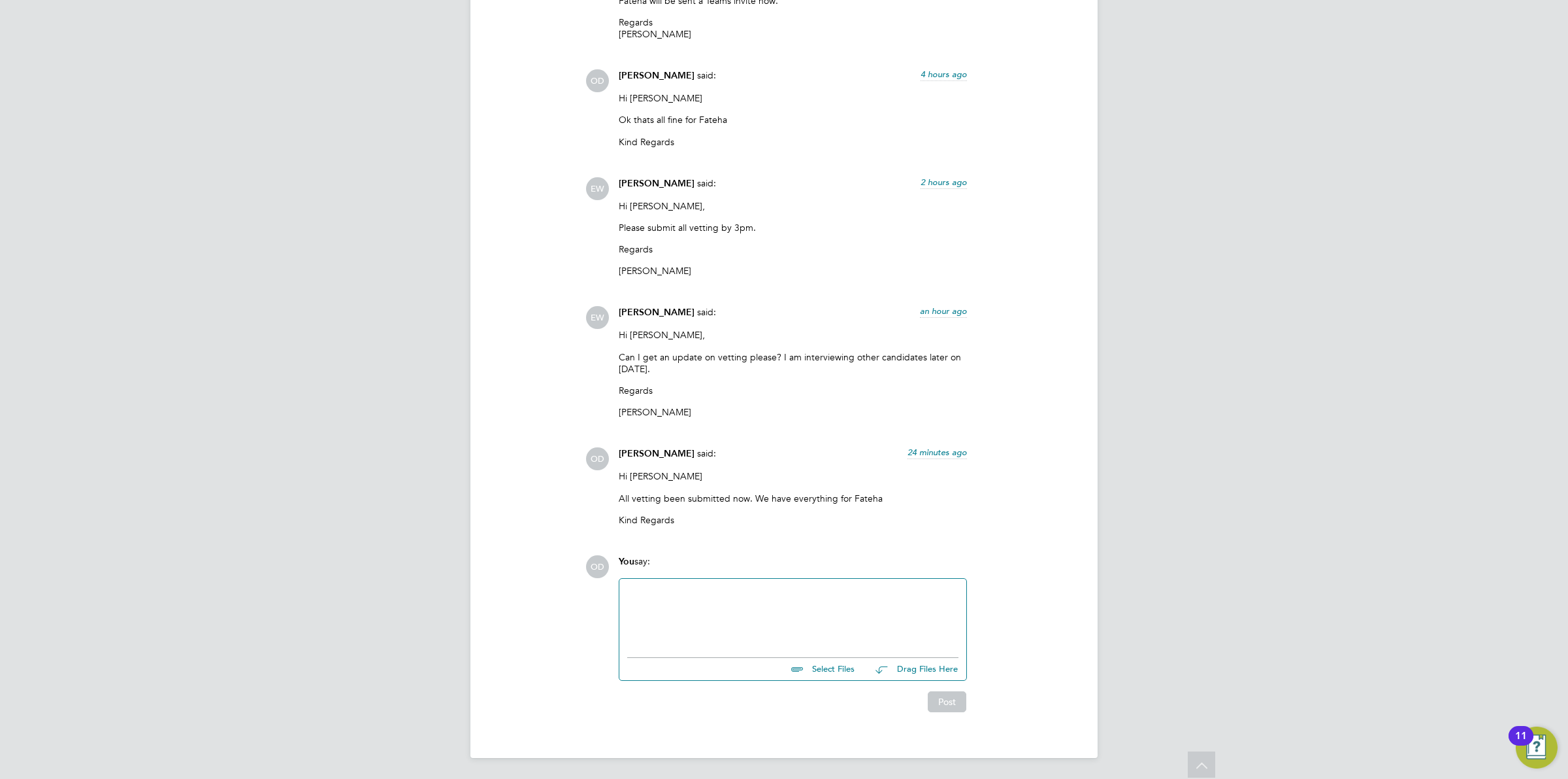
click at [841, 670] on input "file" at bounding box center [861, 667] width 196 height 18
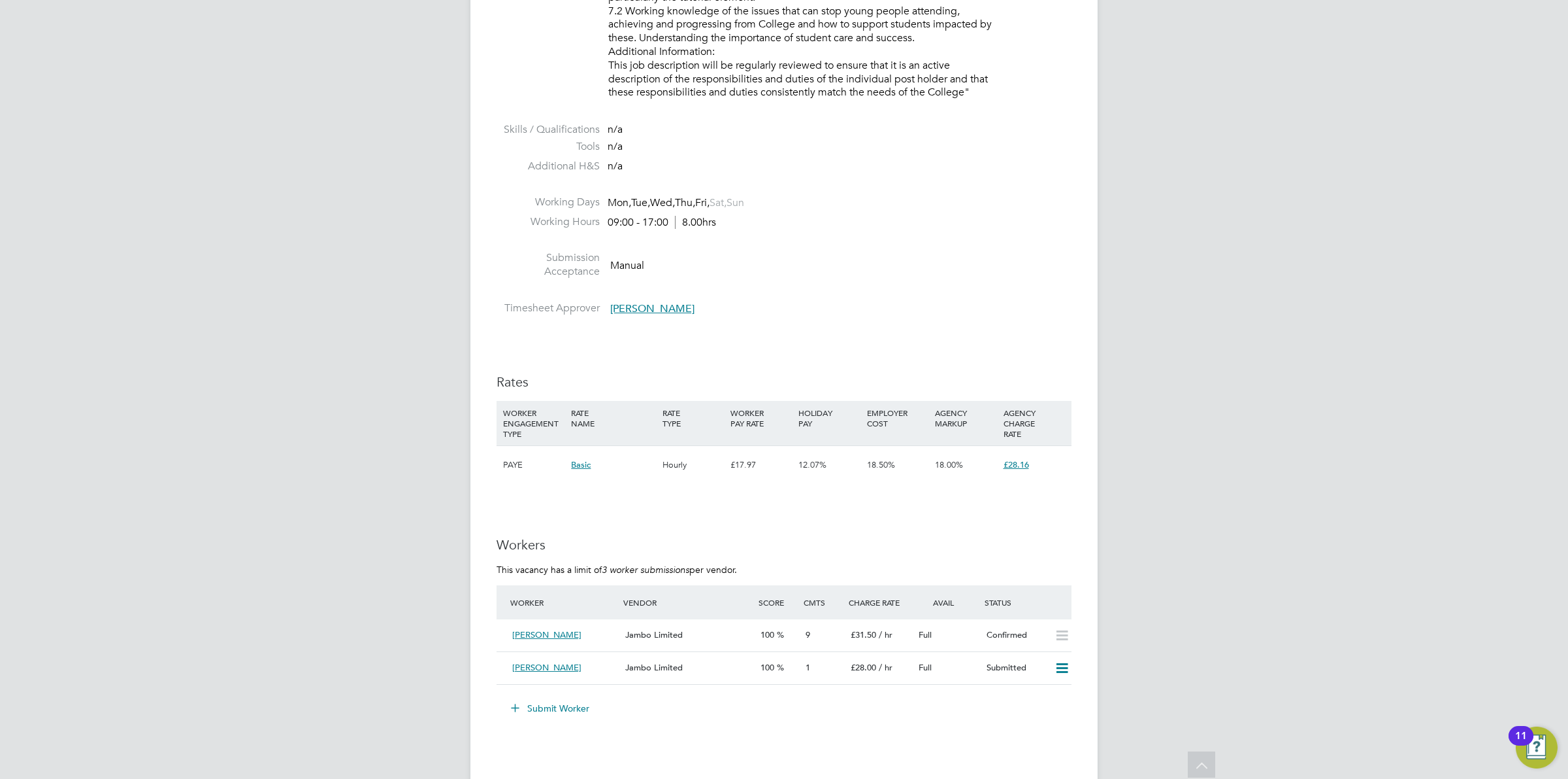
scroll to position [2043, 0]
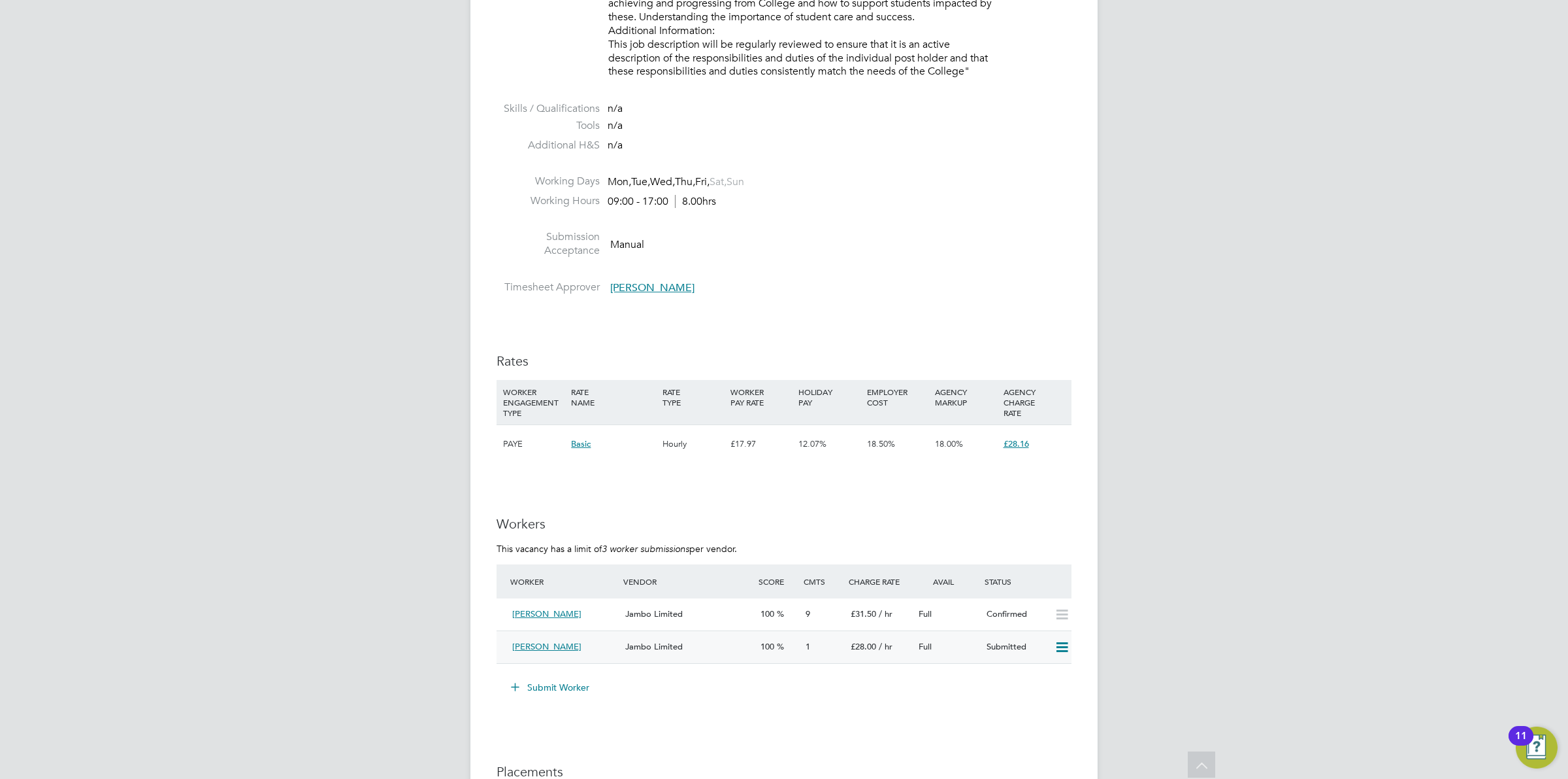
click at [672, 638] on div "Jambo Limited" at bounding box center [687, 647] width 135 height 22
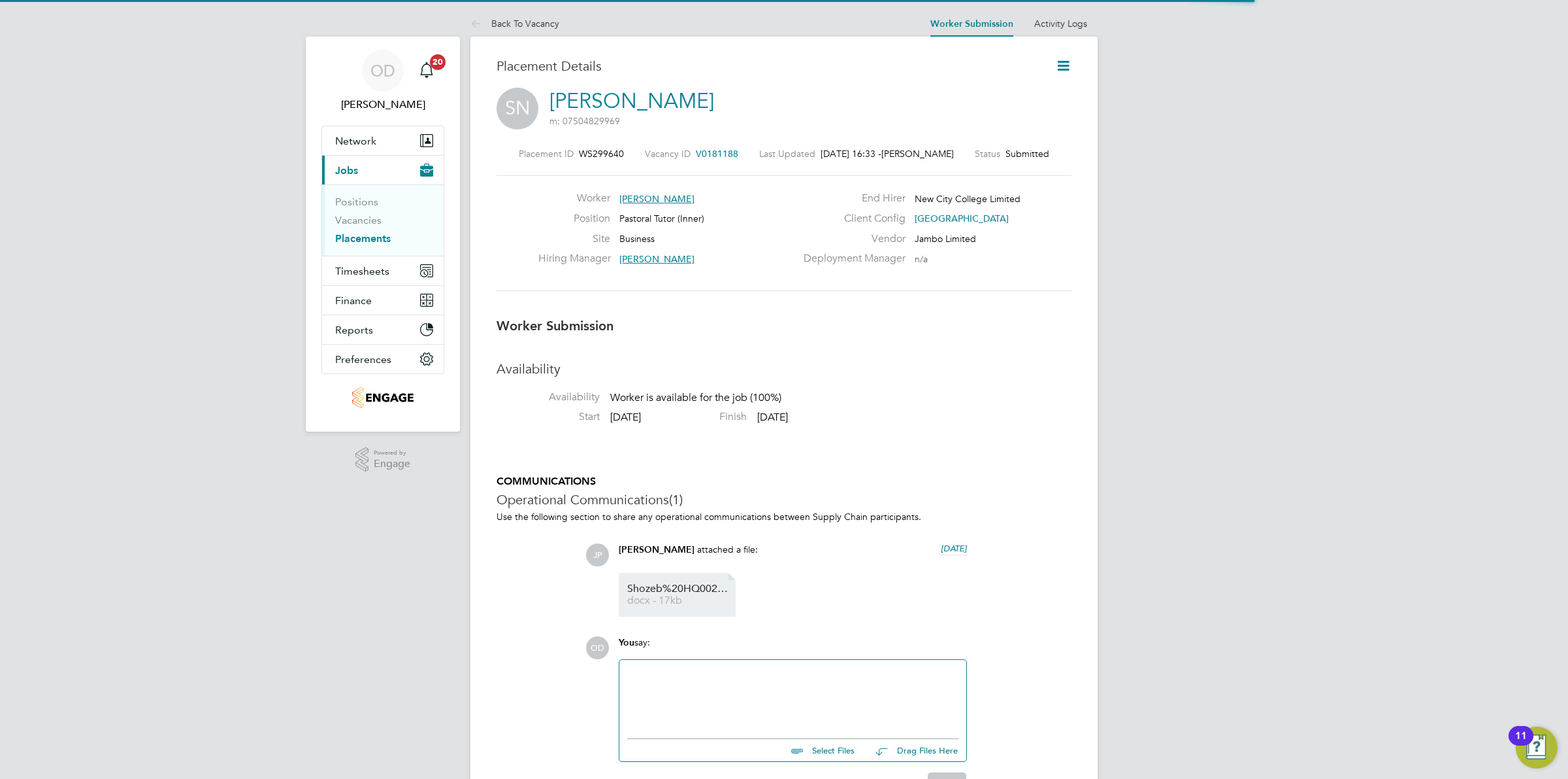
scroll to position [6, 6]
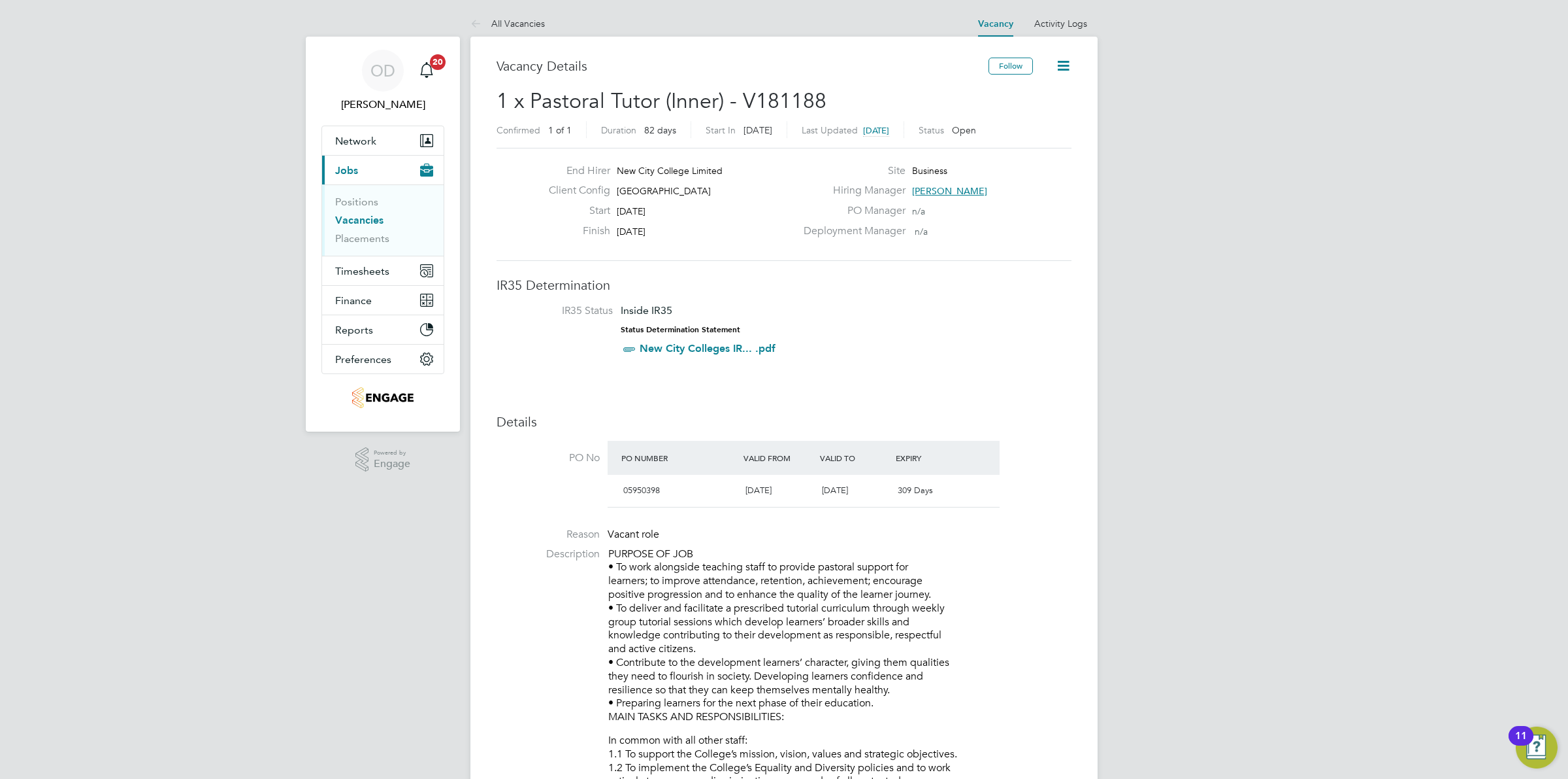
click at [347, 217] on link "Vacancies" at bounding box center [359, 220] width 48 height 13
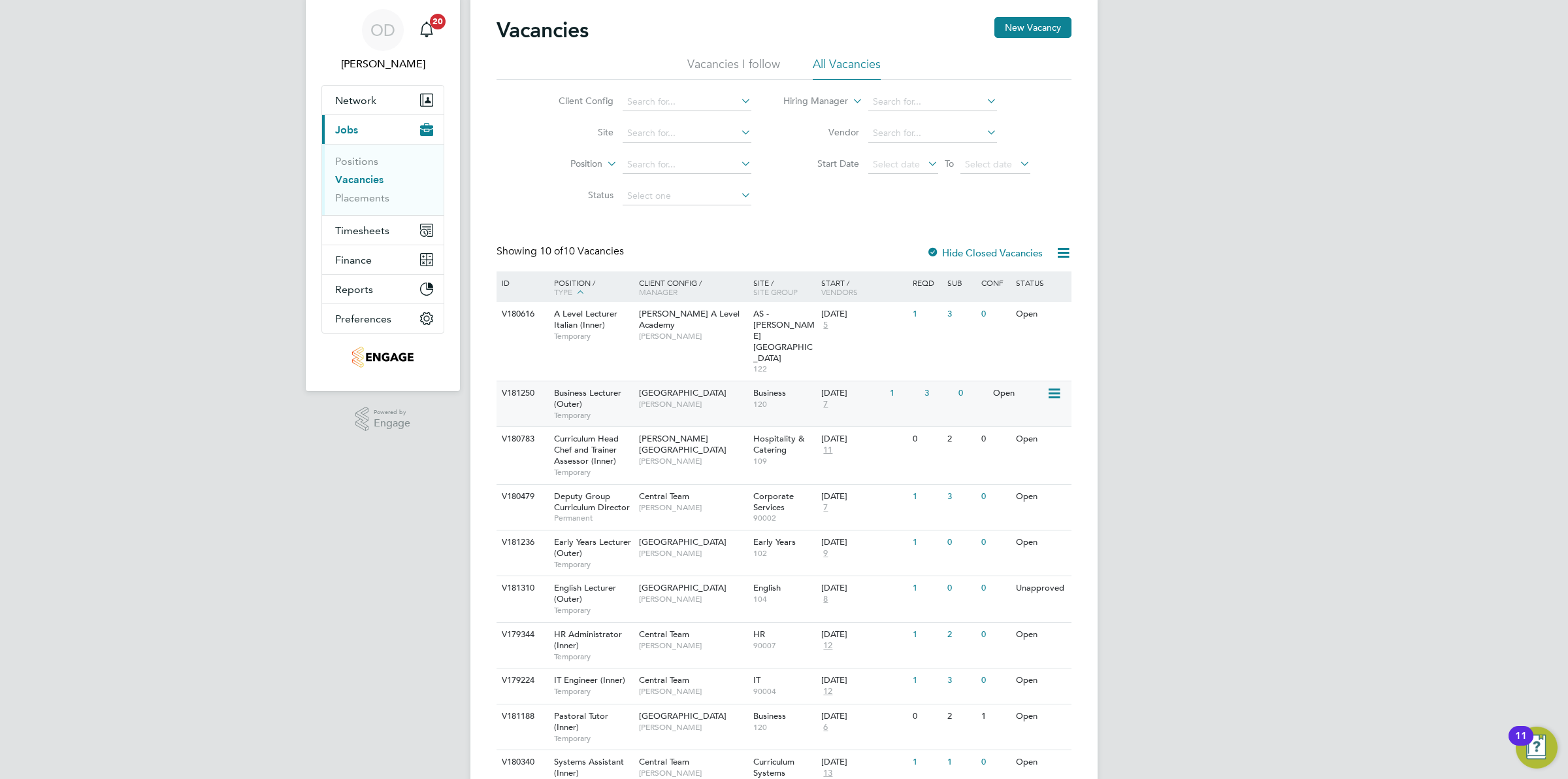
click at [779, 387] on span "Business" at bounding box center [769, 392] width 33 height 11
click at [1007, 704] on div "Open" at bounding box center [1018, 716] width 57 height 25
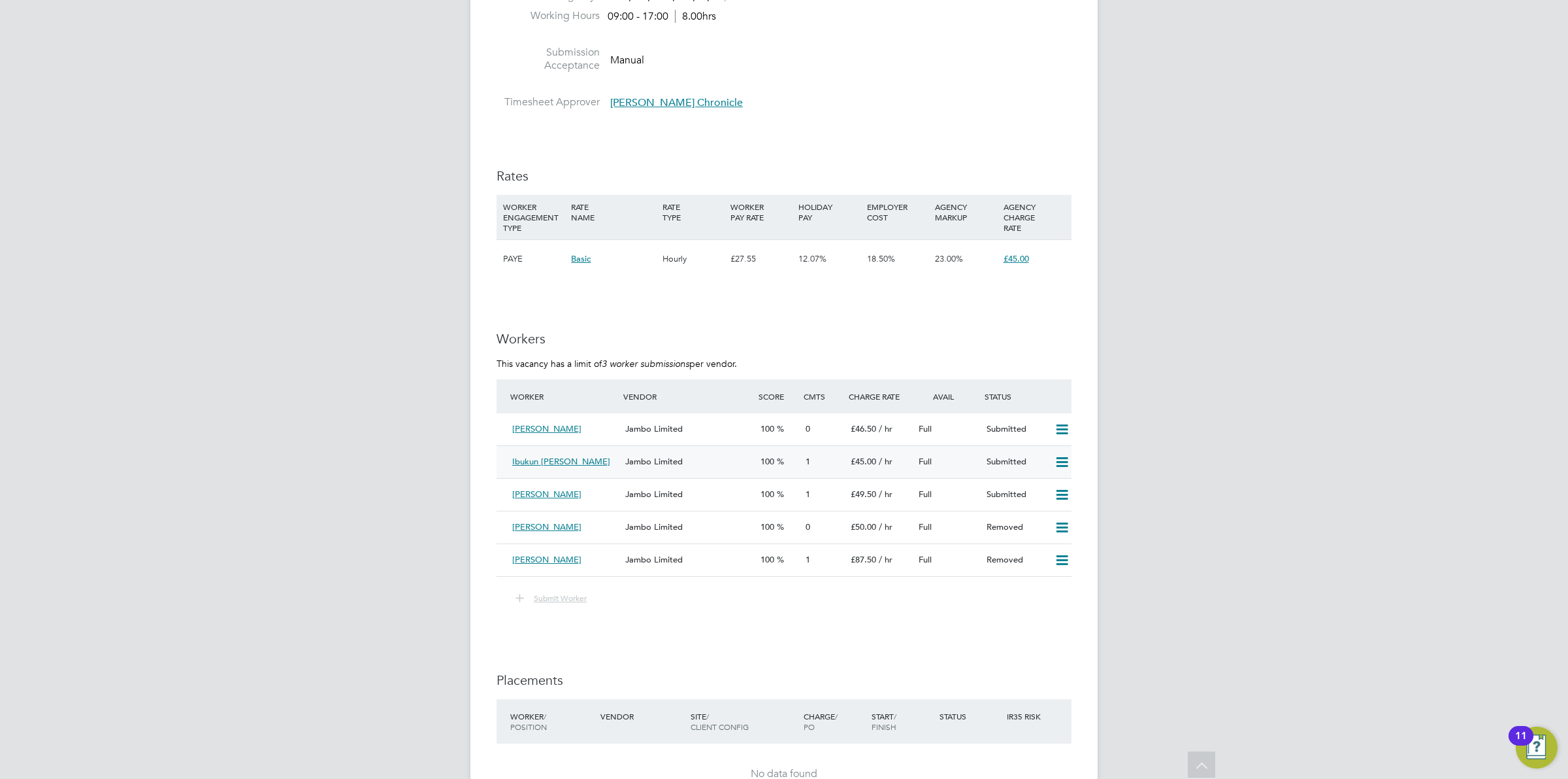
click at [730, 453] on div "Jambo Limited" at bounding box center [687, 462] width 135 height 22
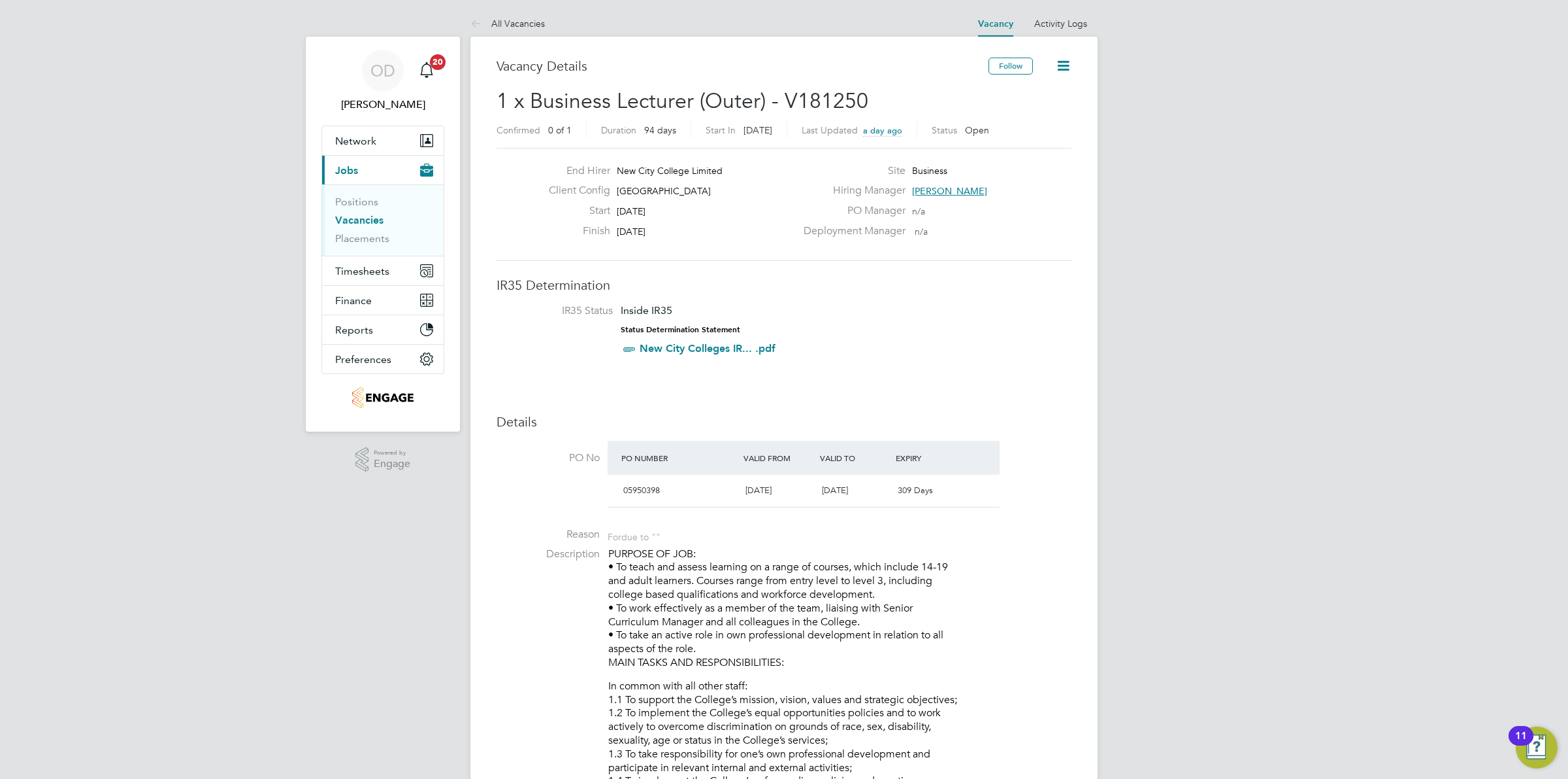
click at [344, 214] on link "Vacancies" at bounding box center [359, 220] width 48 height 13
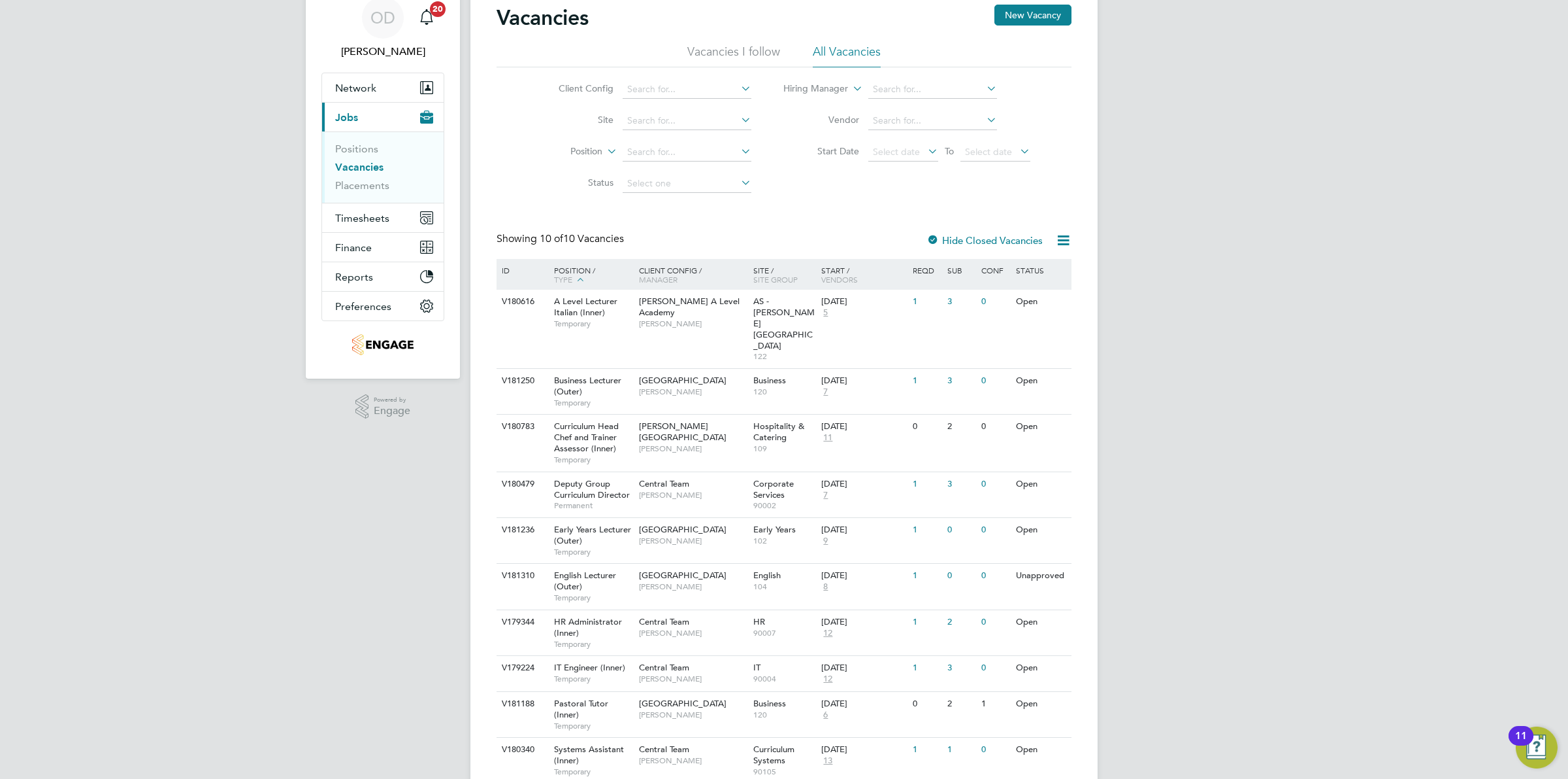
scroll to position [73, 0]
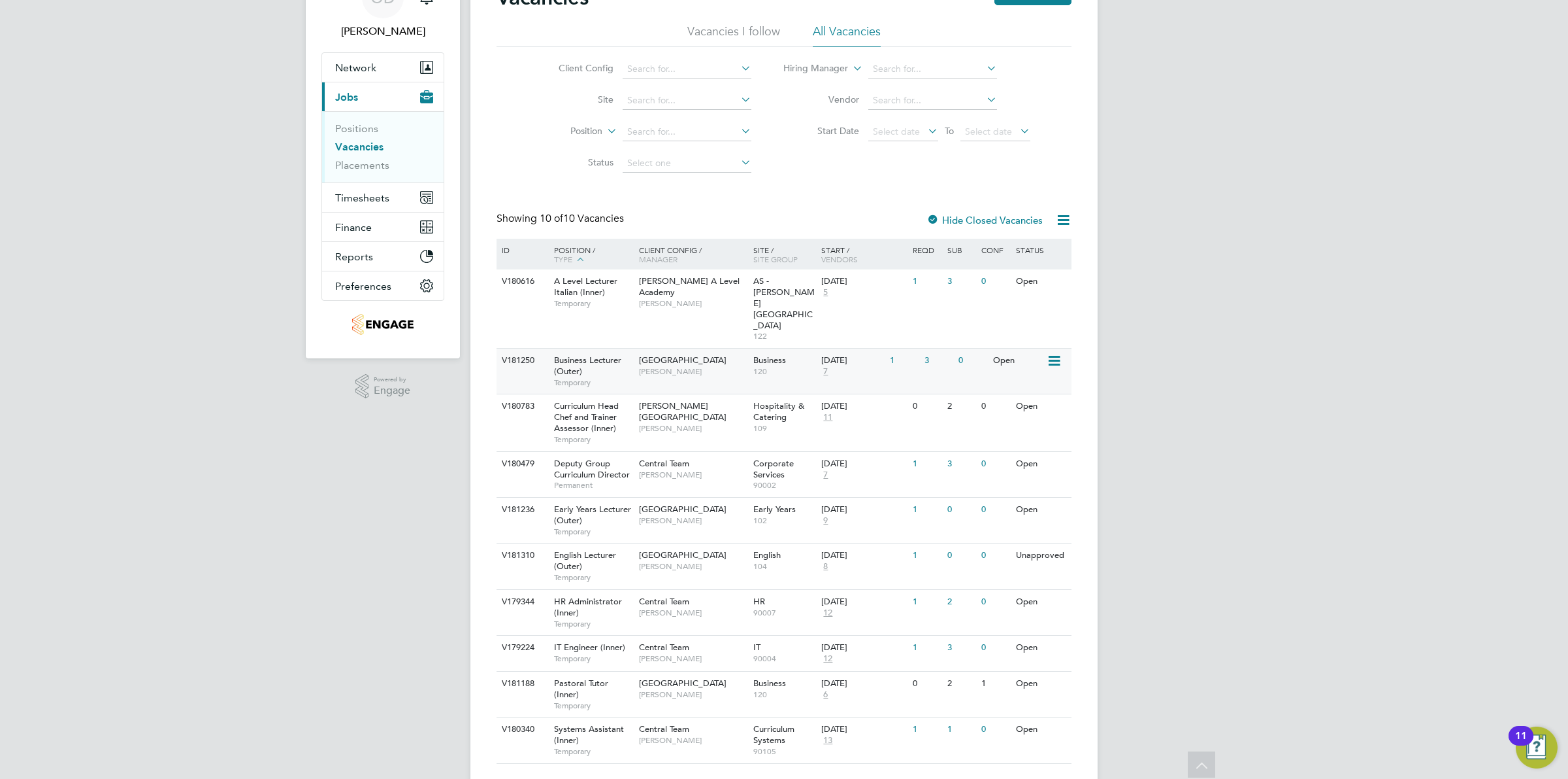
click at [767, 348] on div "Business 120" at bounding box center [784, 365] width 68 height 34
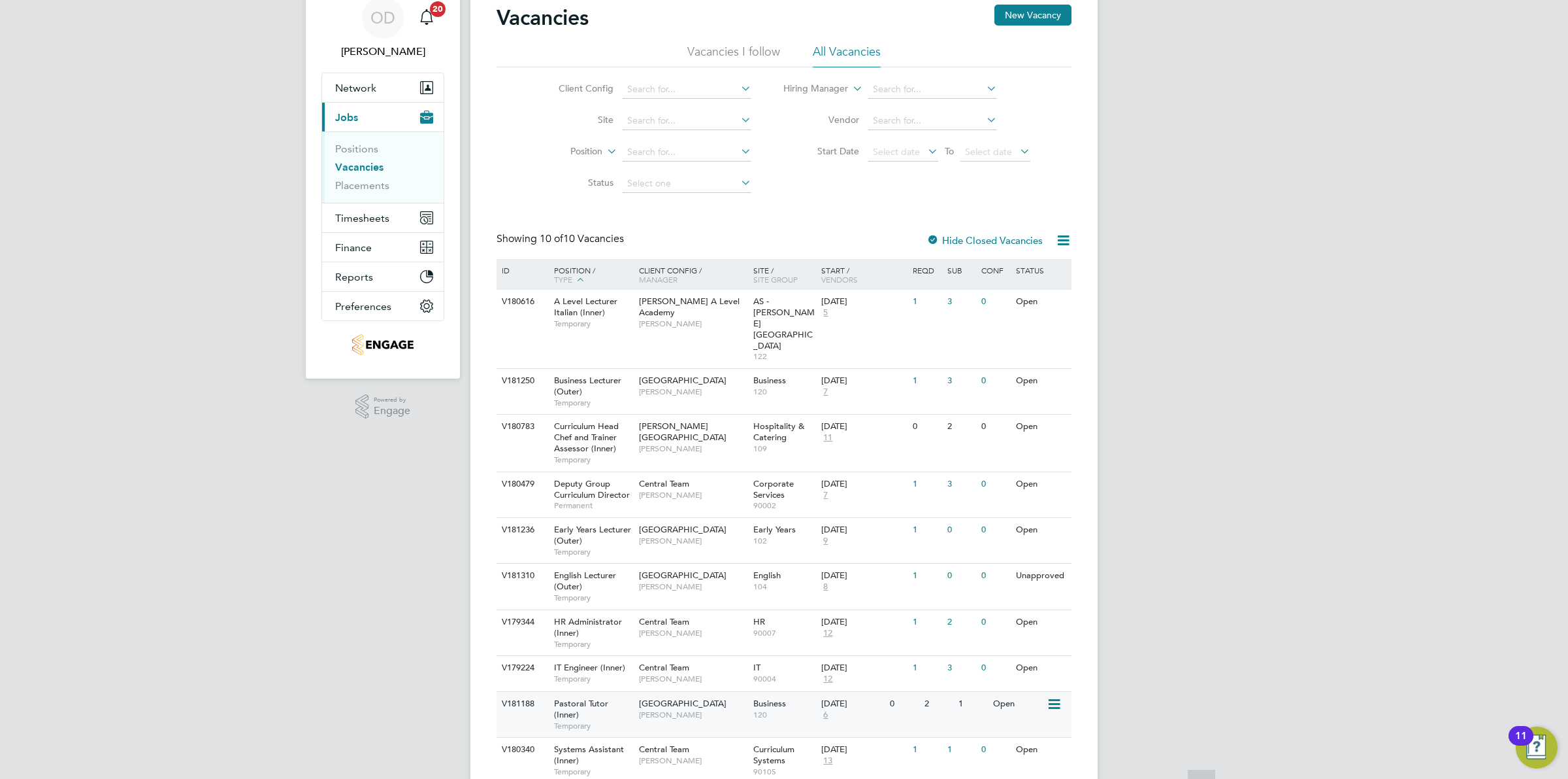
click at [617, 691] on div "Pastoral Tutor (Inner) Temporary" at bounding box center [590, 713] width 91 height 45
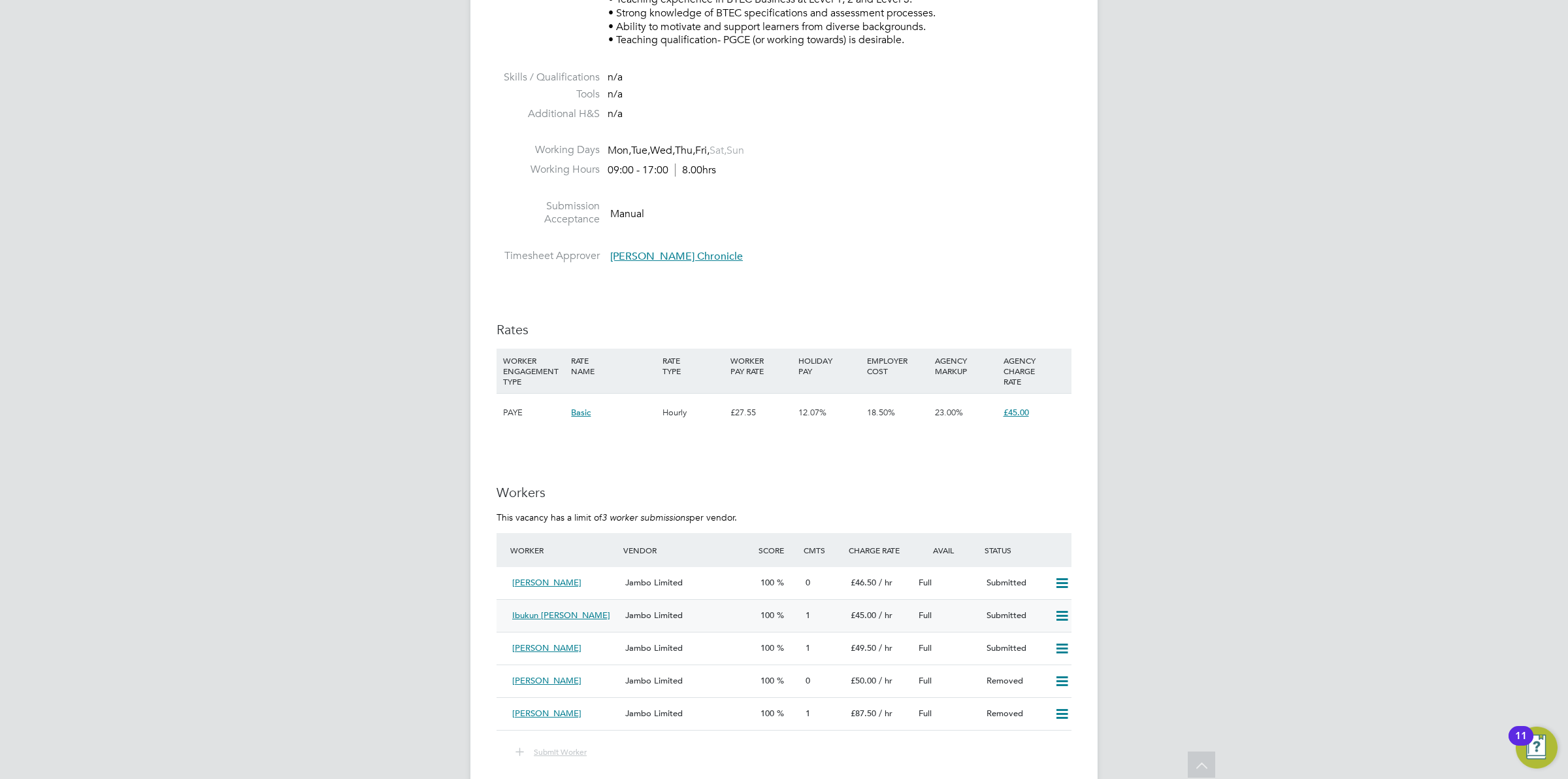
click at [820, 606] on div "1" at bounding box center [822, 616] width 45 height 22
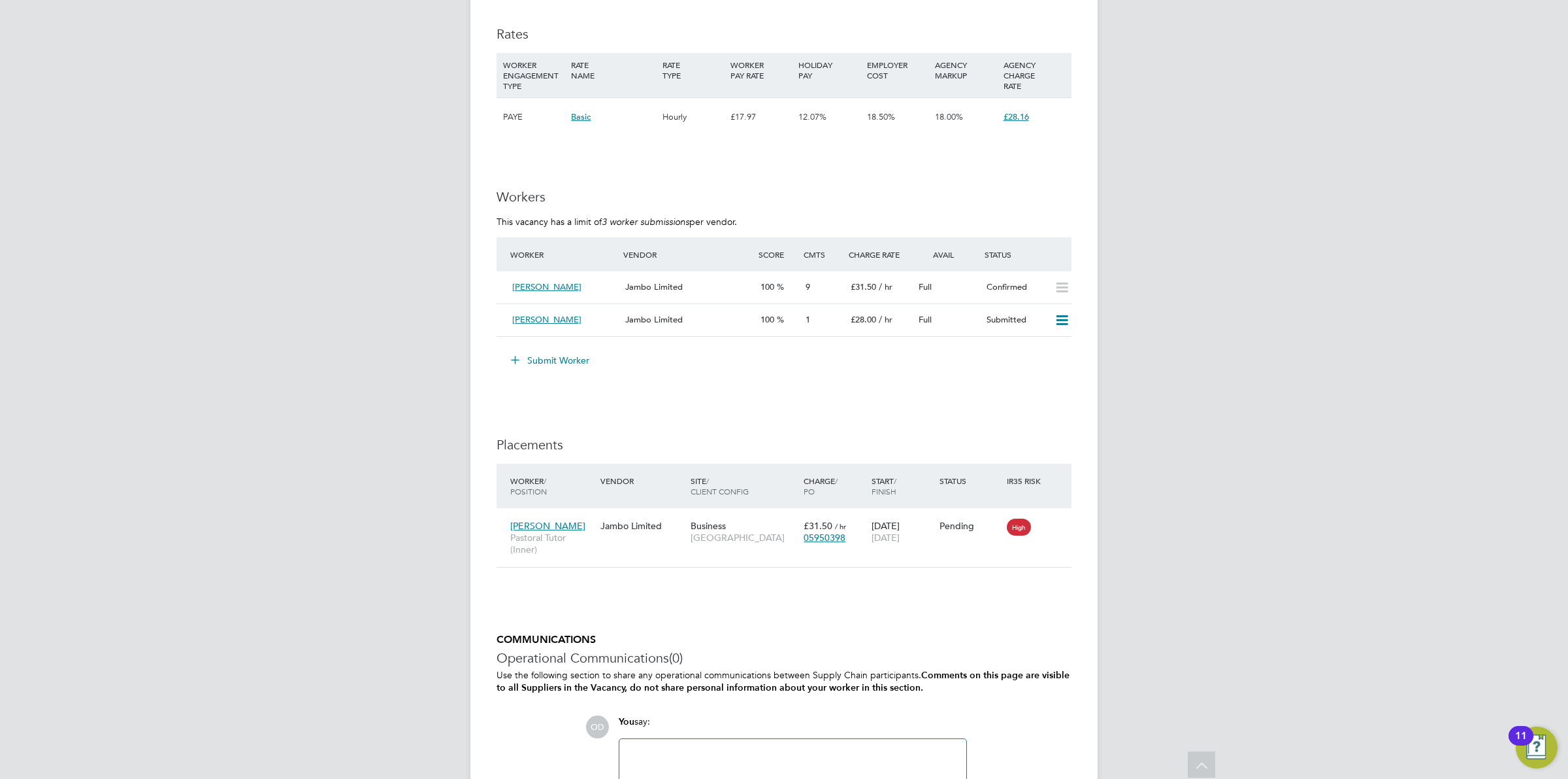
scroll to position [2391, 0]
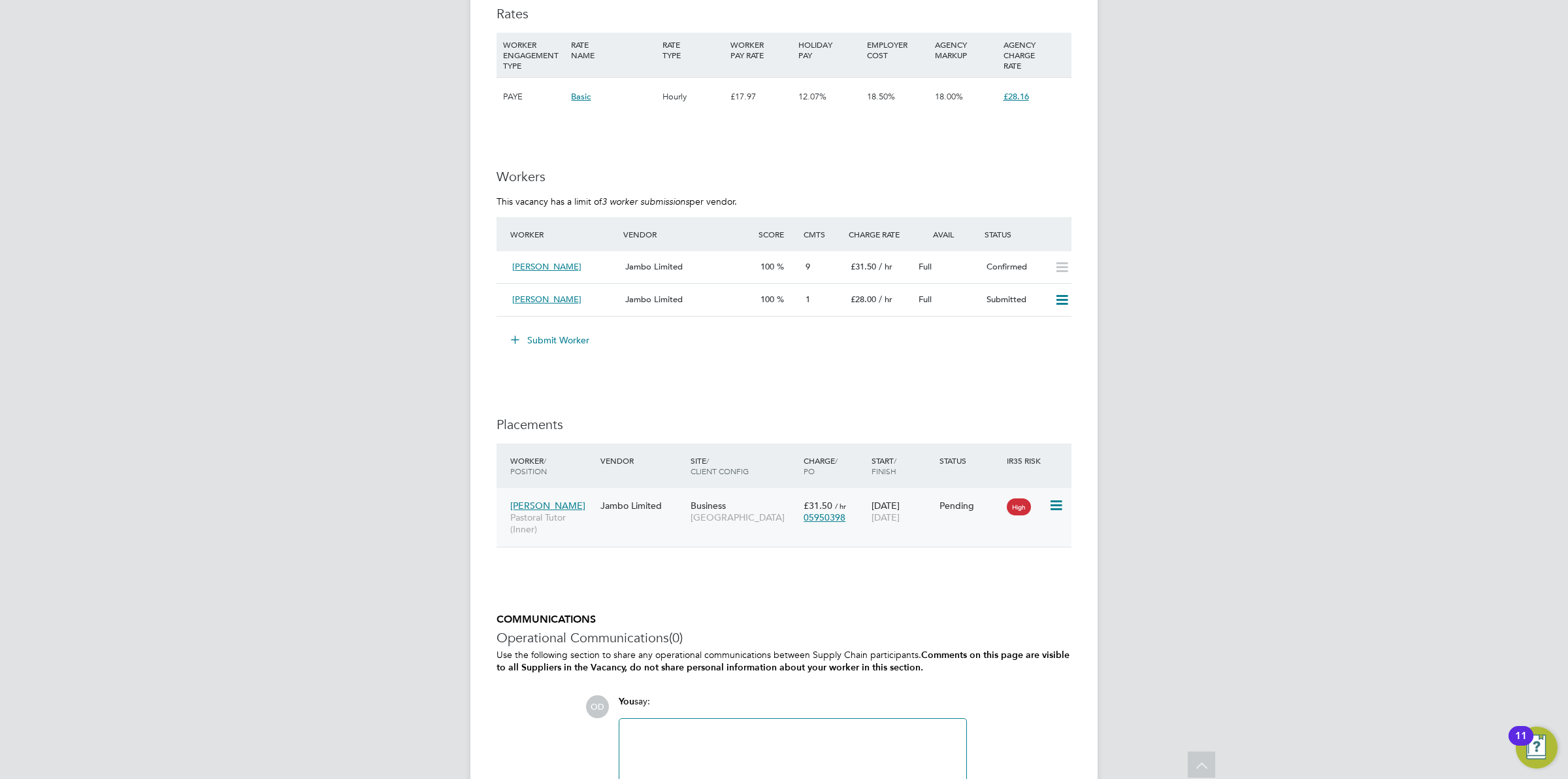
click at [1053, 504] on icon at bounding box center [1055, 504] width 13 height 16
click at [756, 272] on div "100" at bounding box center [778, 267] width 45 height 22
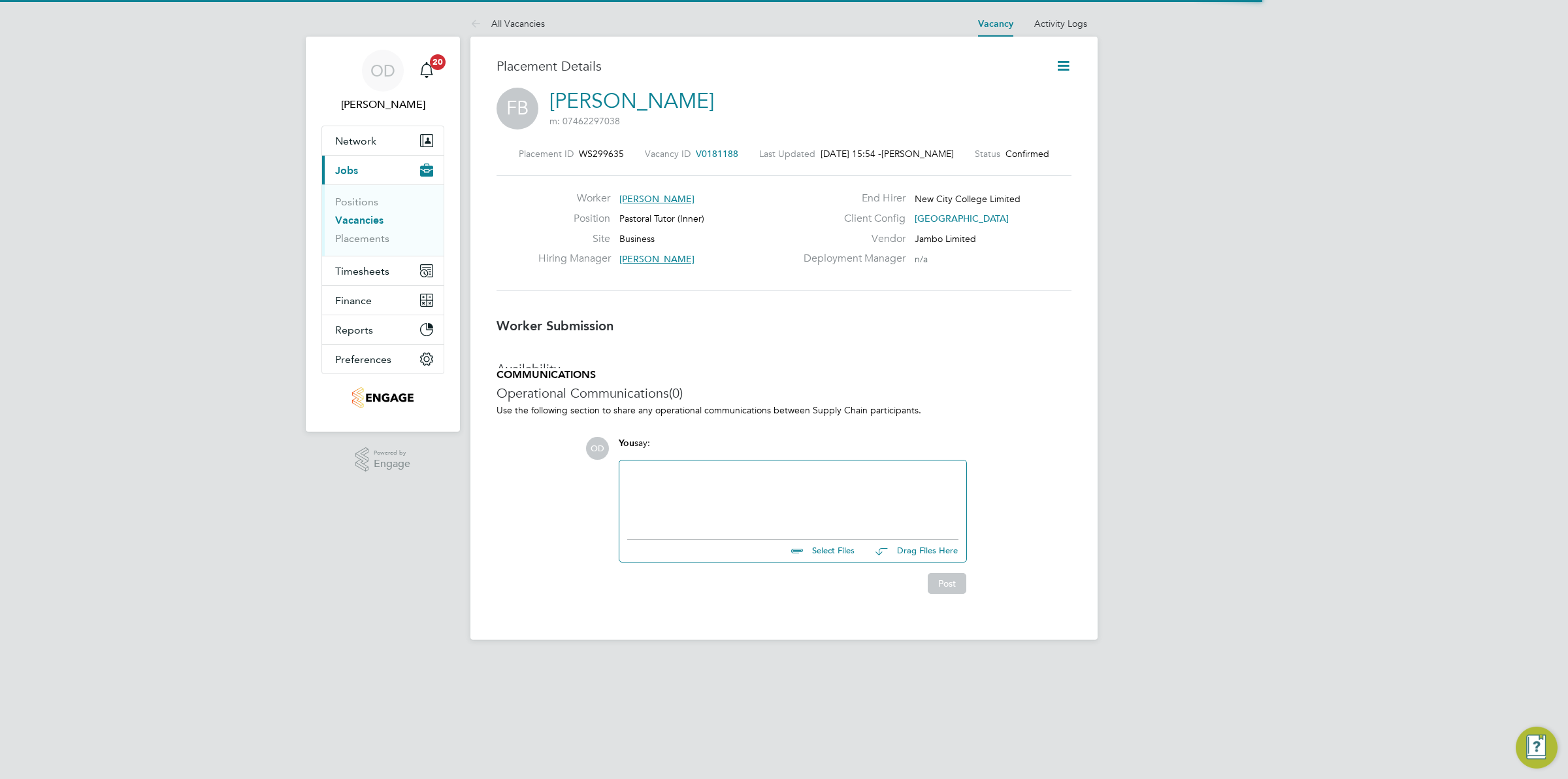
scroll to position [6, 6]
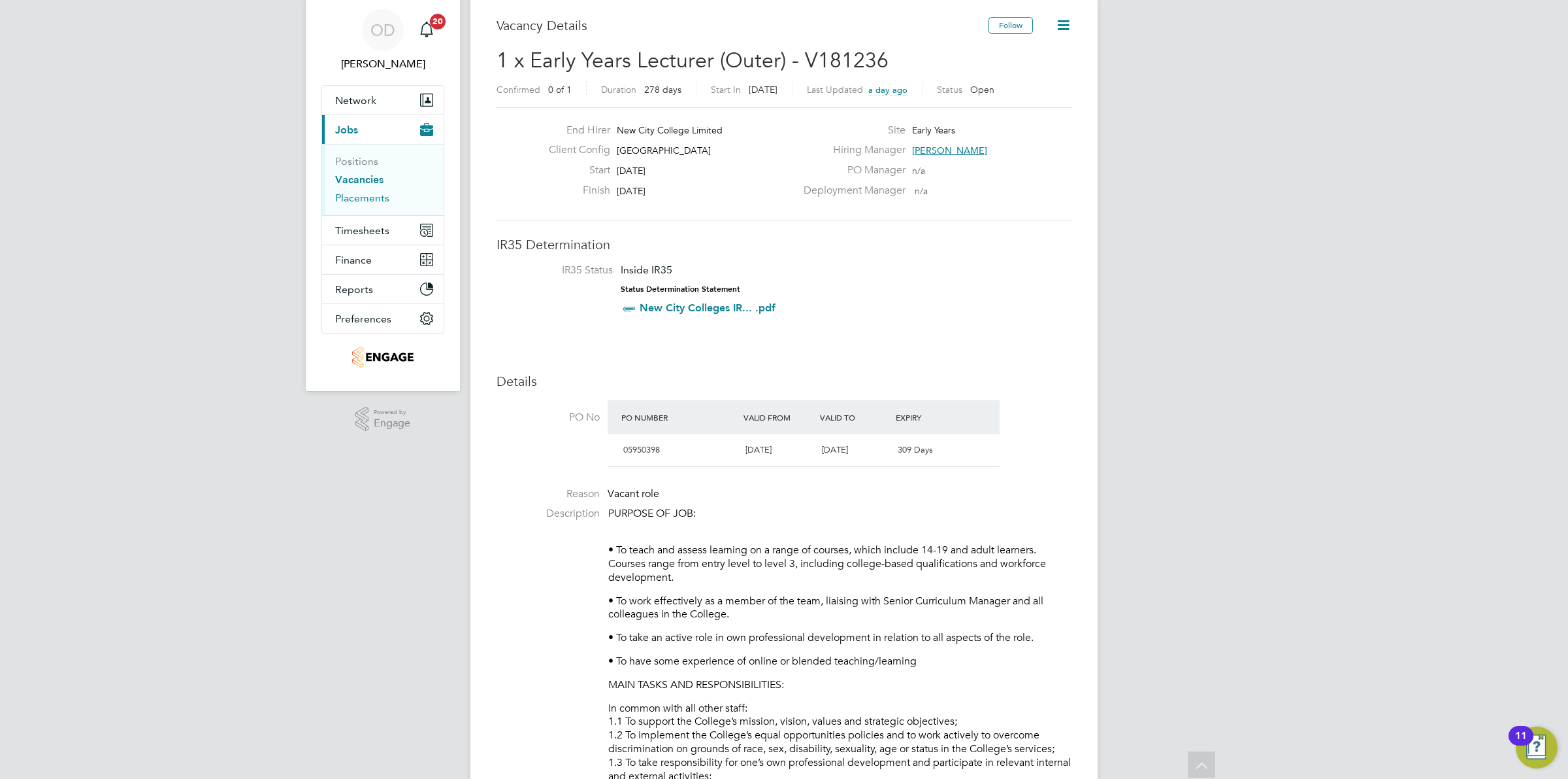
click at [376, 196] on link "Placements" at bounding box center [362, 198] width 54 height 13
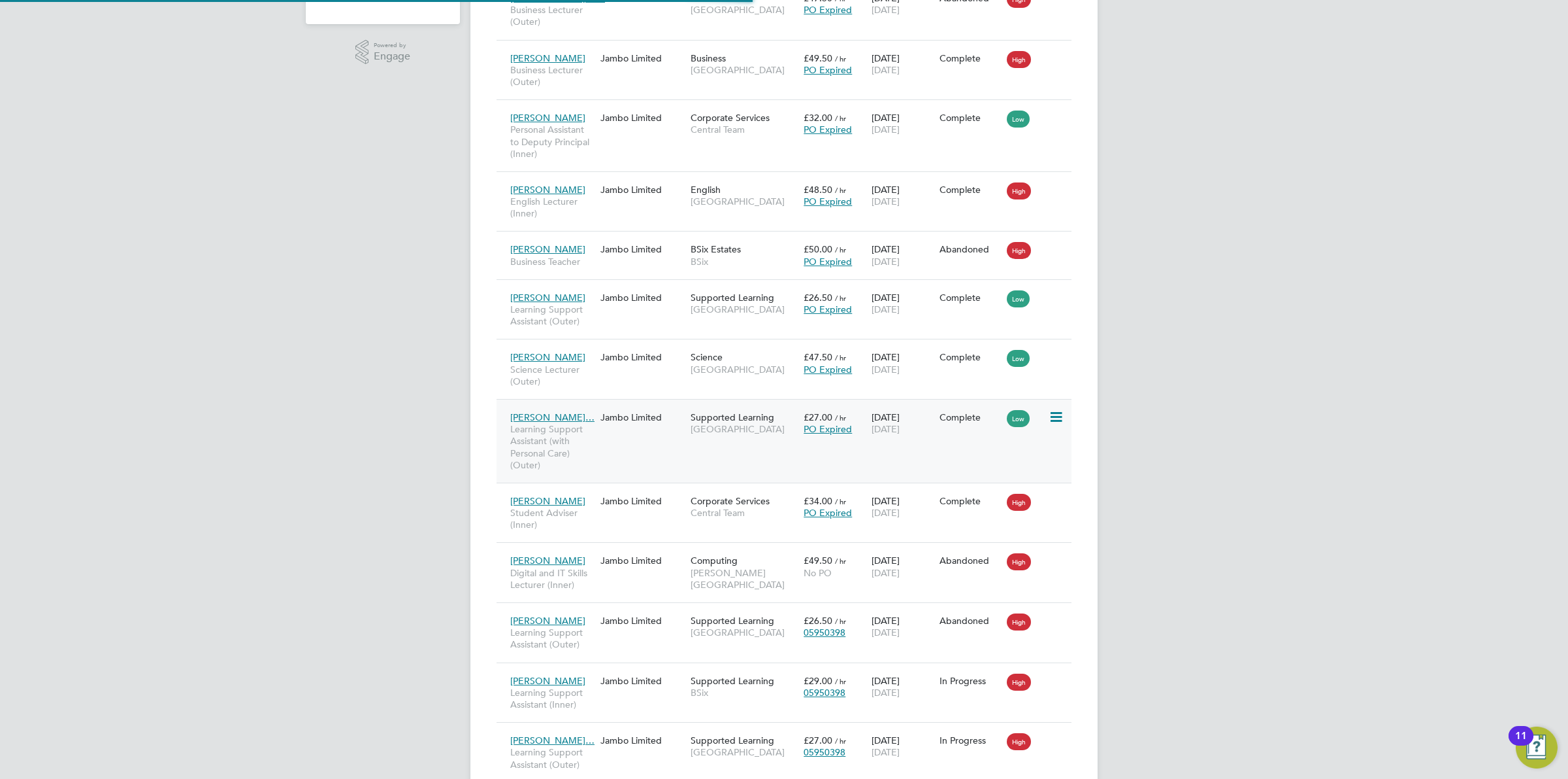
scroll to position [49, 91]
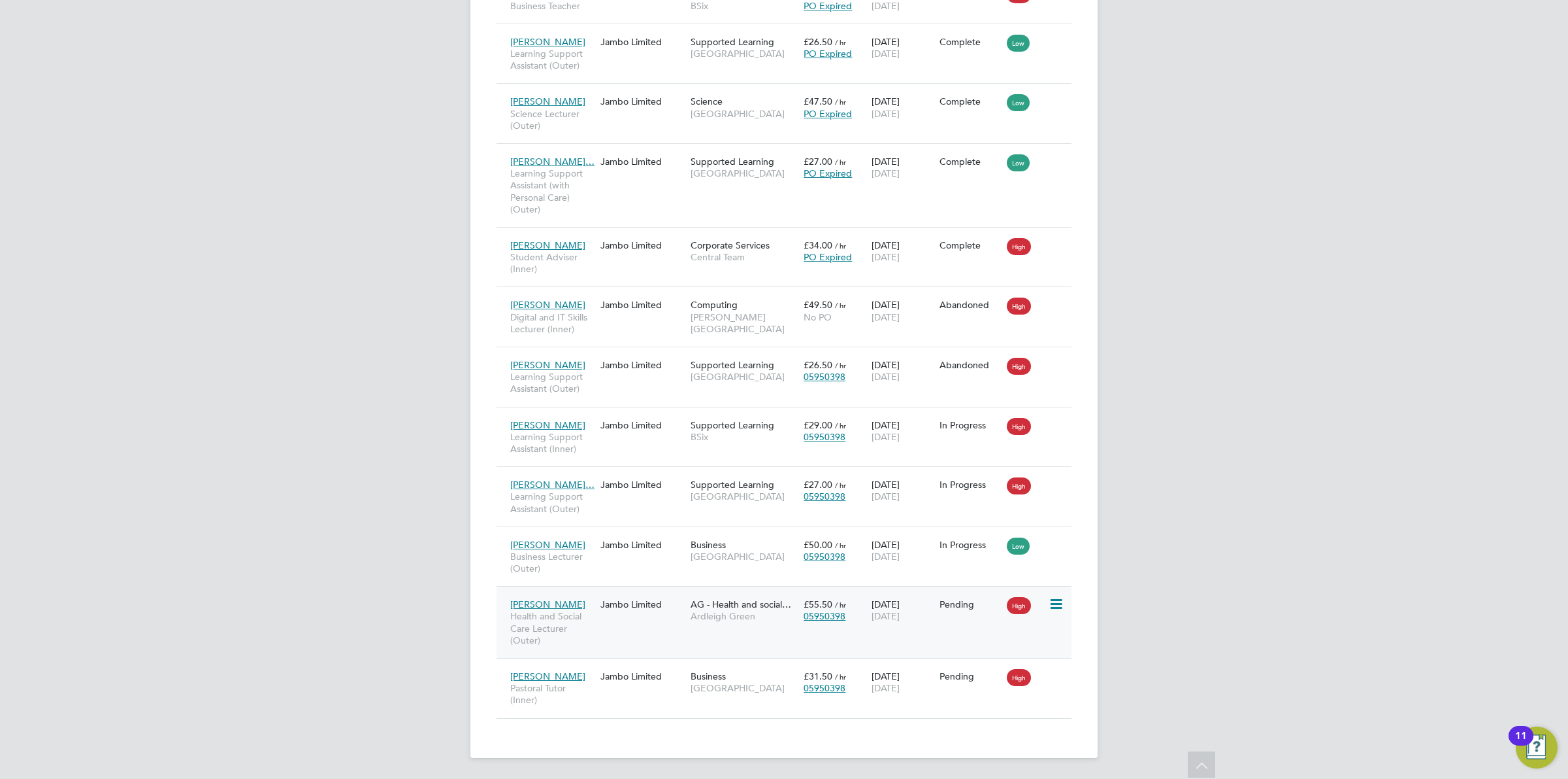
click at [746, 636] on div "[PERSON_NAME] Health and Social Care Lecturer (Outer) Jambo Limited AG - Health…" at bounding box center [784, 621] width 575 height 72
click at [848, 615] on div "05950398" at bounding box center [834, 616] width 61 height 12
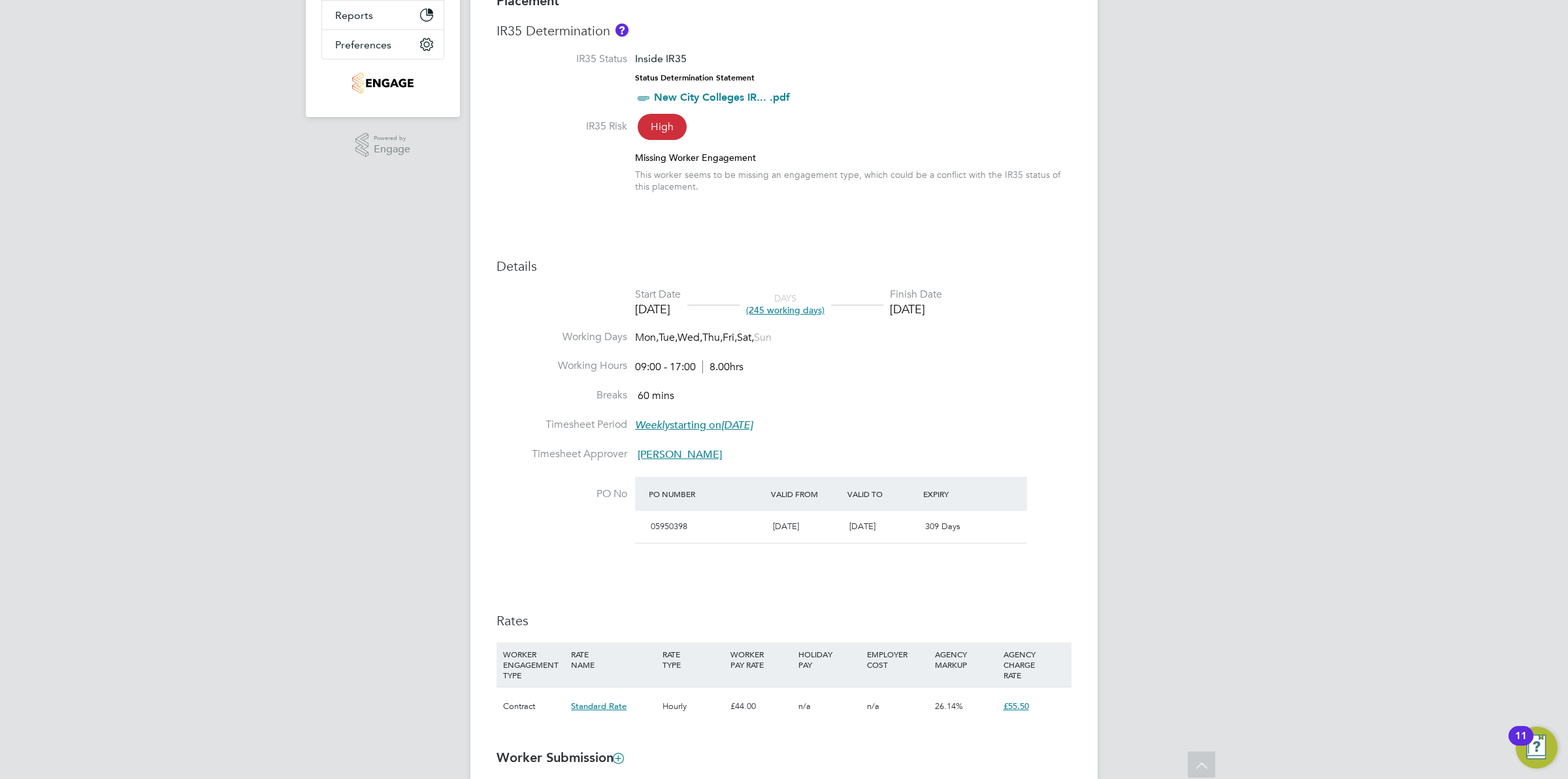
scroll to position [28, 0]
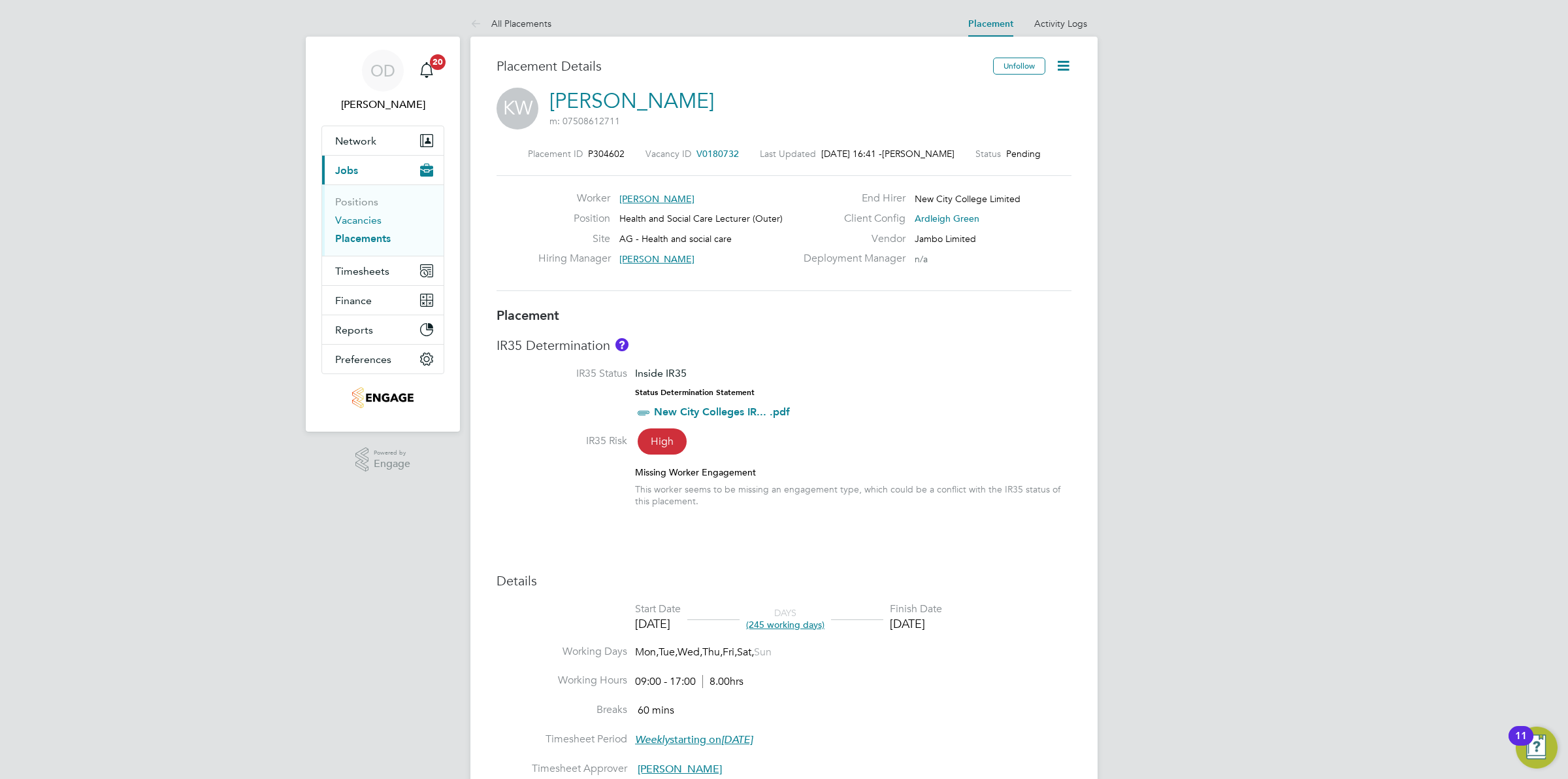
click at [359, 217] on link "Vacancies" at bounding box center [358, 220] width 46 height 13
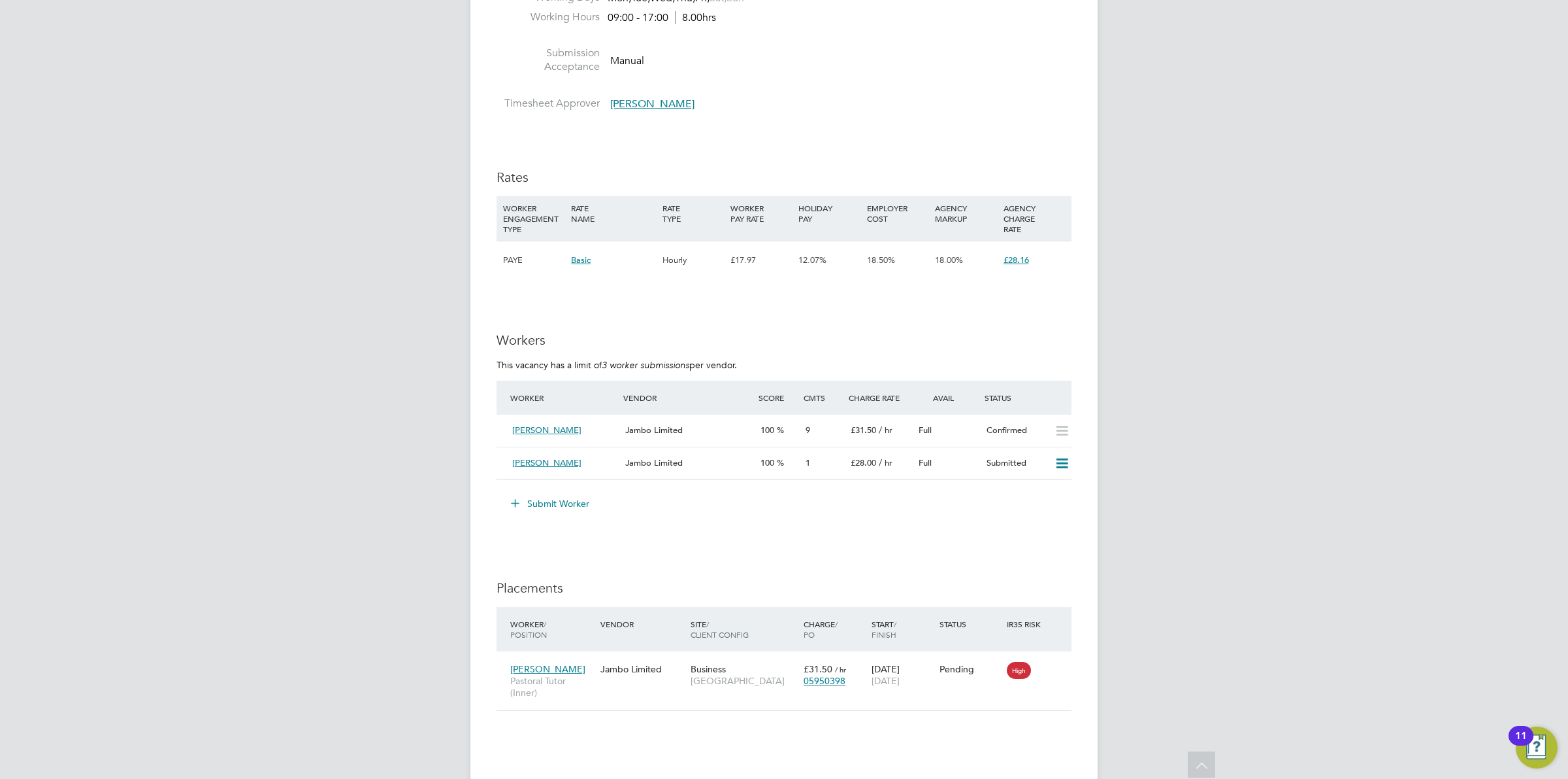
scroll to position [2501, 0]
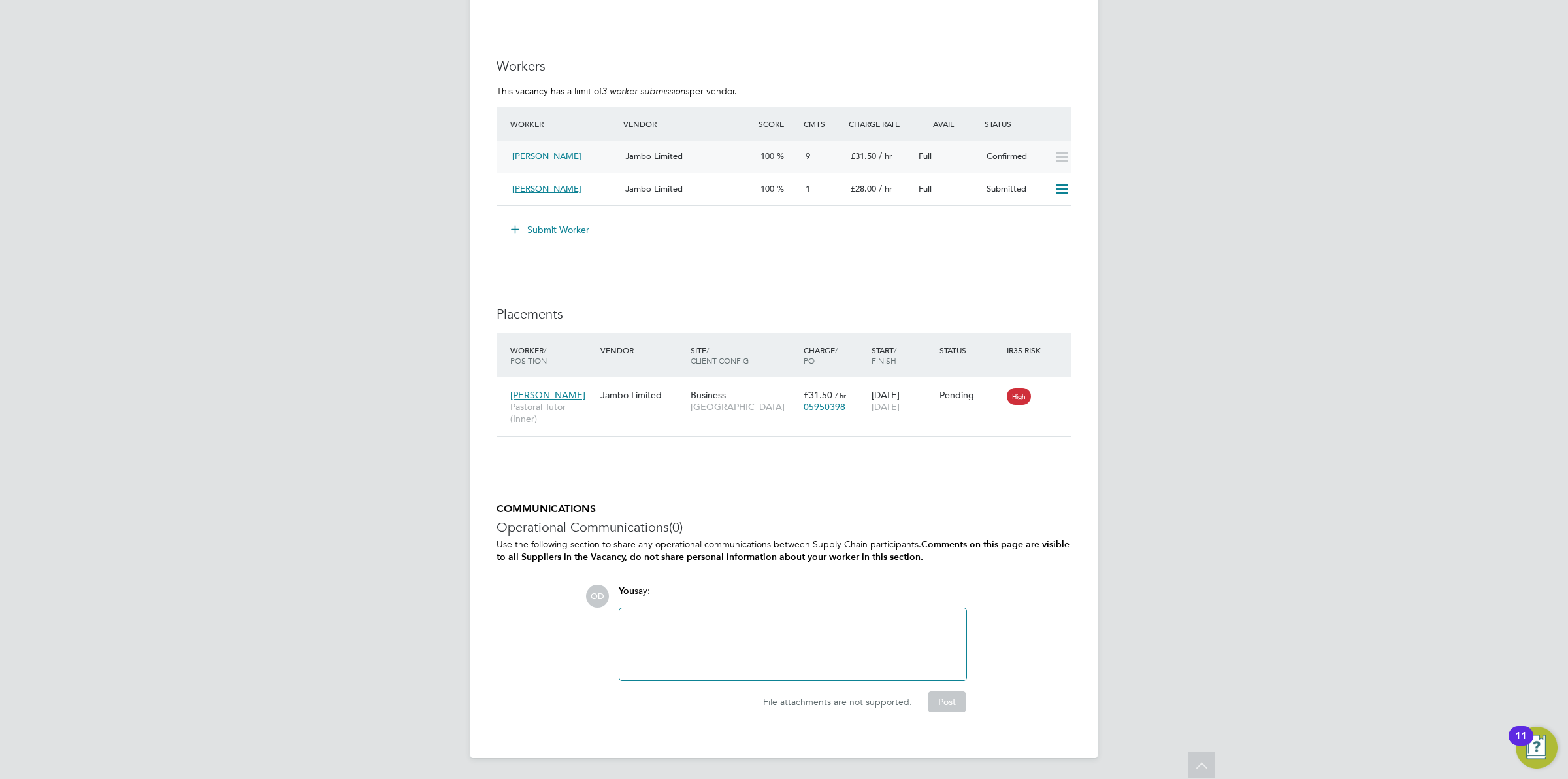
click at [662, 155] on span "Jambo Limited" at bounding box center [654, 156] width 57 height 11
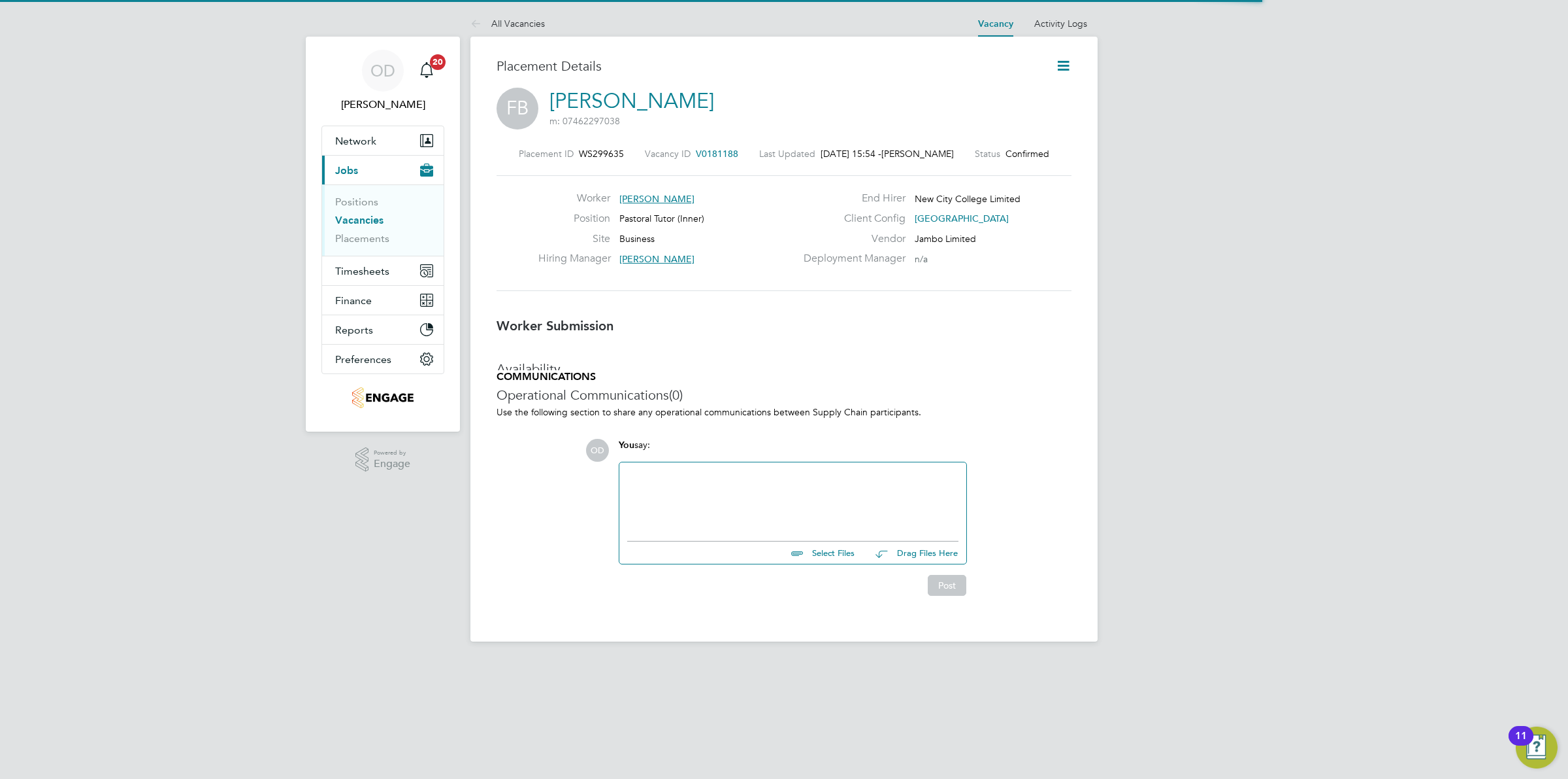
scroll to position [6, 6]
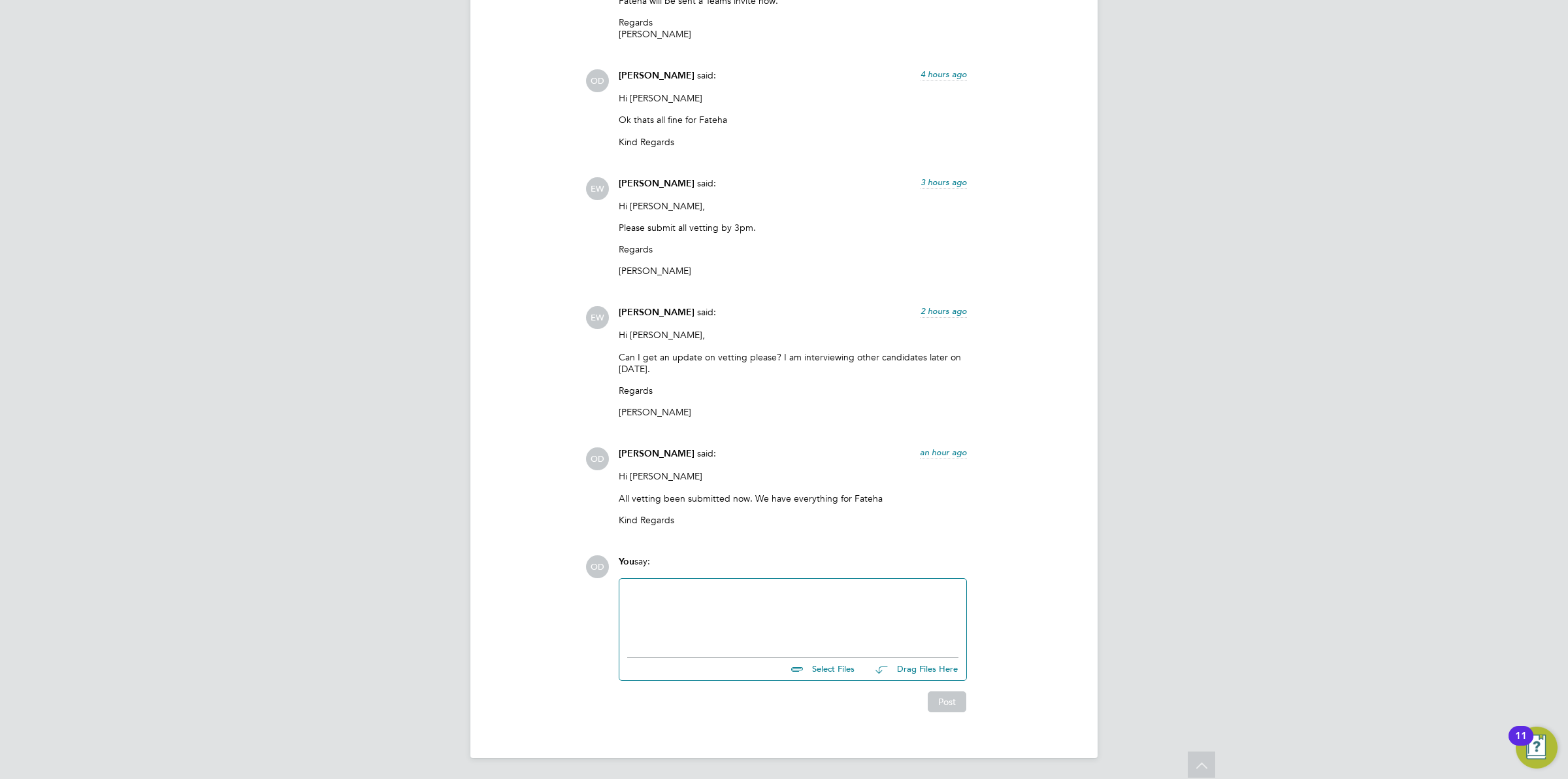
click at [828, 666] on input "file" at bounding box center [861, 667] width 196 height 18
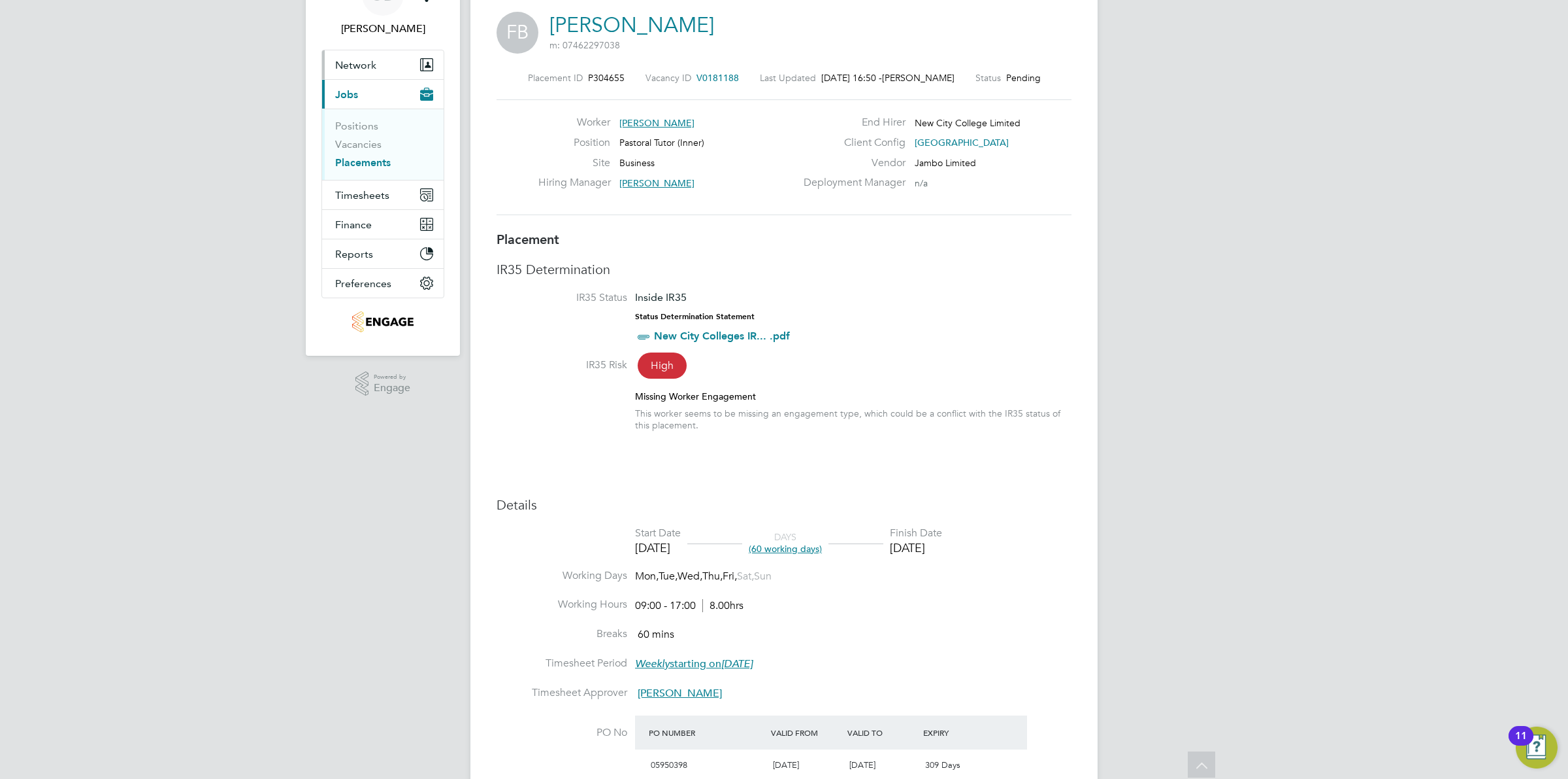
click at [356, 70] on span "Network" at bounding box center [356, 66] width 41 height 13
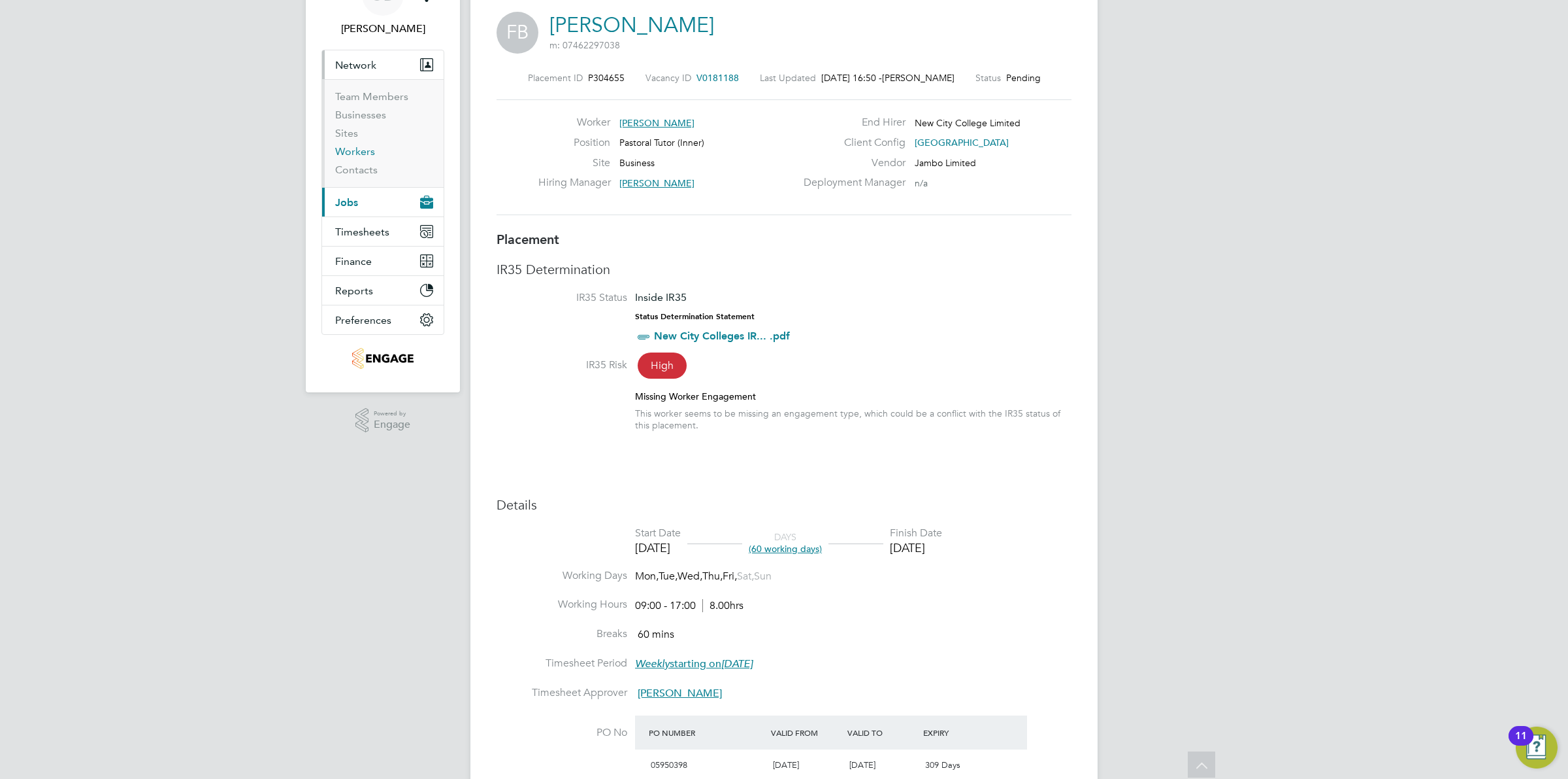
click at [361, 151] on link "Workers" at bounding box center [356, 151] width 40 height 13
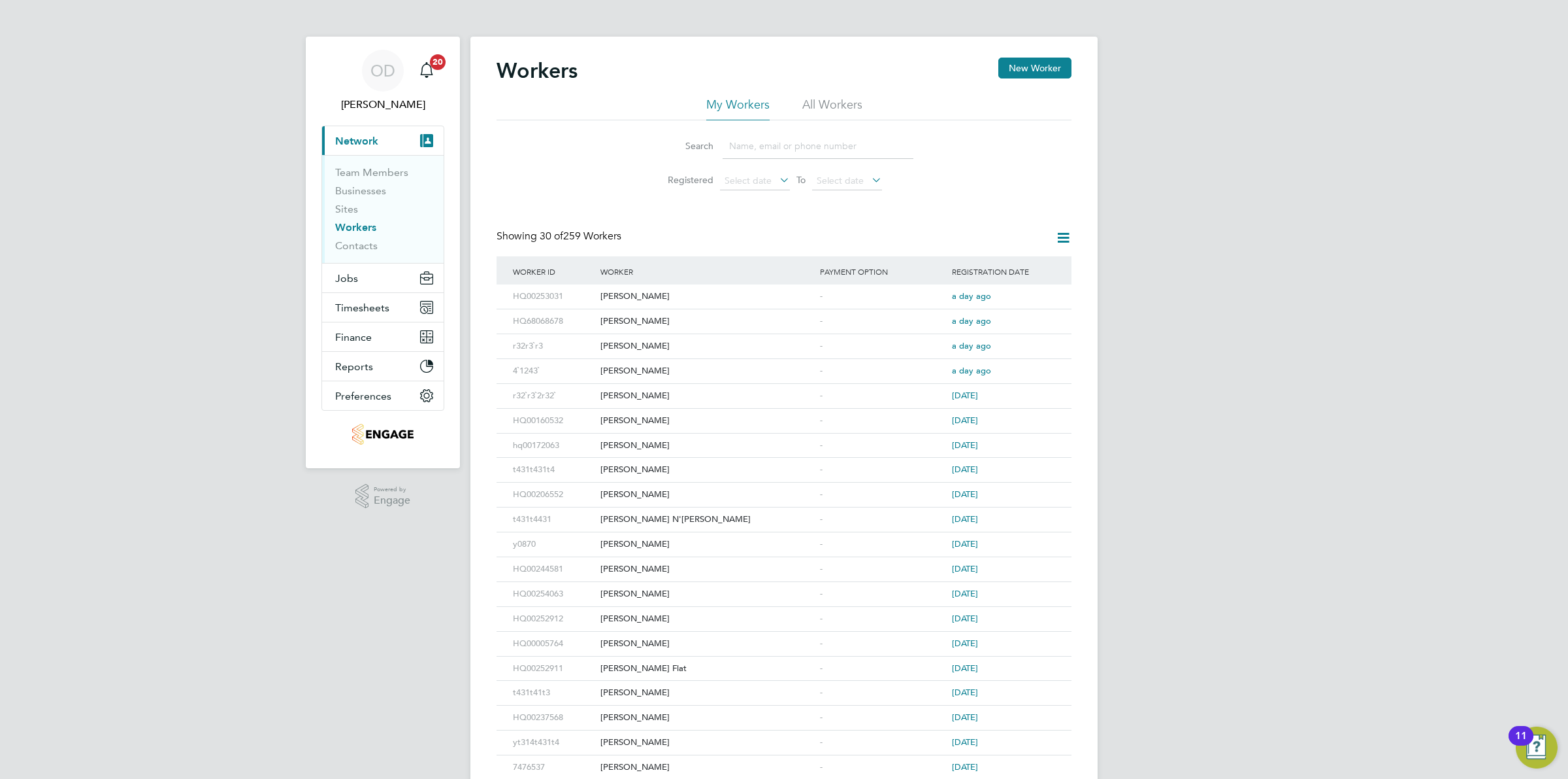
click at [772, 139] on input at bounding box center [818, 146] width 191 height 26
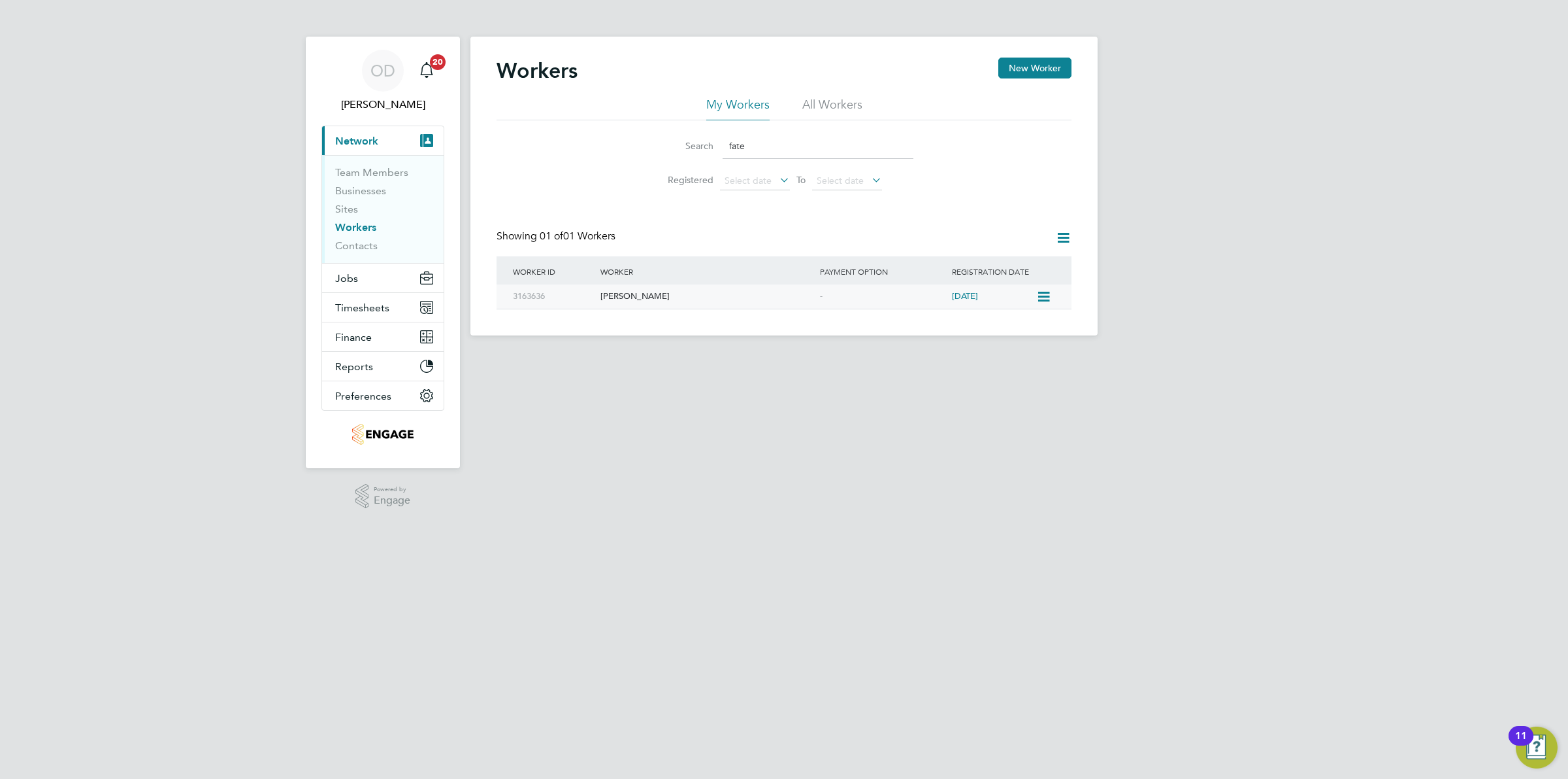
type input "fate"
click at [687, 288] on div "[PERSON_NAME]" at bounding box center [707, 296] width 220 height 25
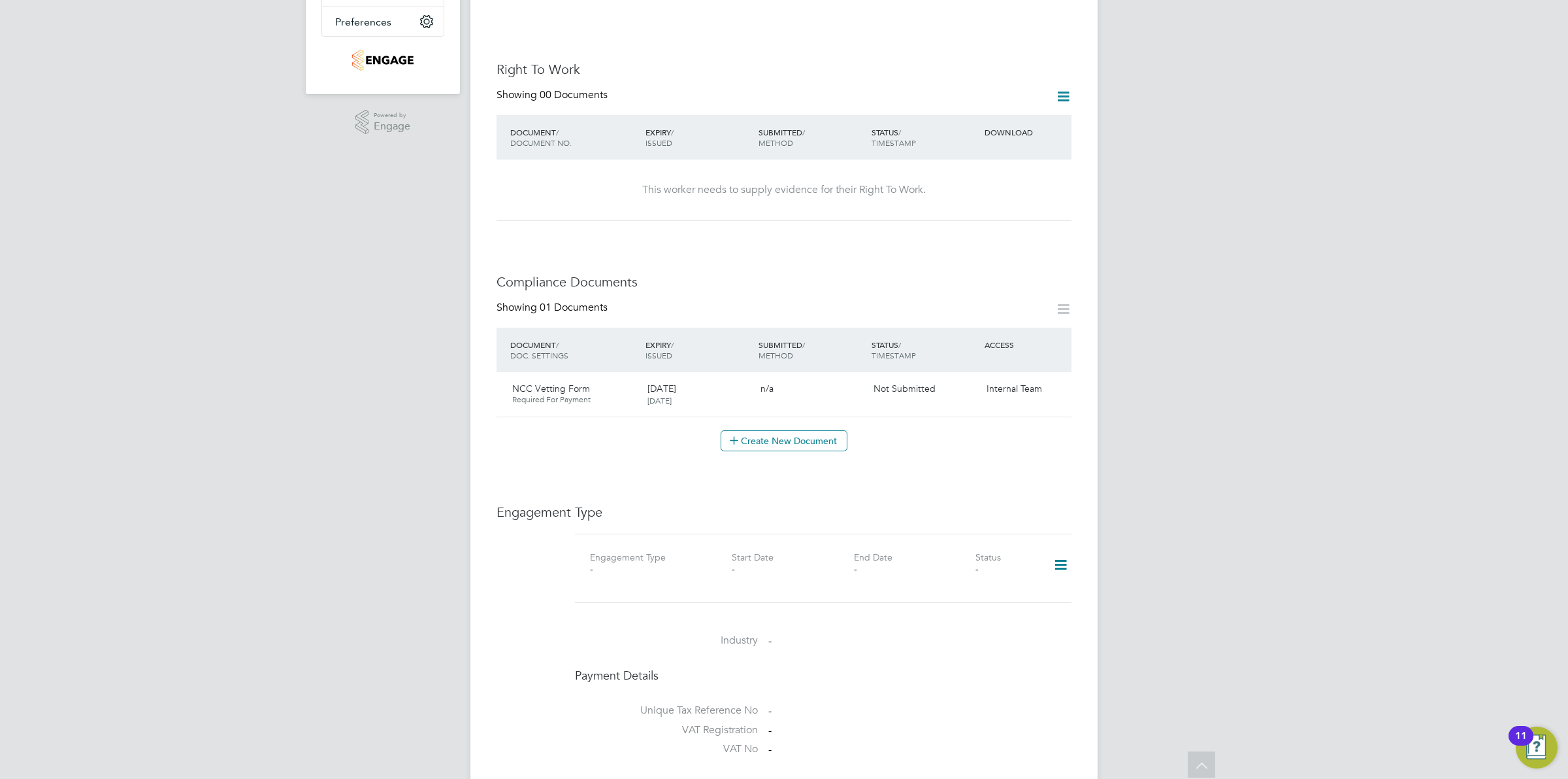
scroll to position [394, 0]
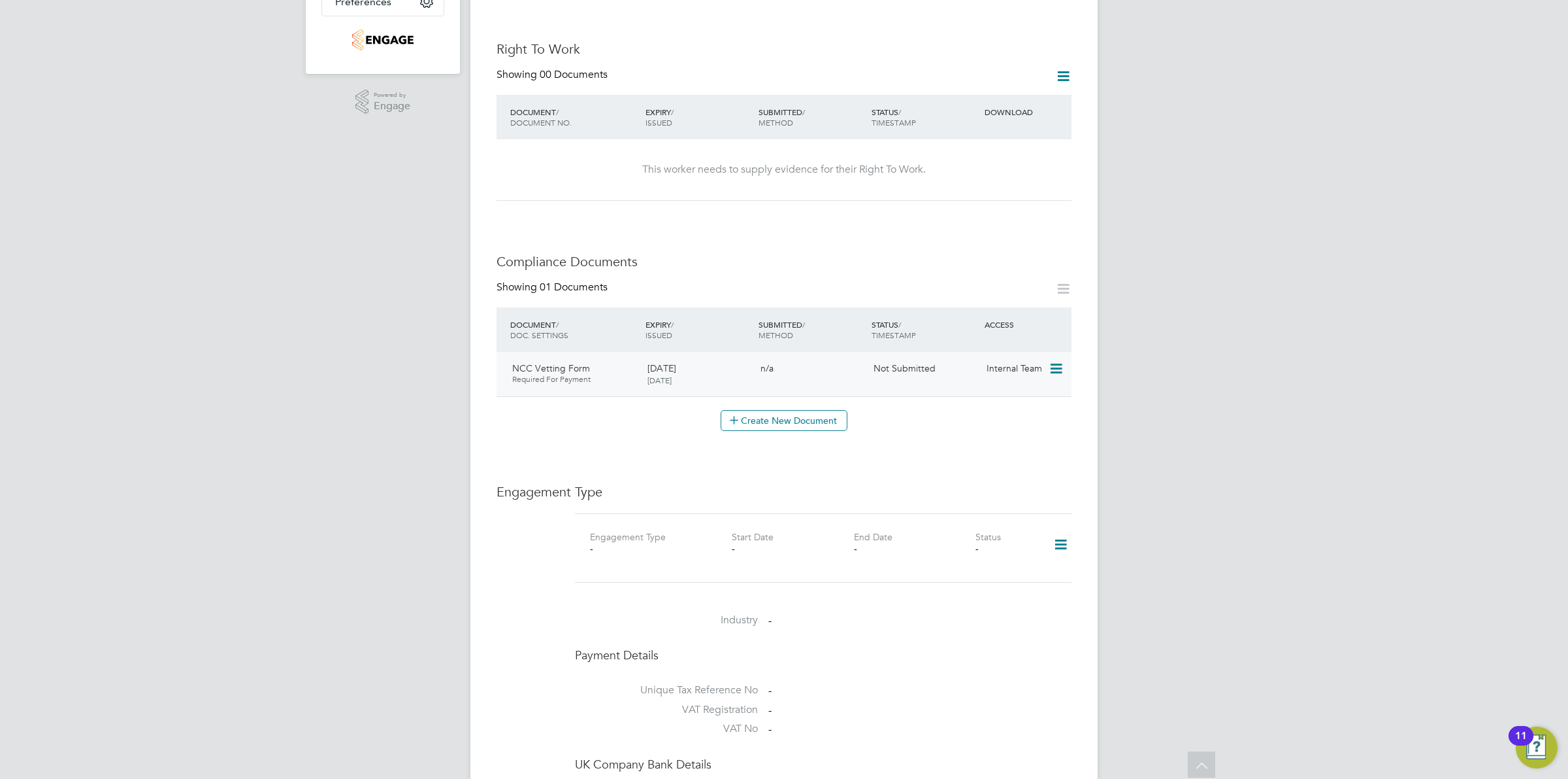
click at [594, 357] on div "NCC Vetting Form Required For Payment" at bounding box center [574, 373] width 135 height 33
click at [1046, 359] on div "Internal Team" at bounding box center [1016, 368] width 68 height 22
click at [1053, 361] on icon at bounding box center [1055, 369] width 13 height 16
click at [977, 383] on li "Edit Document" at bounding box center [997, 387] width 130 height 18
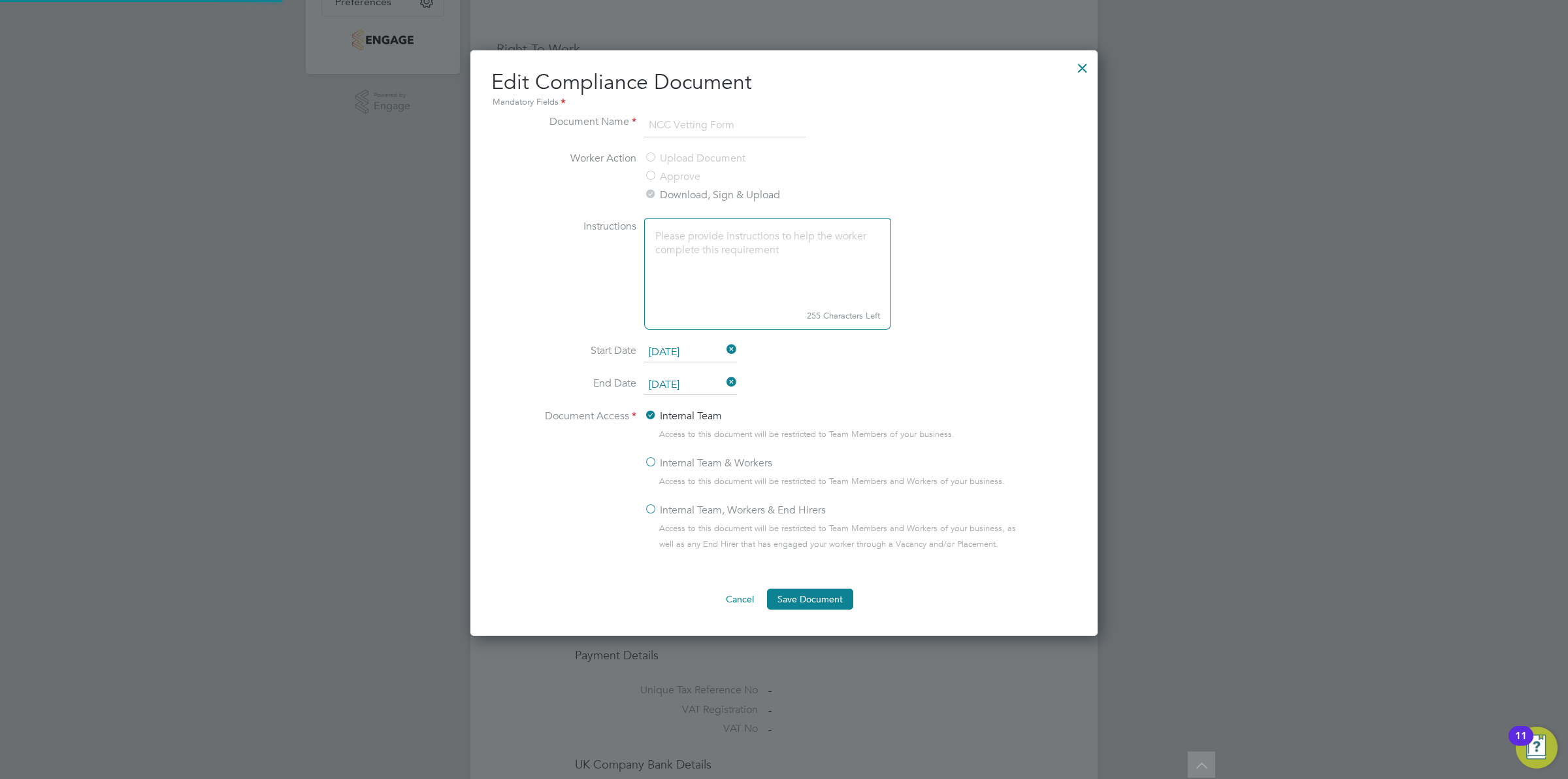
scroll to position [587, 628]
click at [1066, 66] on div "Edit Compliance Document Mandatory Fields Document Name NCC Vetting Form Worker…" at bounding box center [784, 343] width 627 height 586
click at [1076, 68] on div at bounding box center [1083, 65] width 24 height 24
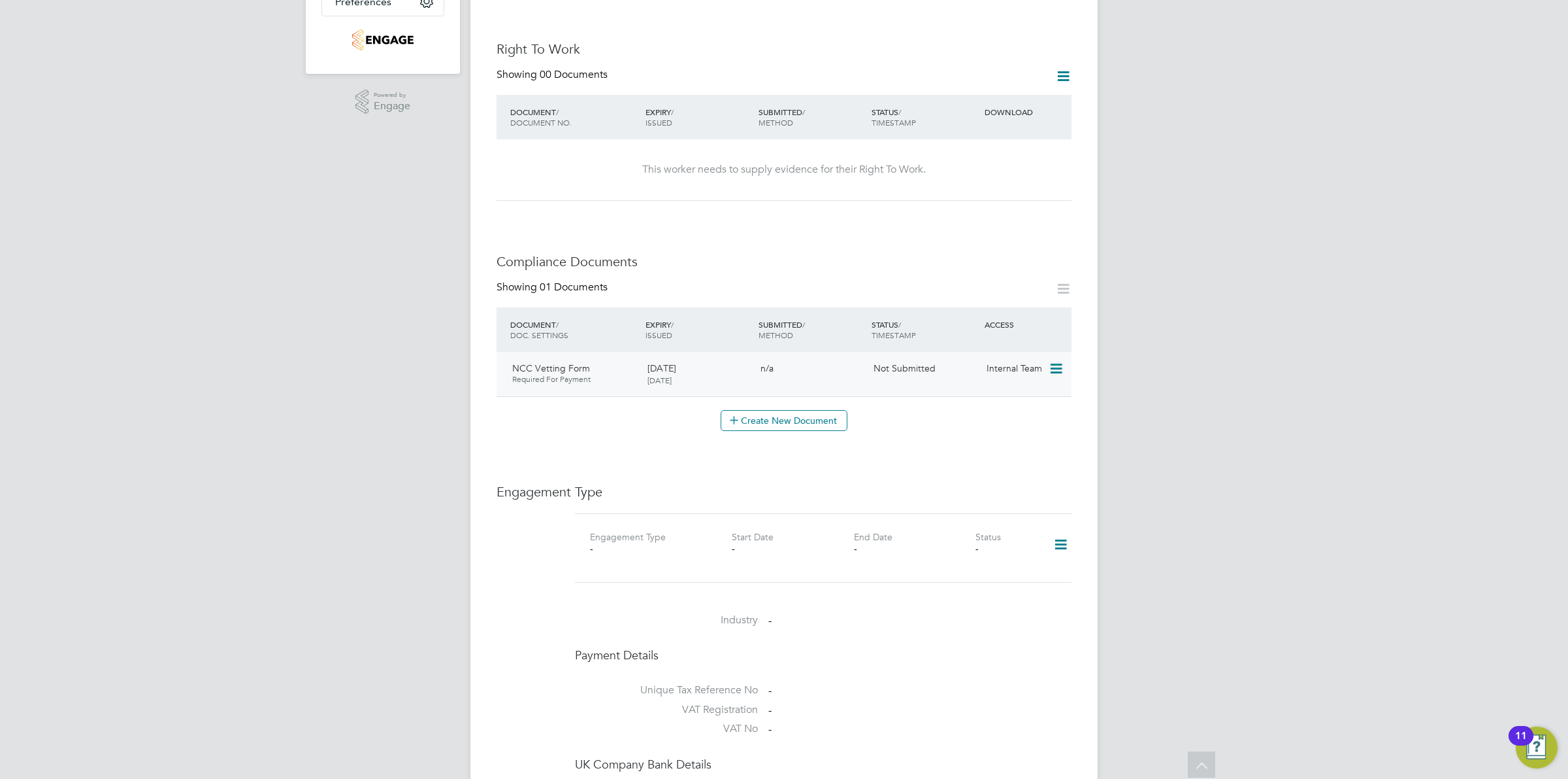
click at [1020, 362] on span "Internal Team" at bounding box center [1014, 368] width 56 height 12
click at [1047, 357] on div "Internal Team" at bounding box center [1016, 368] width 68 height 22
click at [1052, 361] on icon at bounding box center [1055, 369] width 13 height 16
click at [998, 409] on li "View Requested Document" at bounding box center [997, 405] width 130 height 18
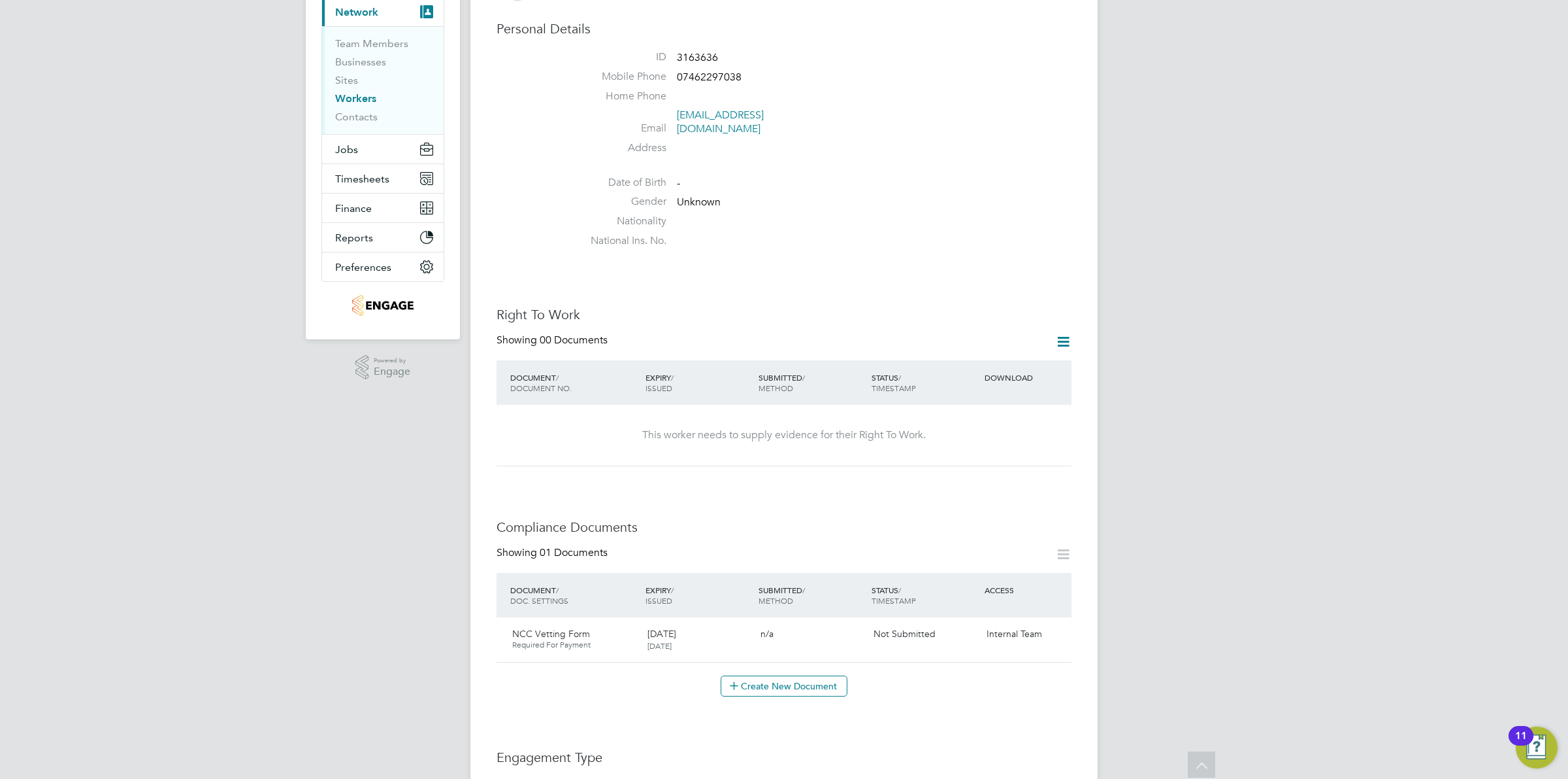
scroll to position [129, 0]
click at [368, 171] on button "Timesheets" at bounding box center [382, 179] width 121 height 29
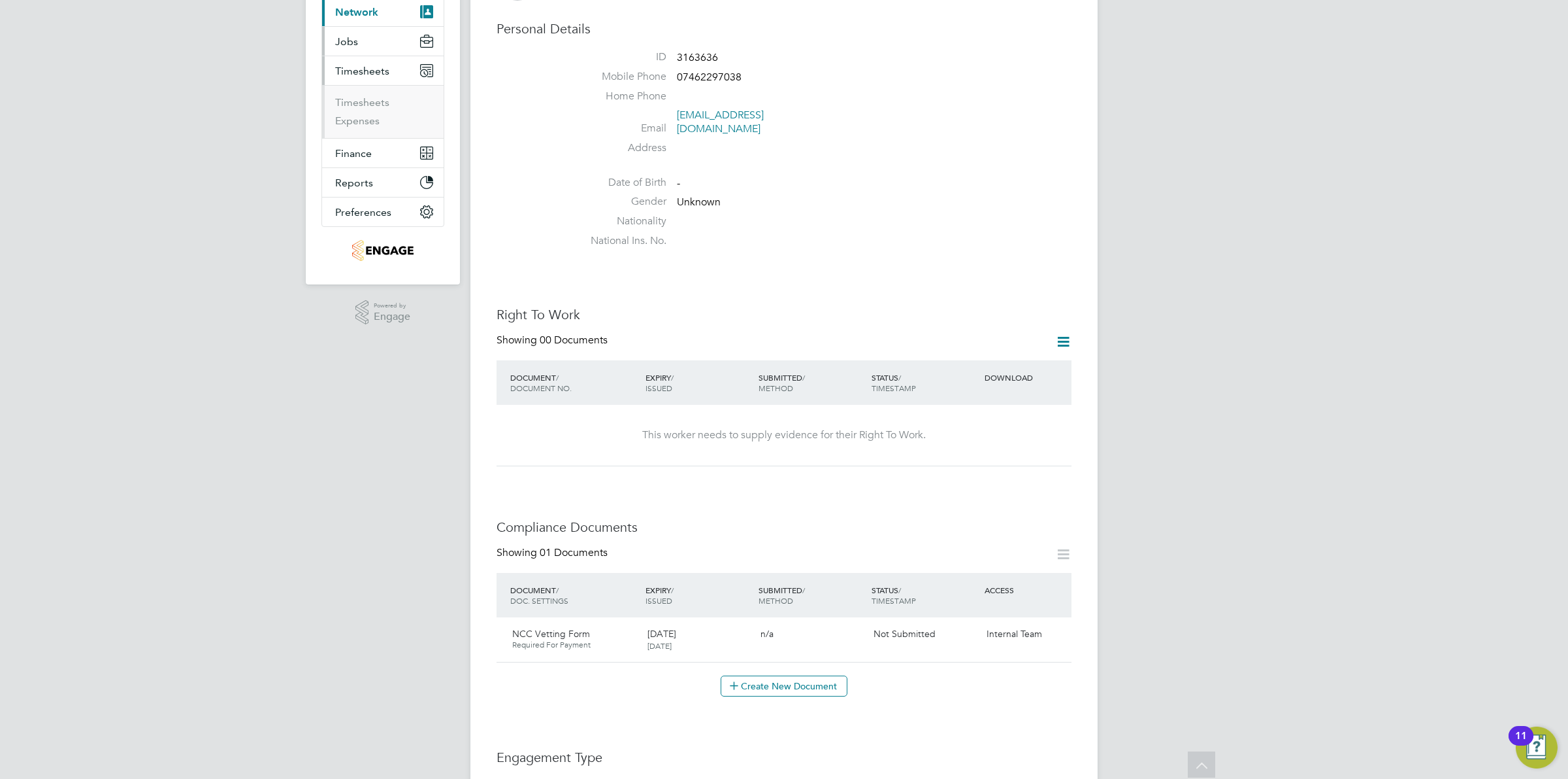
click at [374, 45] on button "Jobs" at bounding box center [382, 41] width 121 height 29
click at [361, 88] on link "Vacancies" at bounding box center [358, 91] width 46 height 13
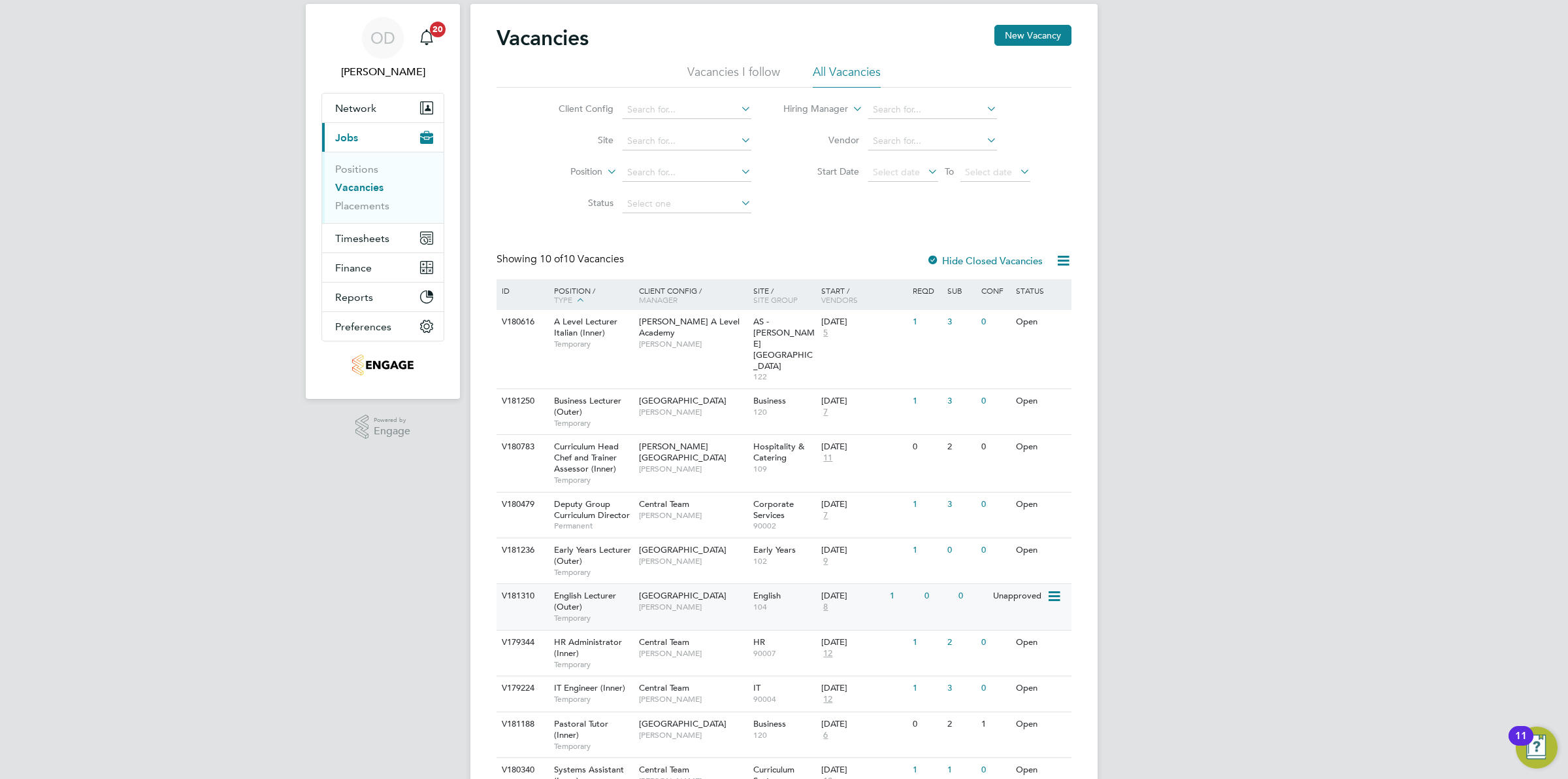
scroll to position [12, 0]
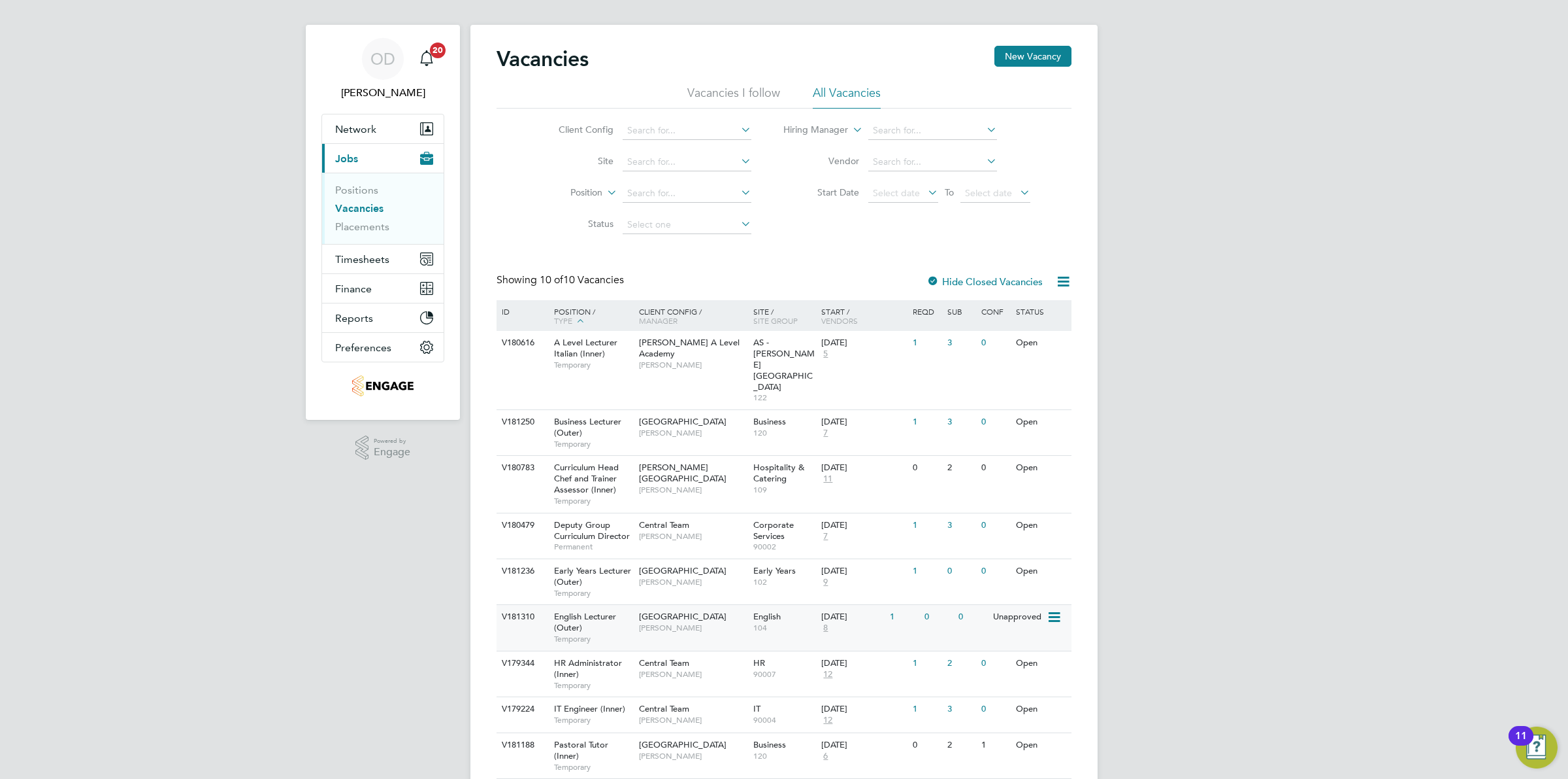
click at [737, 605] on div "Redbridge Campus Daria Gregory" at bounding box center [692, 621] width 114 height 34
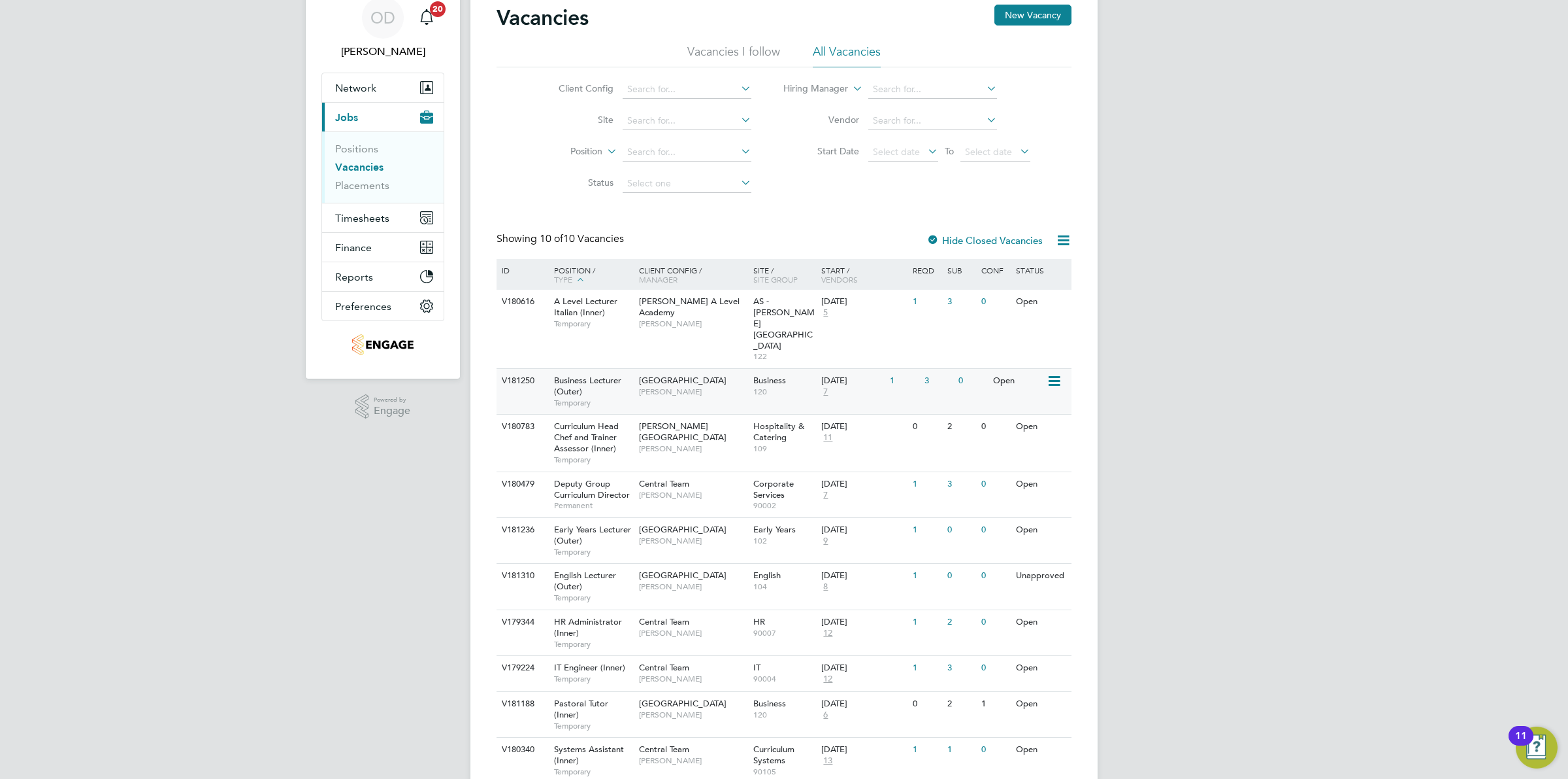
scroll to position [73, 0]
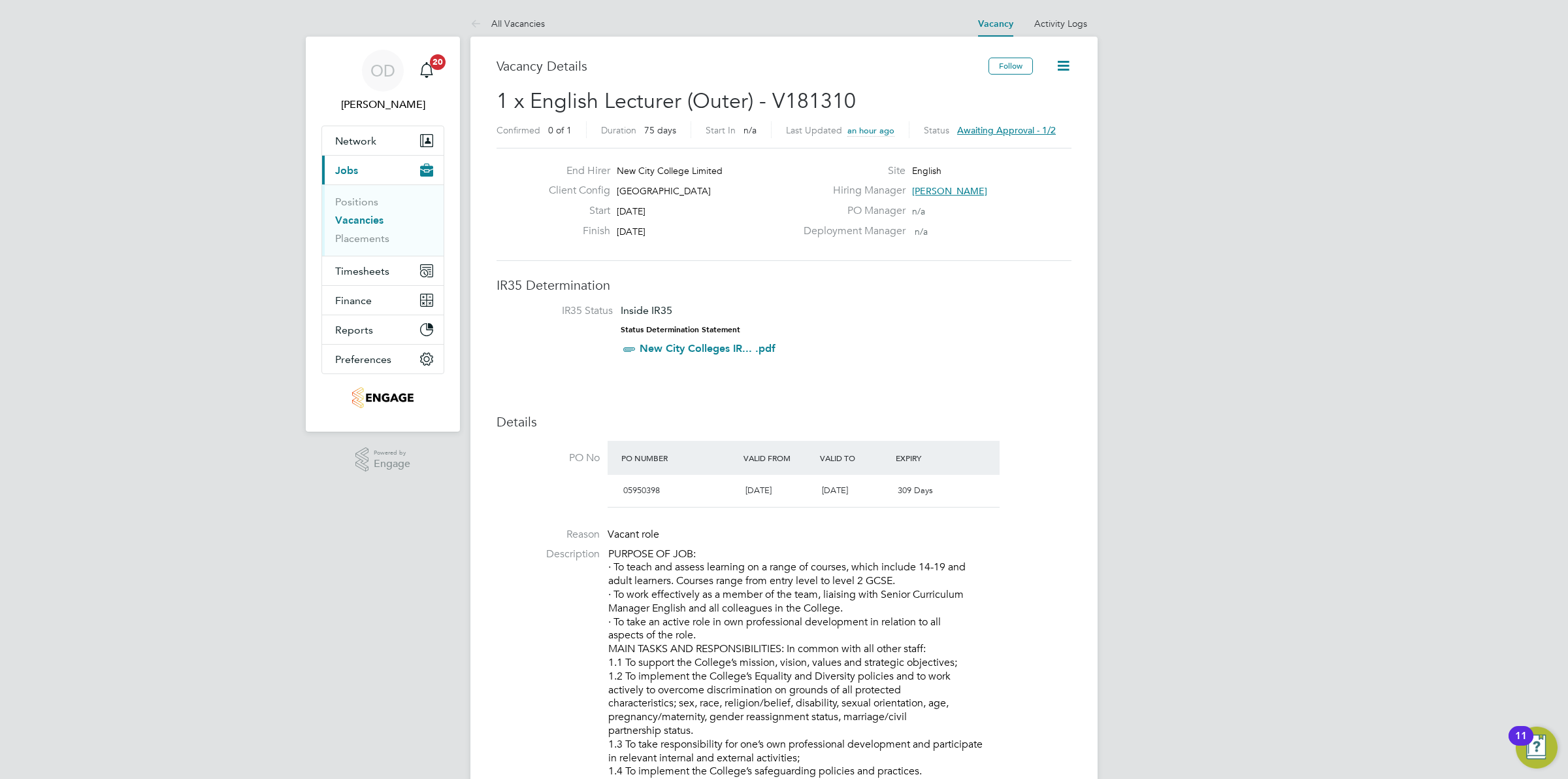
click at [371, 214] on link "Vacancies" at bounding box center [359, 220] width 48 height 13
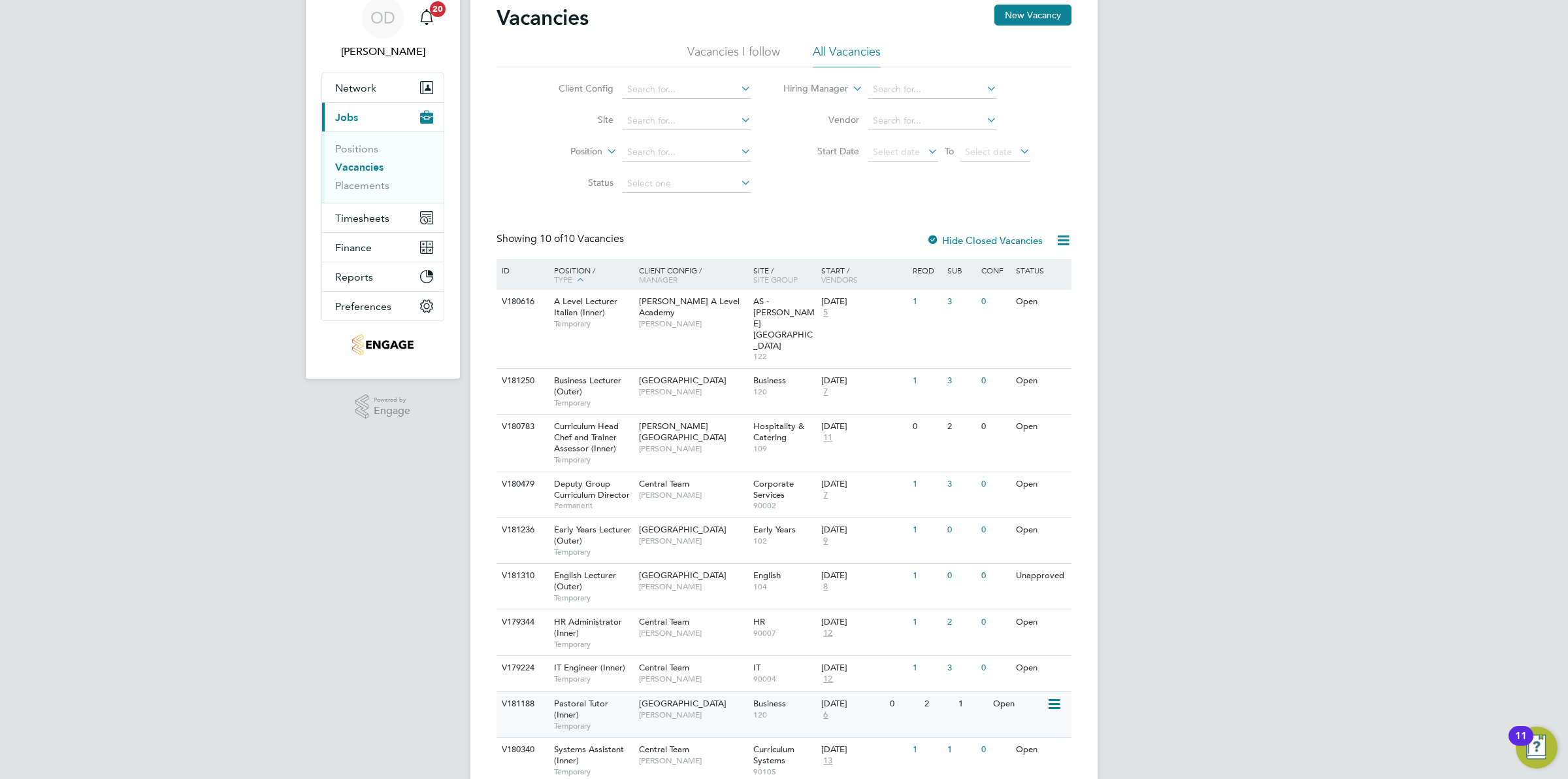
scroll to position [73, 0]
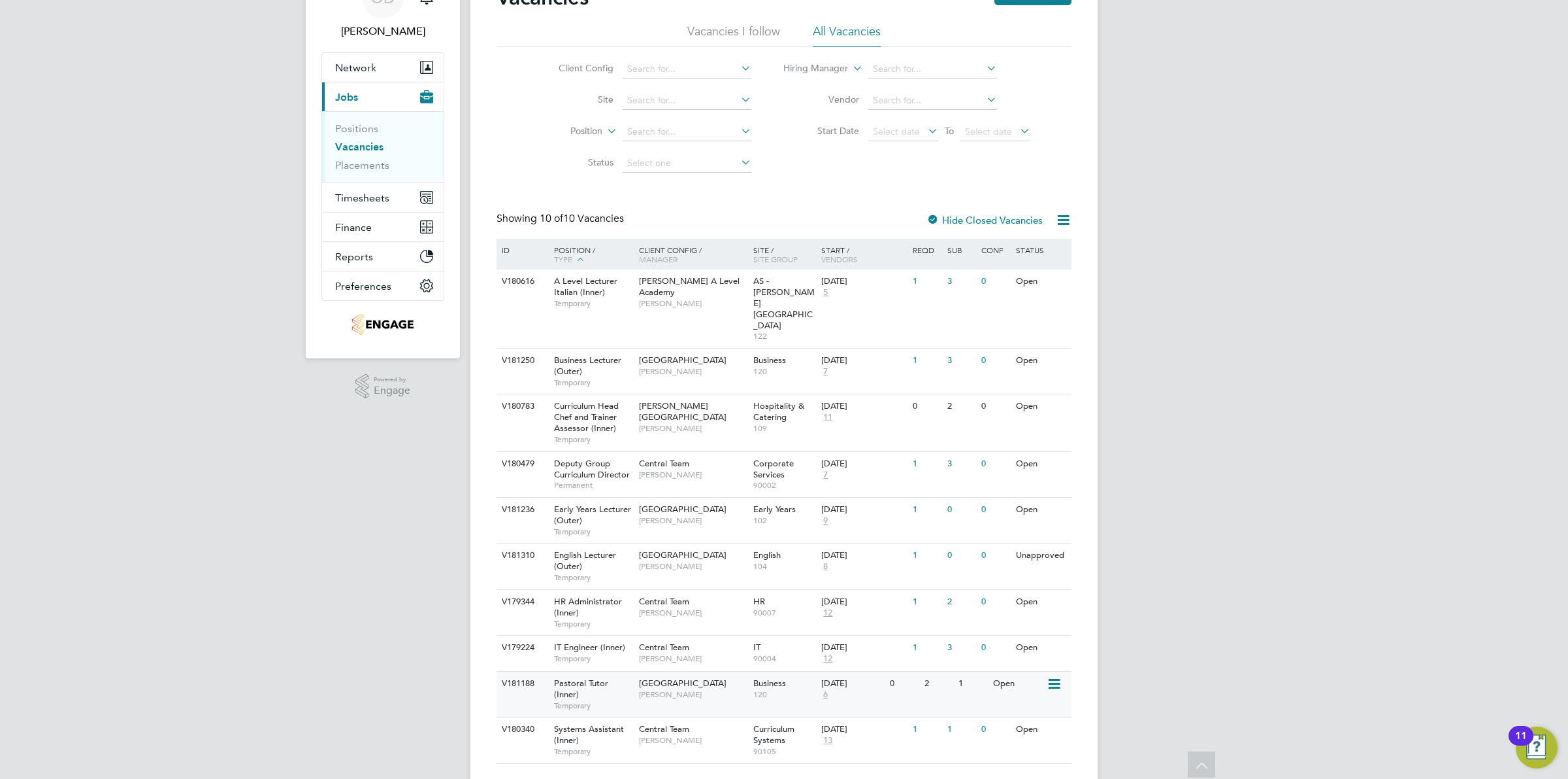
click at [732, 690] on span "[PERSON_NAME]" at bounding box center [693, 694] width 108 height 10
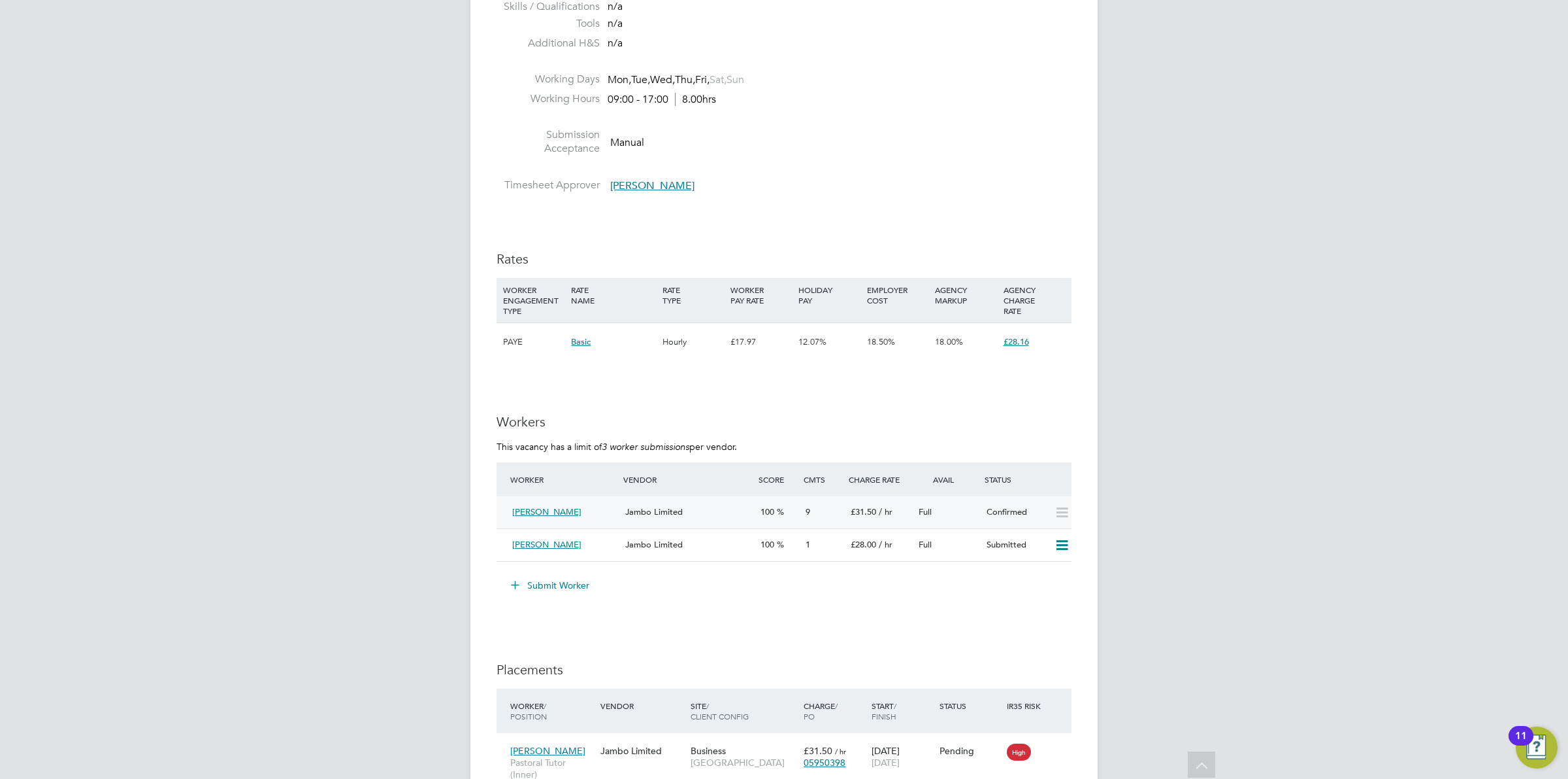
click at [673, 511] on span "Jambo Limited" at bounding box center [654, 512] width 57 height 11
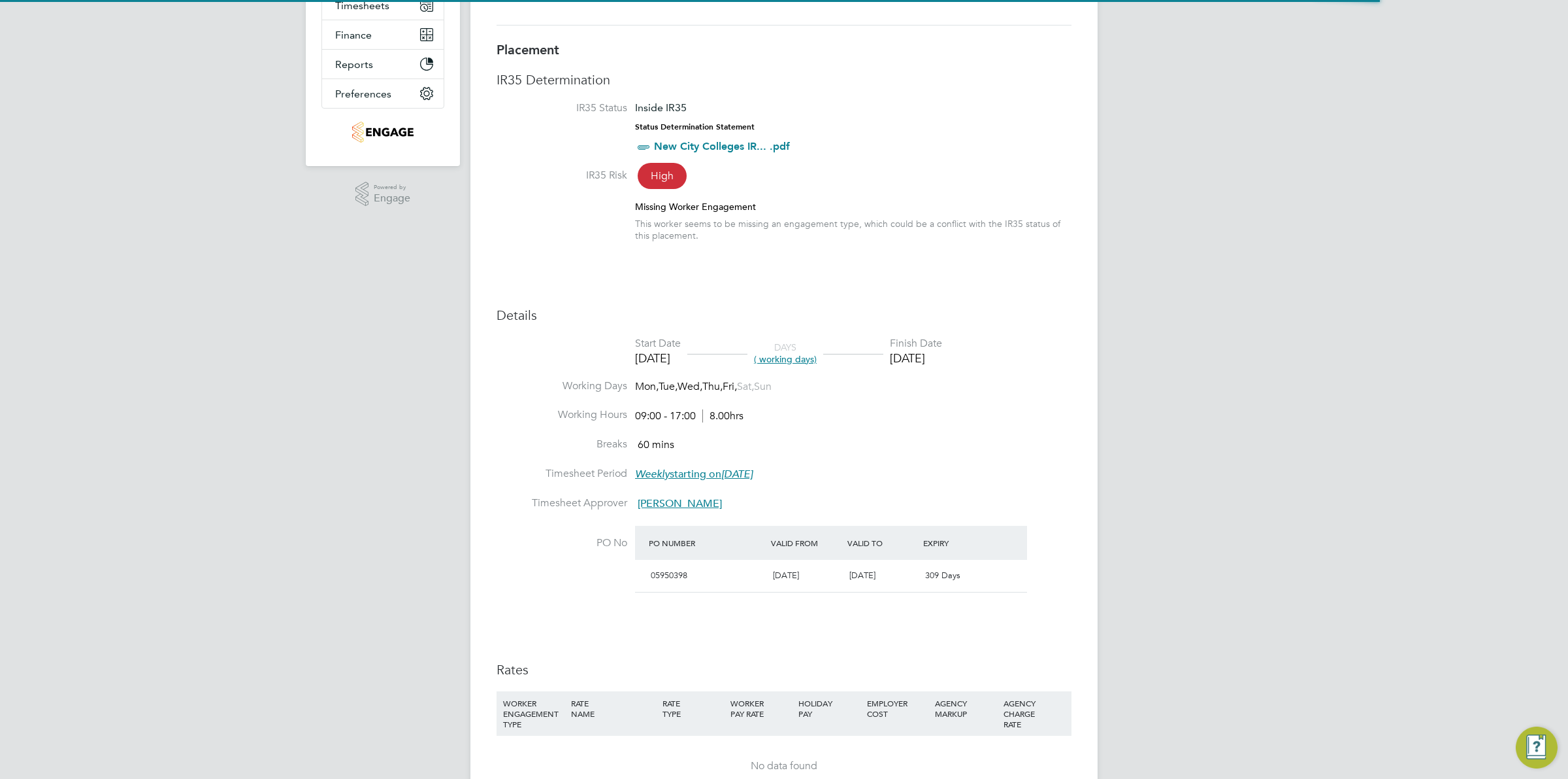
scroll to position [13, 64]
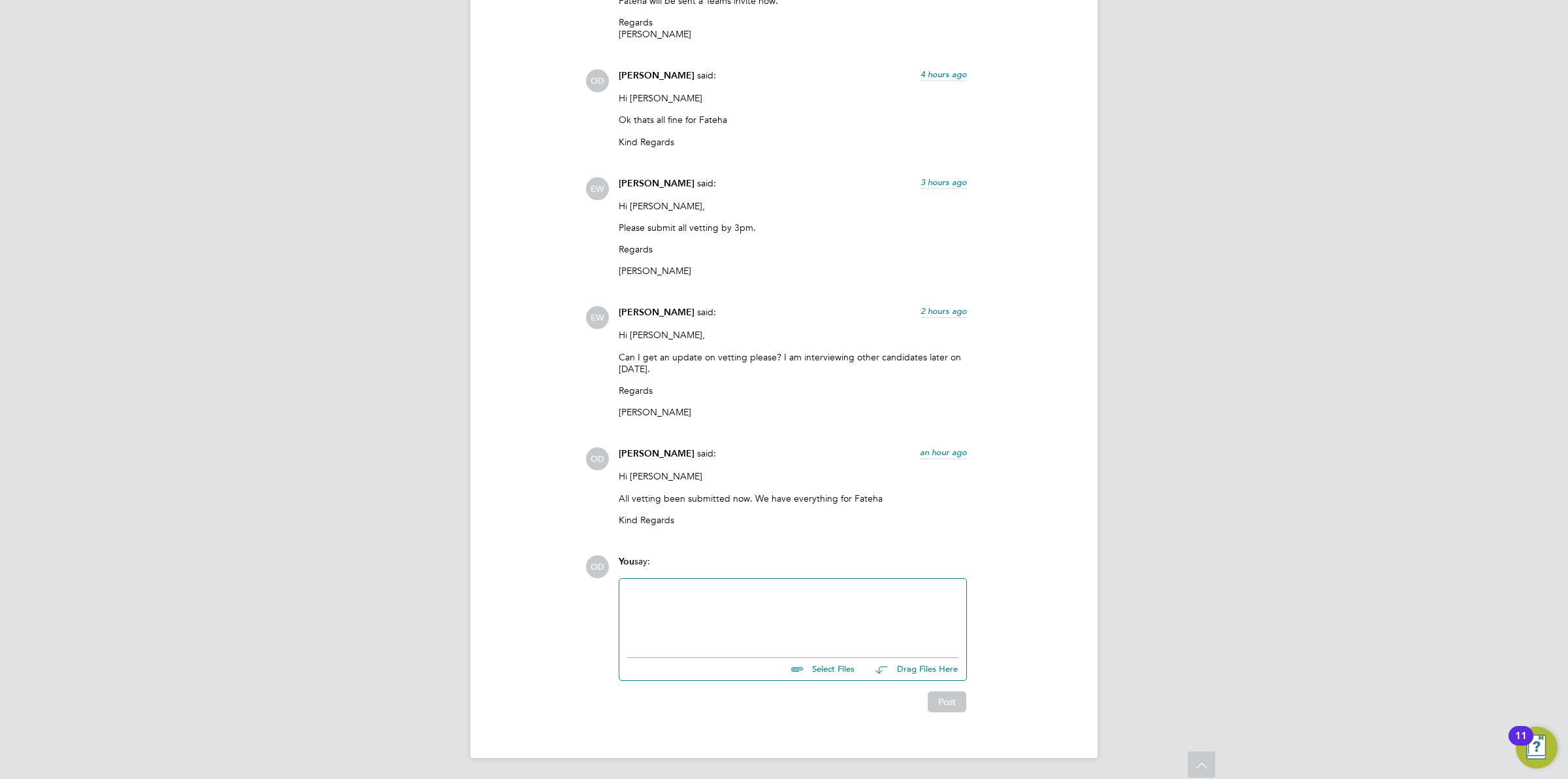
click at [811, 670] on input "file" at bounding box center [861, 667] width 196 height 18
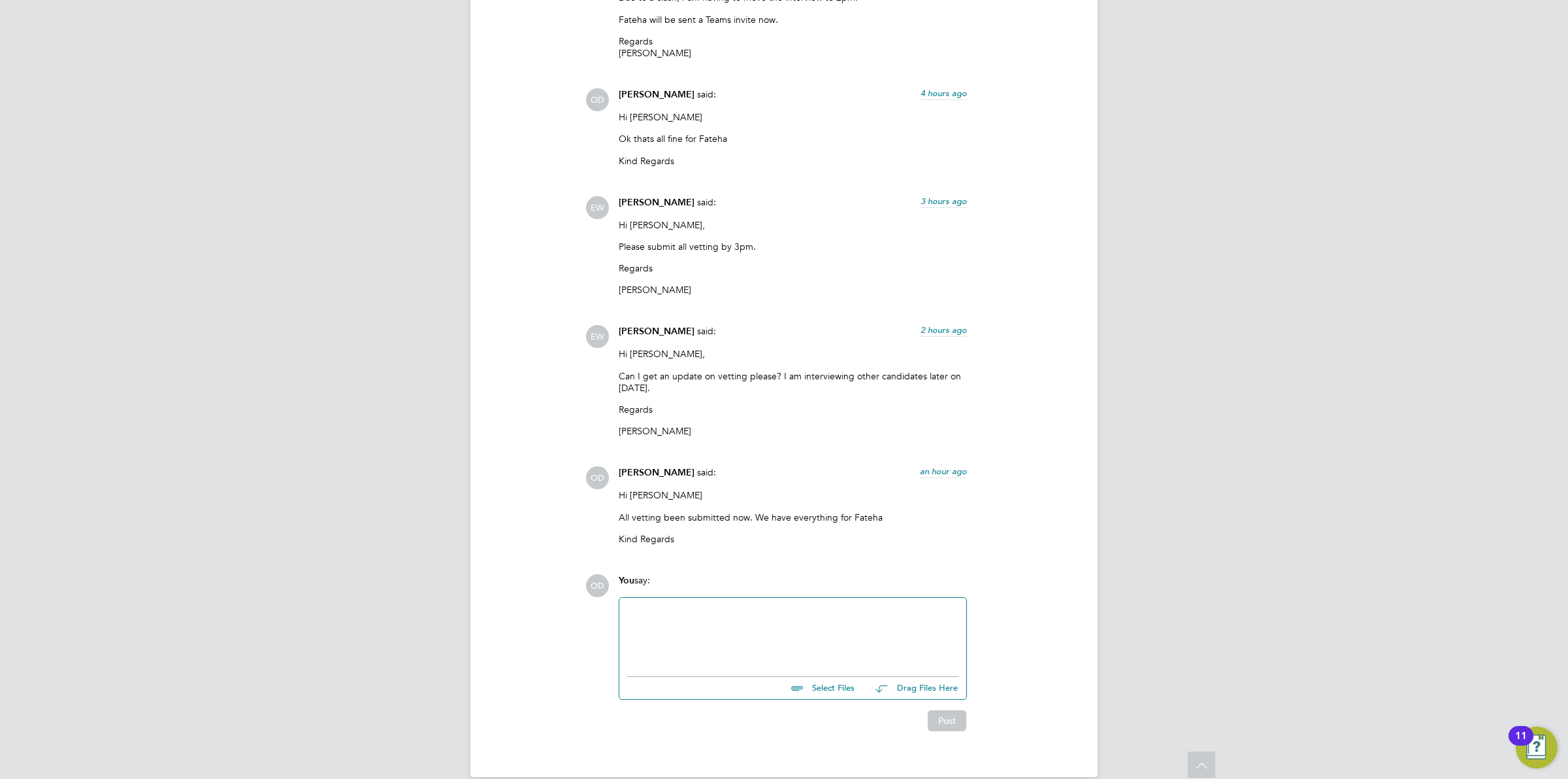
type input "C:\fakepath\FB+-+New+City+College+(Pretium)++-+Candidate+Vetting+Form.docx"
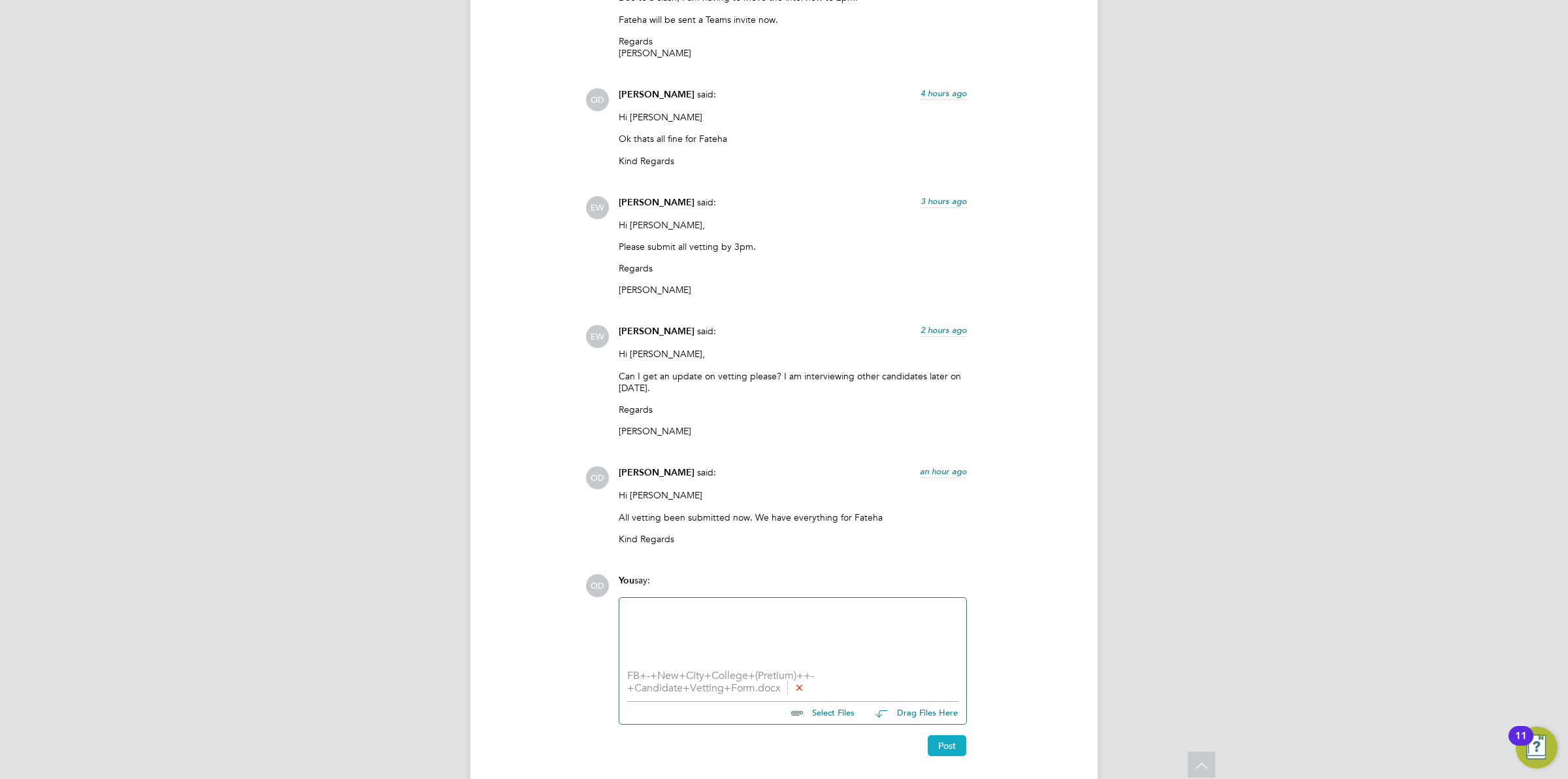
click at [941, 738] on button "Post" at bounding box center [947, 745] width 38 height 21
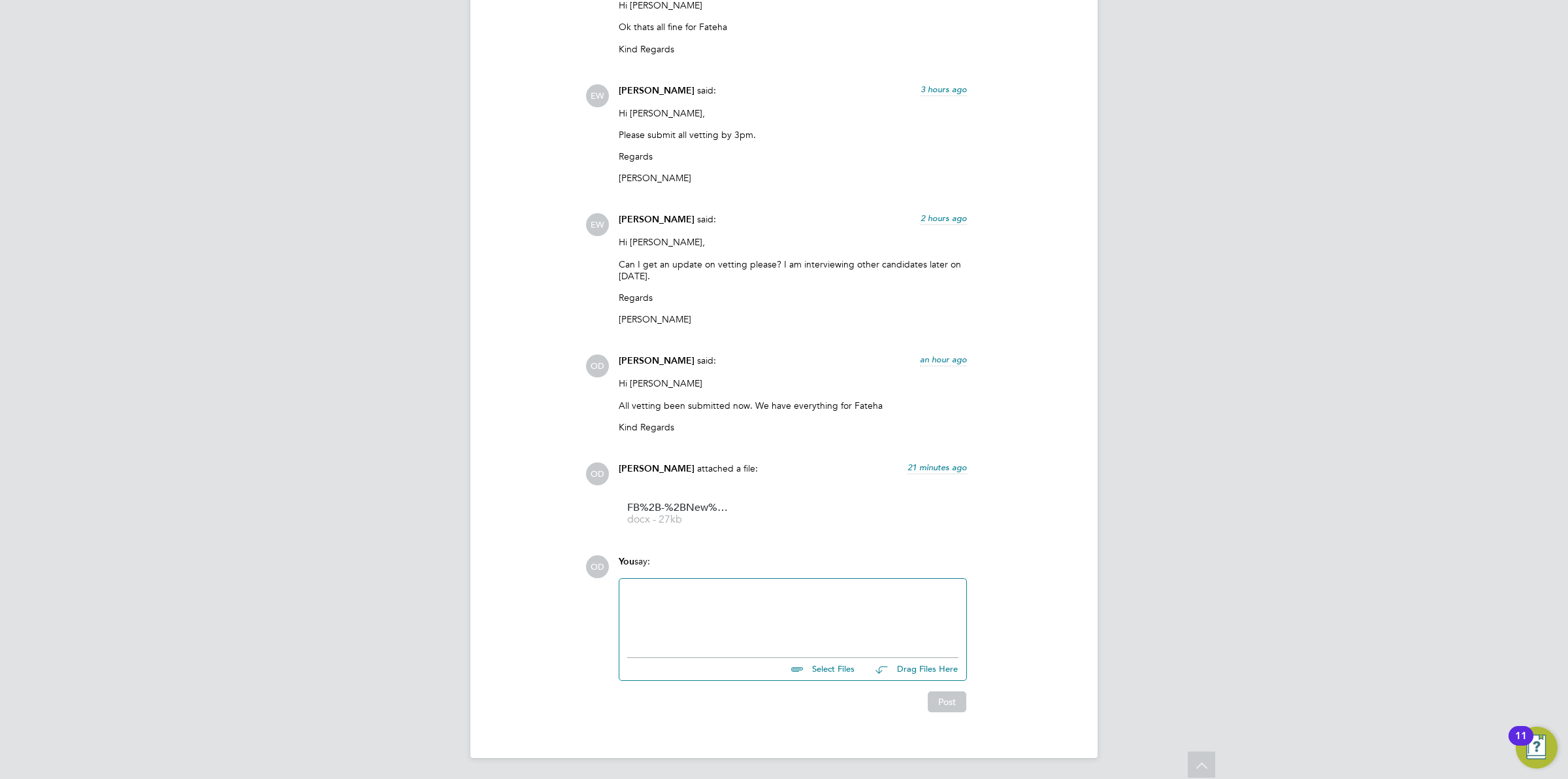
click at [825, 672] on input "file" at bounding box center [861, 667] width 196 height 18
type input "C:\fakepath\FB - Ref - Newham Sixth Form College - Feb 2023 to May 2025.pdf"
click at [944, 723] on button "Post" at bounding box center [947, 712] width 38 height 21
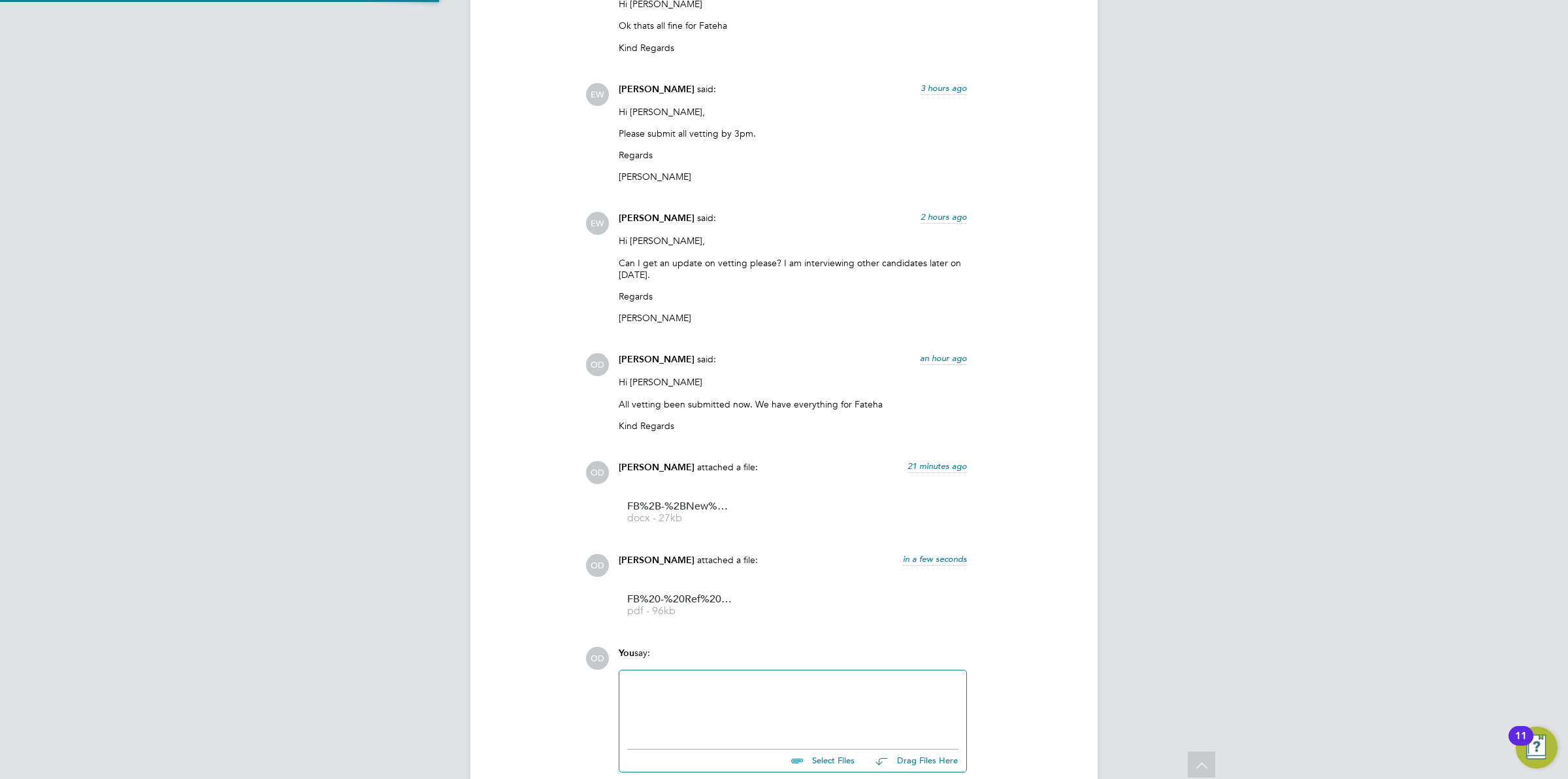
scroll to position [2681, 0]
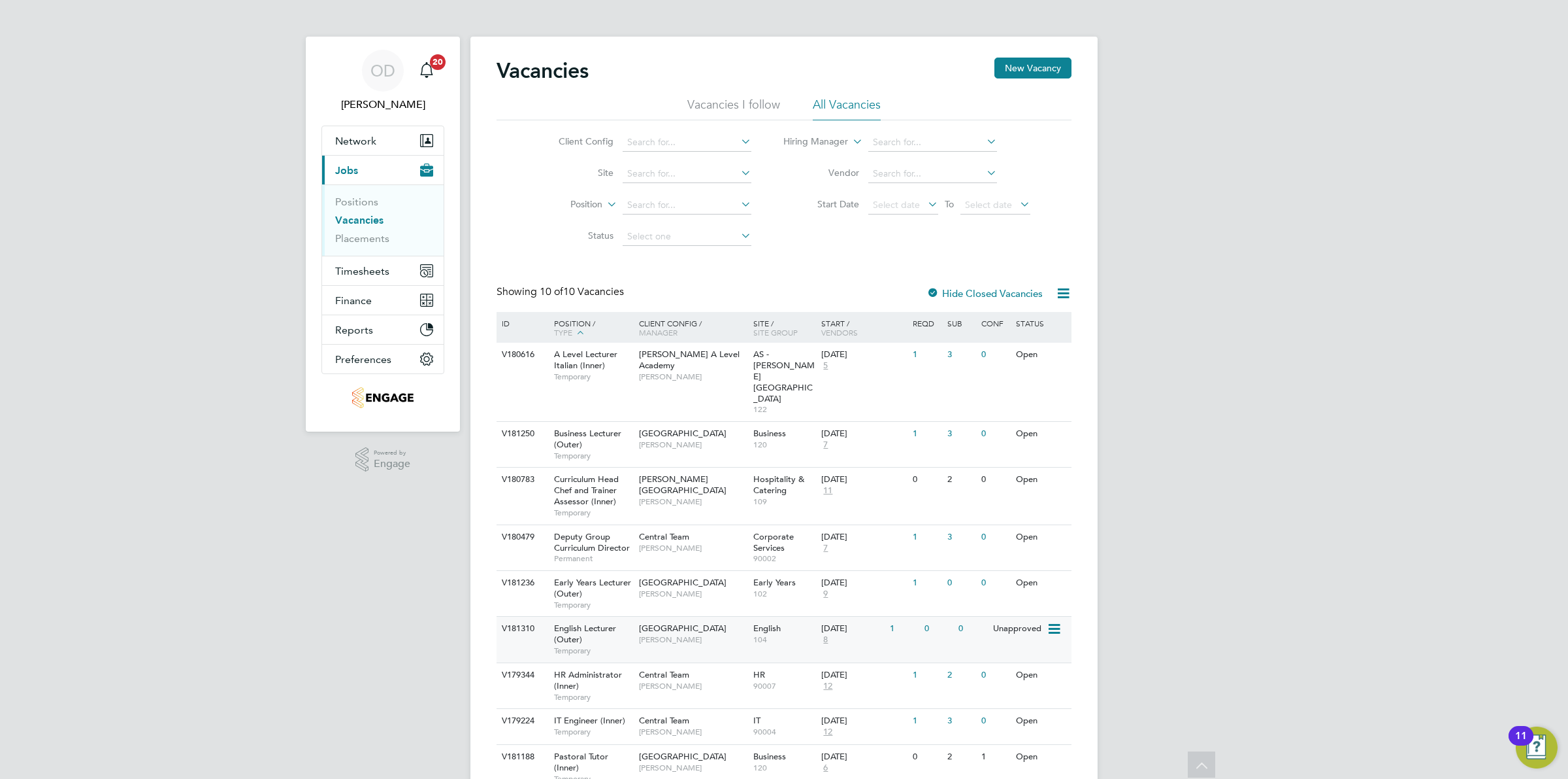
scroll to position [73, 0]
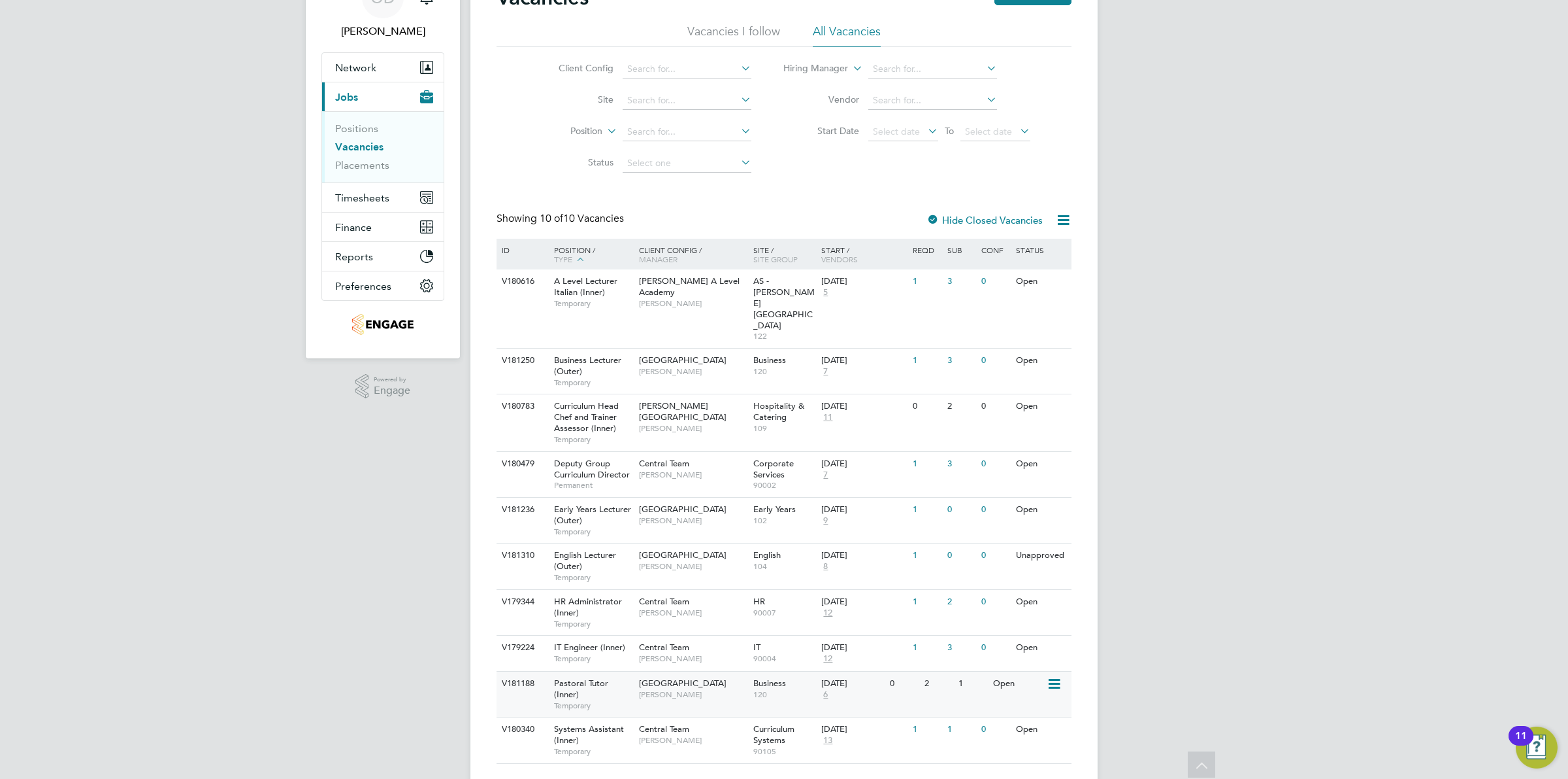
click at [683, 690] on span "[PERSON_NAME]" at bounding box center [693, 694] width 108 height 10
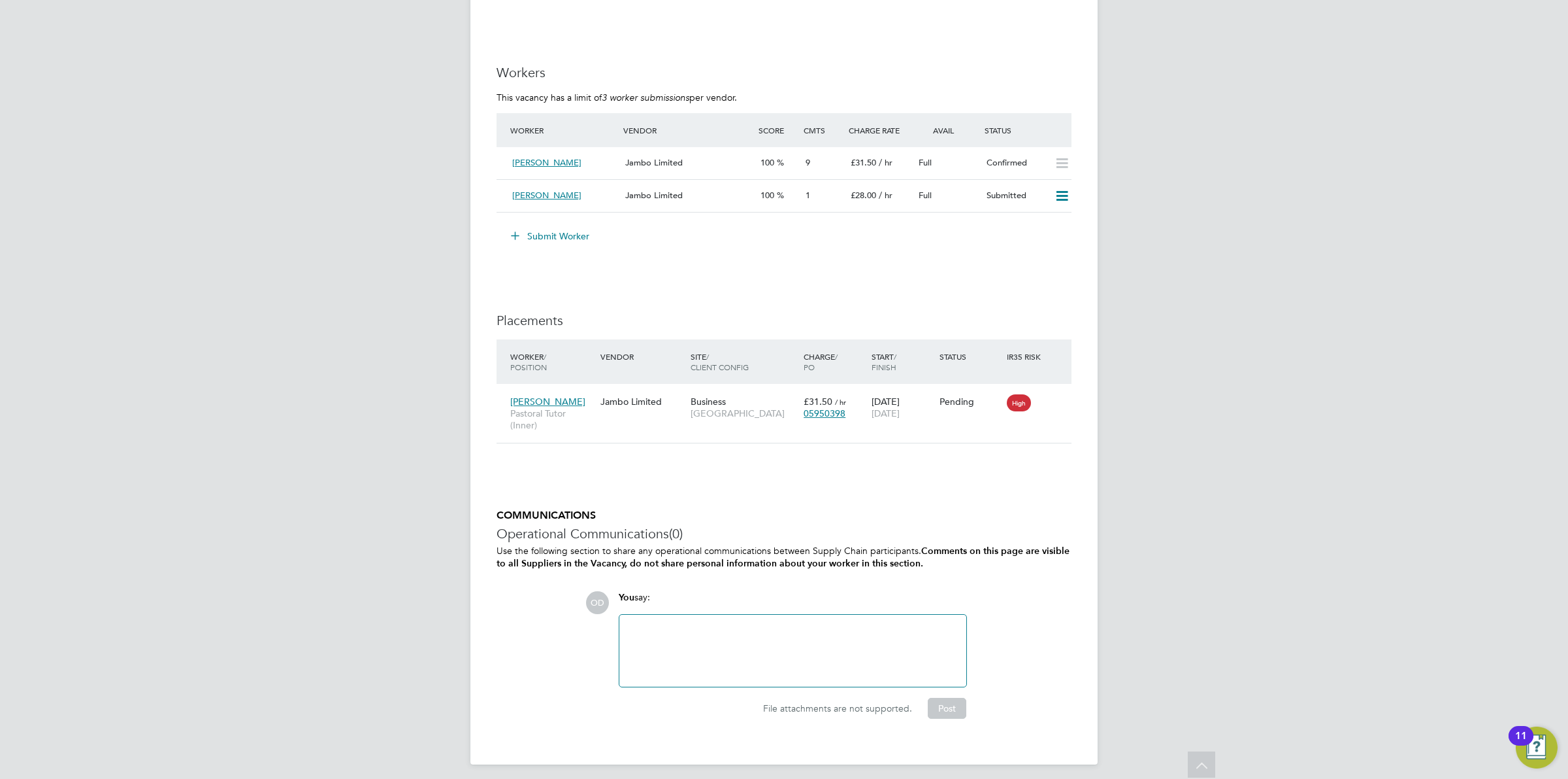
scroll to position [2501, 0]
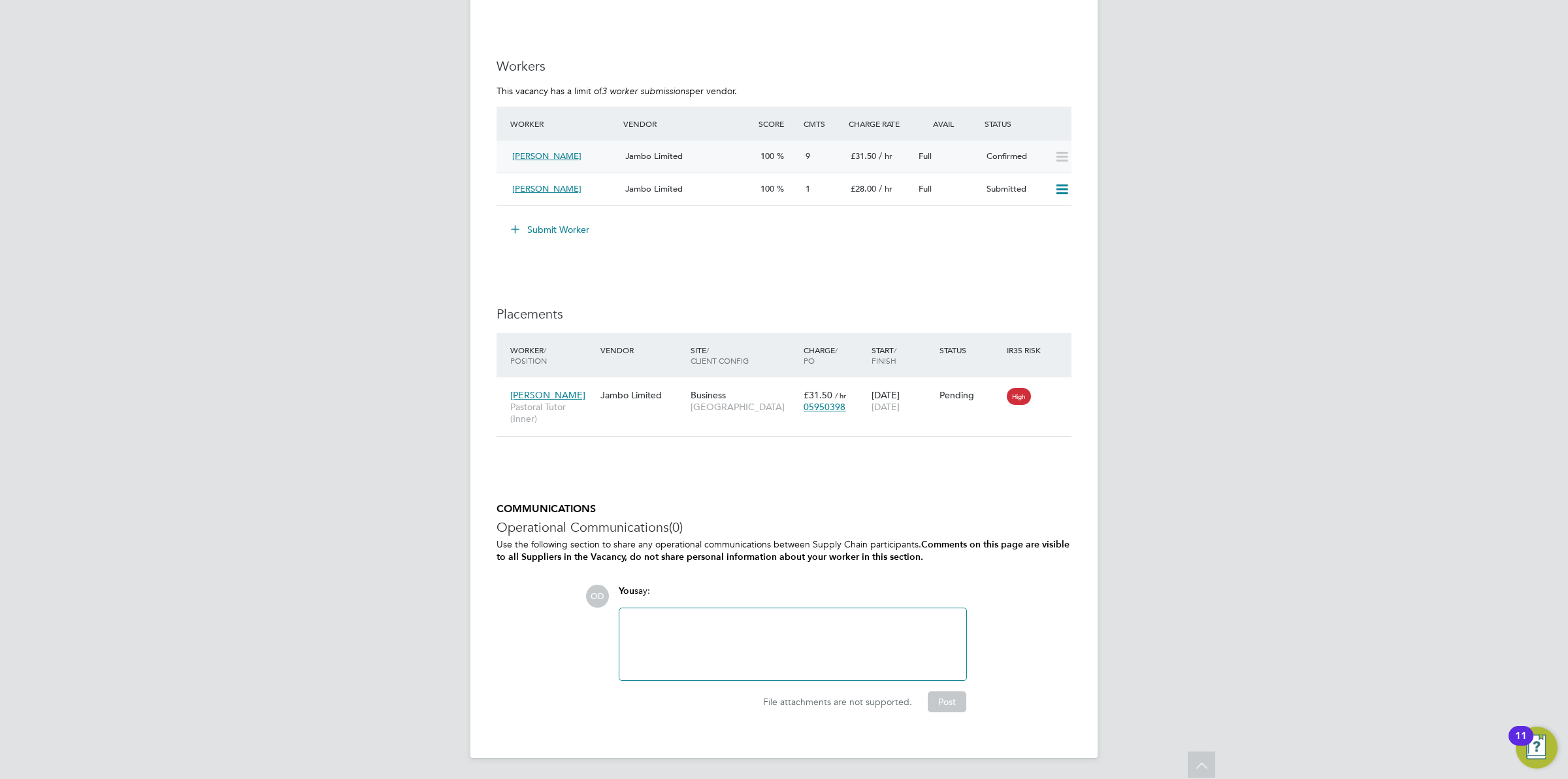
click at [705, 161] on div "Jambo Limited" at bounding box center [687, 157] width 135 height 22
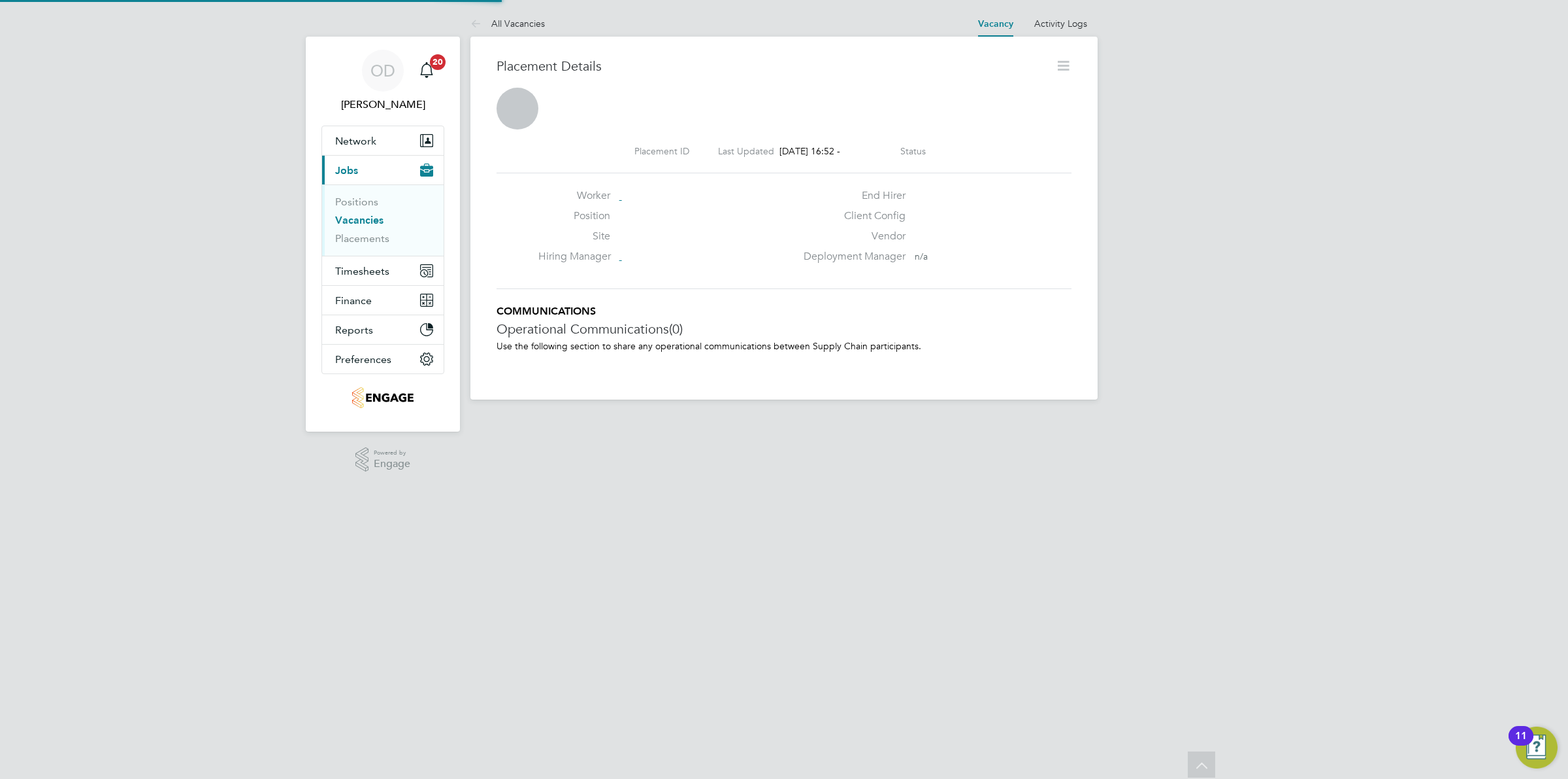
scroll to position [6, 6]
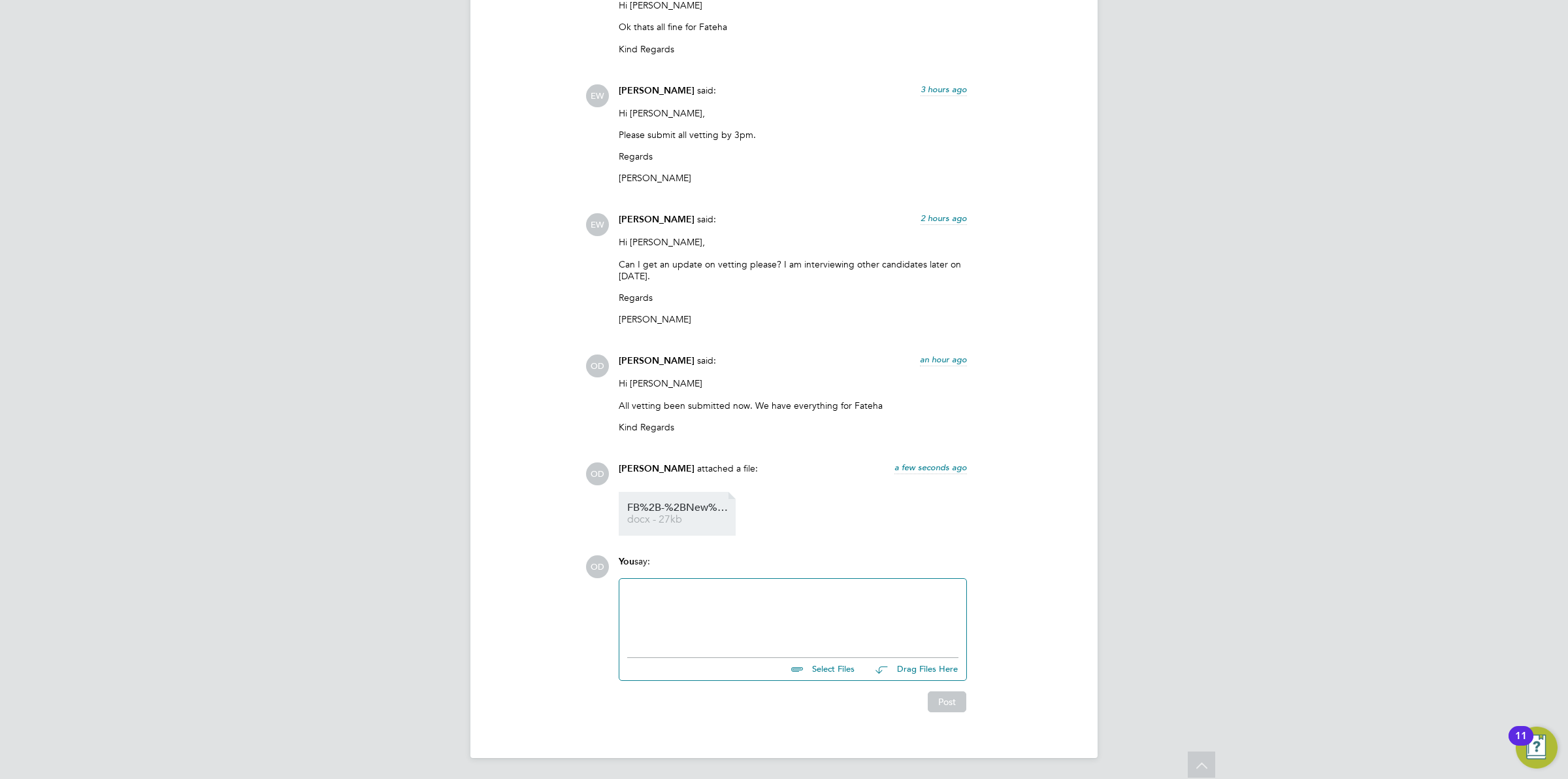
click at [674, 505] on span "FB%2B-%2BNew%2BCity%2BCollege%2B(Pretium)%2B%2B-%2BCandidate%2BVetting%2BForm" at bounding box center [679, 507] width 105 height 10
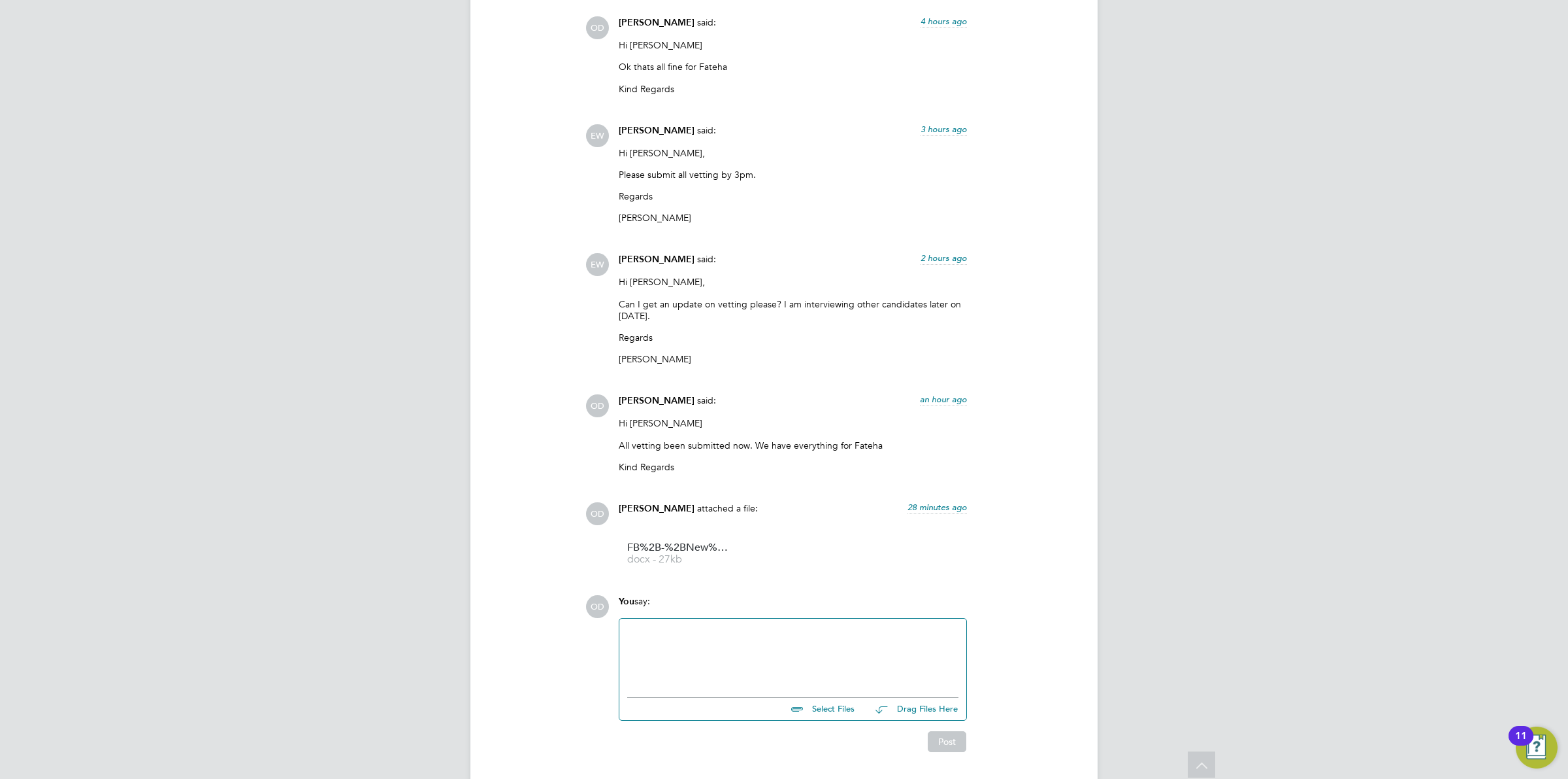
scroll to position [2661, 0]
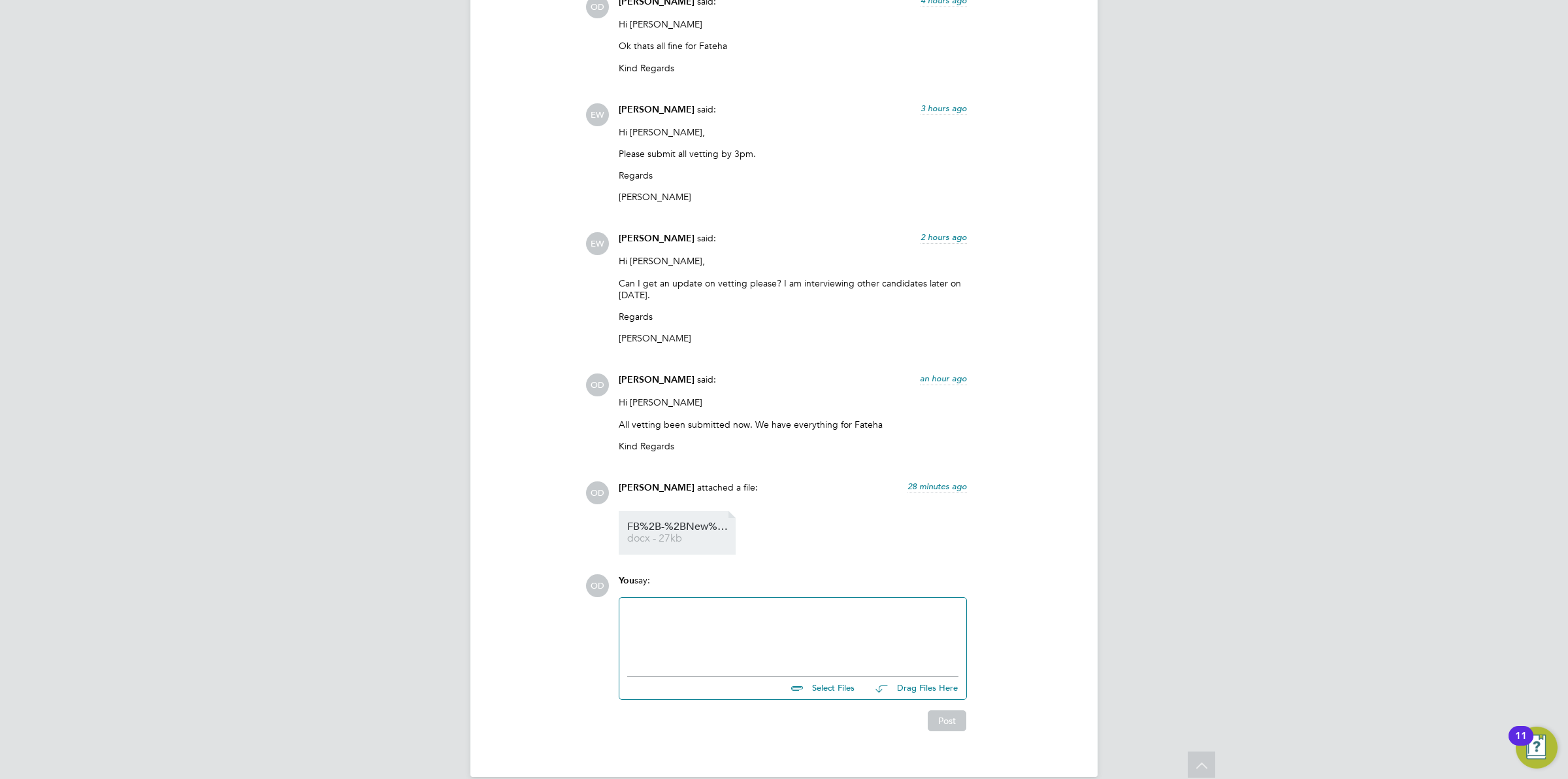
click at [671, 527] on span "FB%2B-%2BNew%2BCity%2BCollege%2B(Pretium)%2B%2B-%2BCandidate%2BVetting%2BForm" at bounding box center [679, 526] width 105 height 10
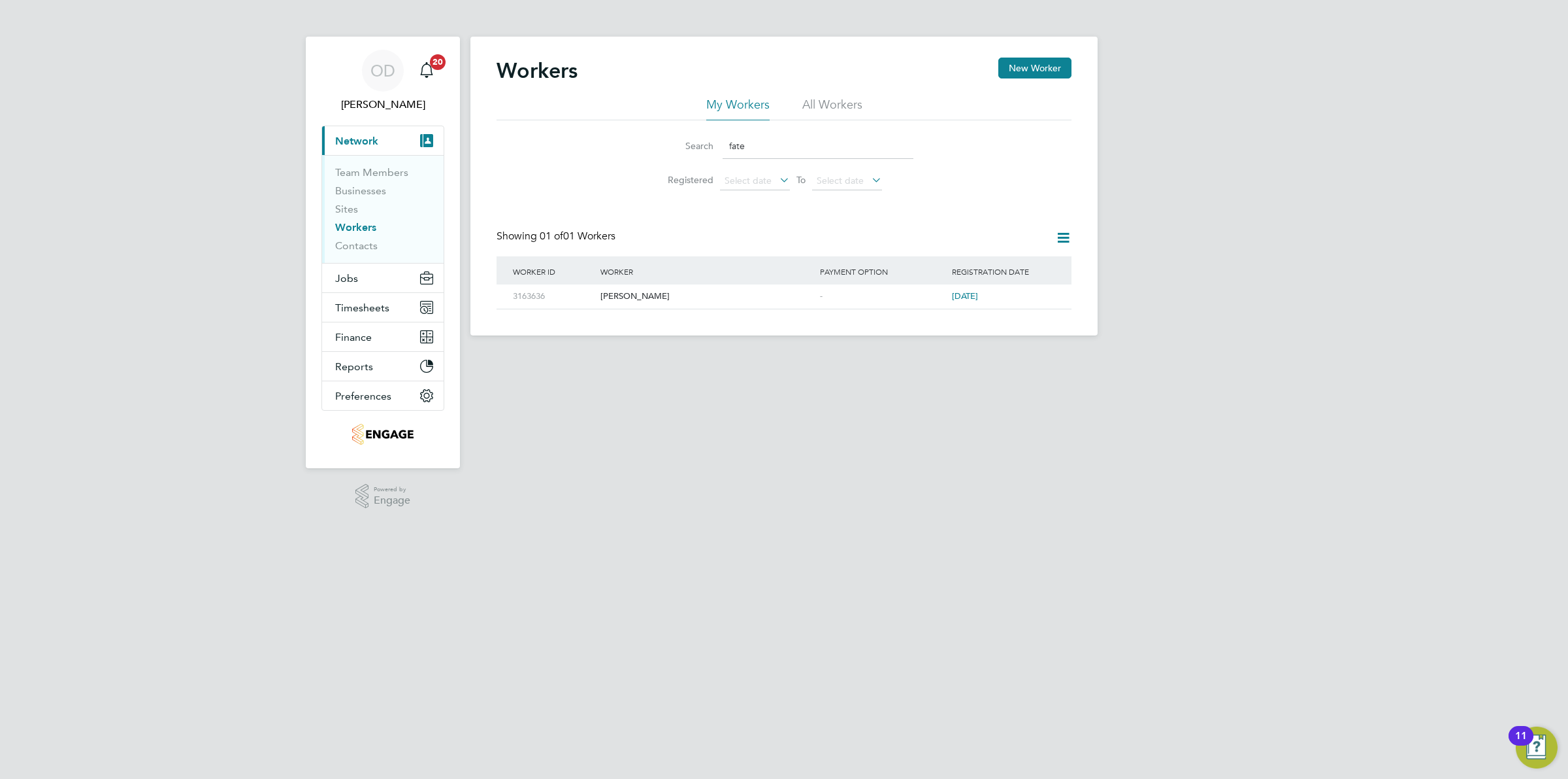
click at [361, 197] on li "Businesses" at bounding box center [385, 193] width 98 height 18
click at [360, 283] on button "Jobs" at bounding box center [382, 278] width 121 height 29
click at [365, 218] on link "Vacancies" at bounding box center [358, 220] width 46 height 13
